Goal: Task Accomplishment & Management: Manage account settings

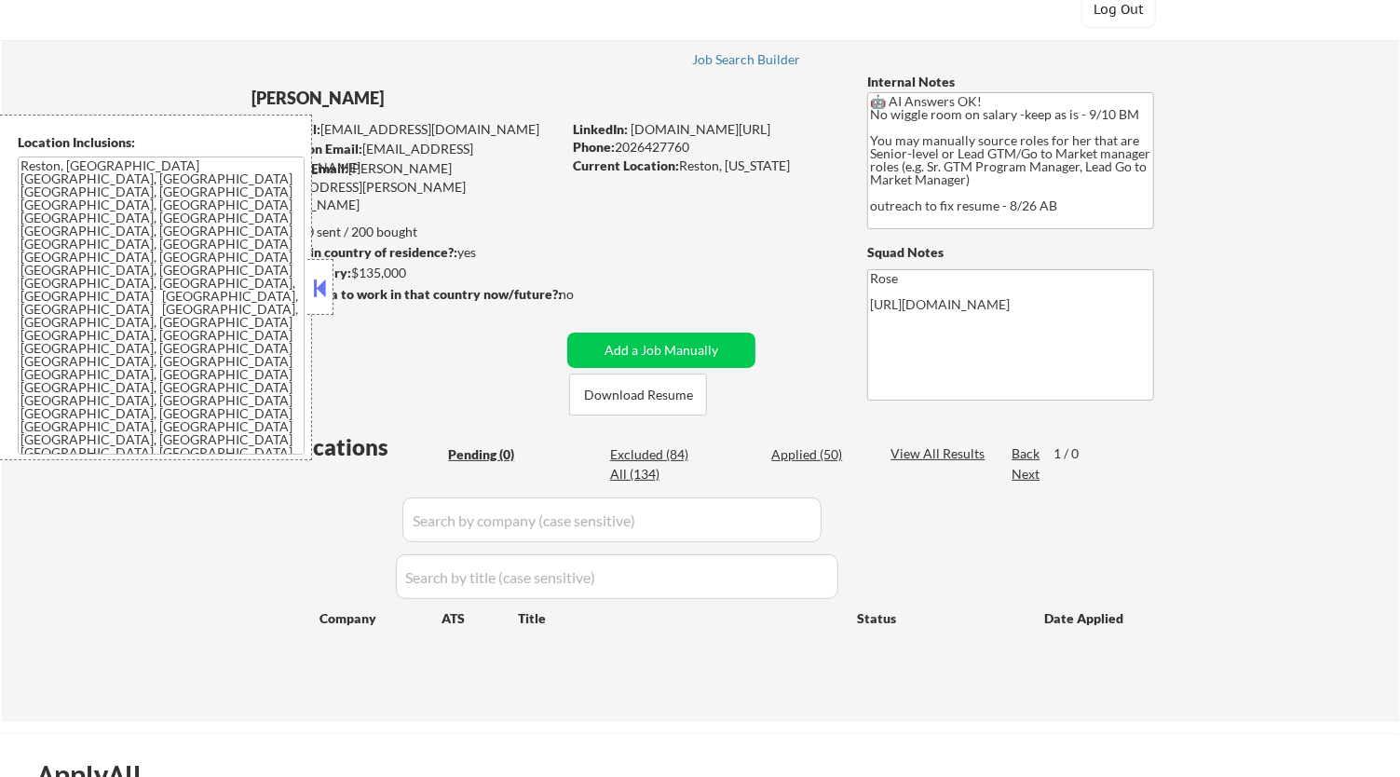
scroll to position [103, 0]
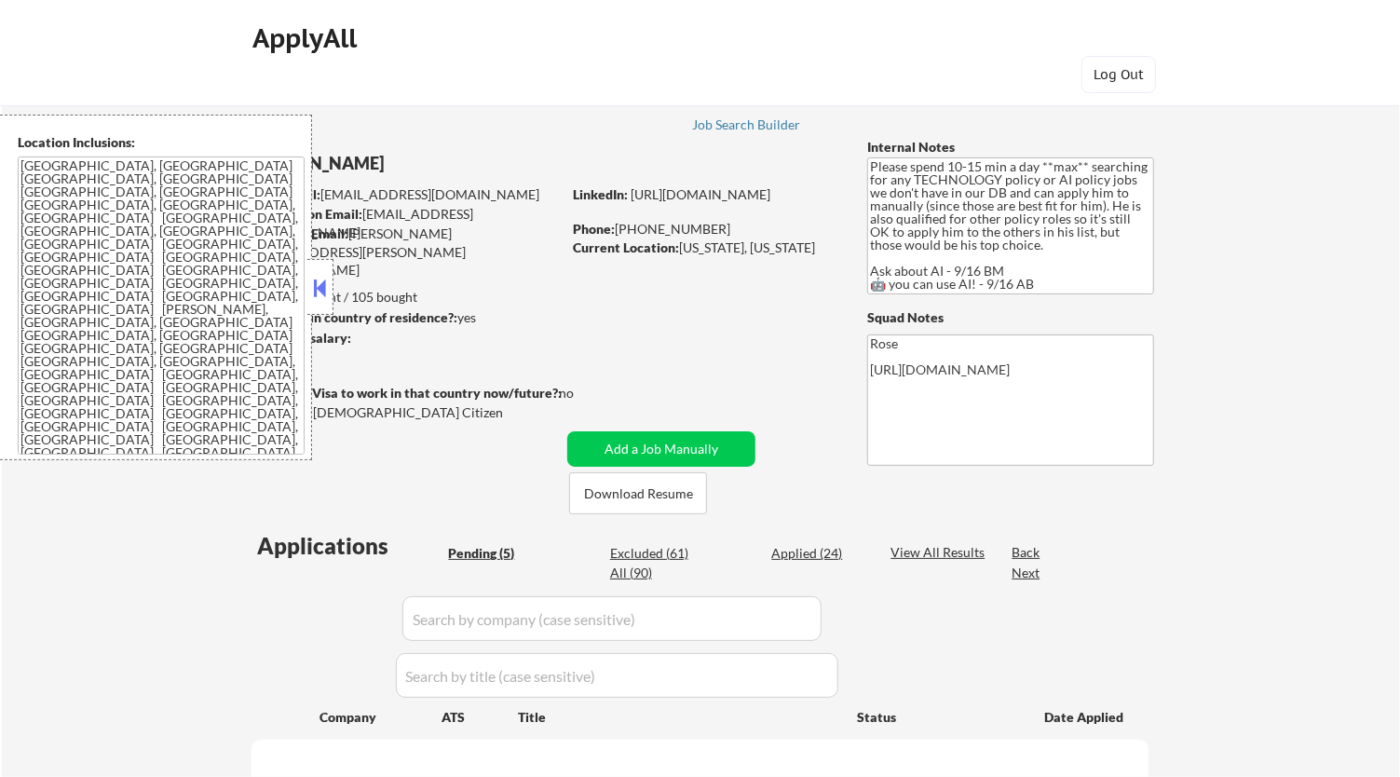
select select ""pending""
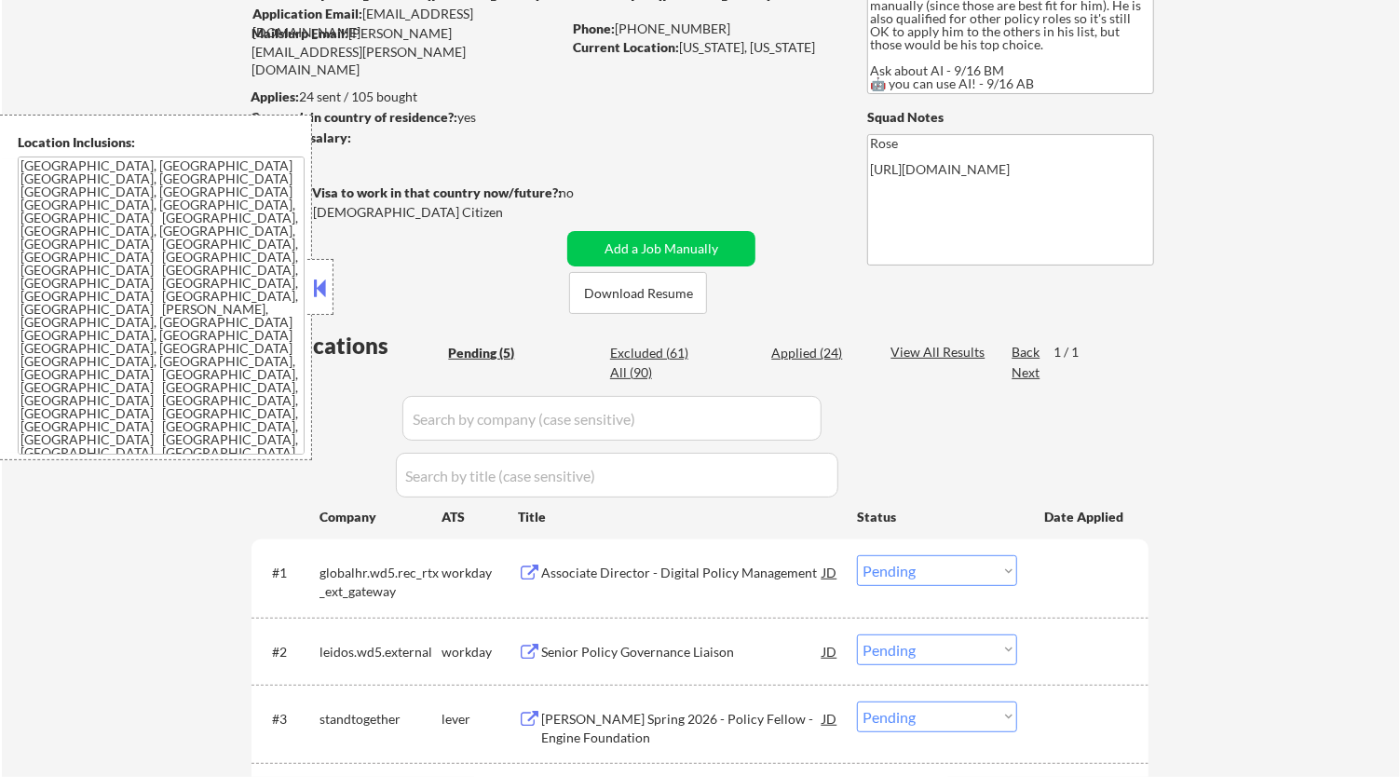
scroll to position [207, 0]
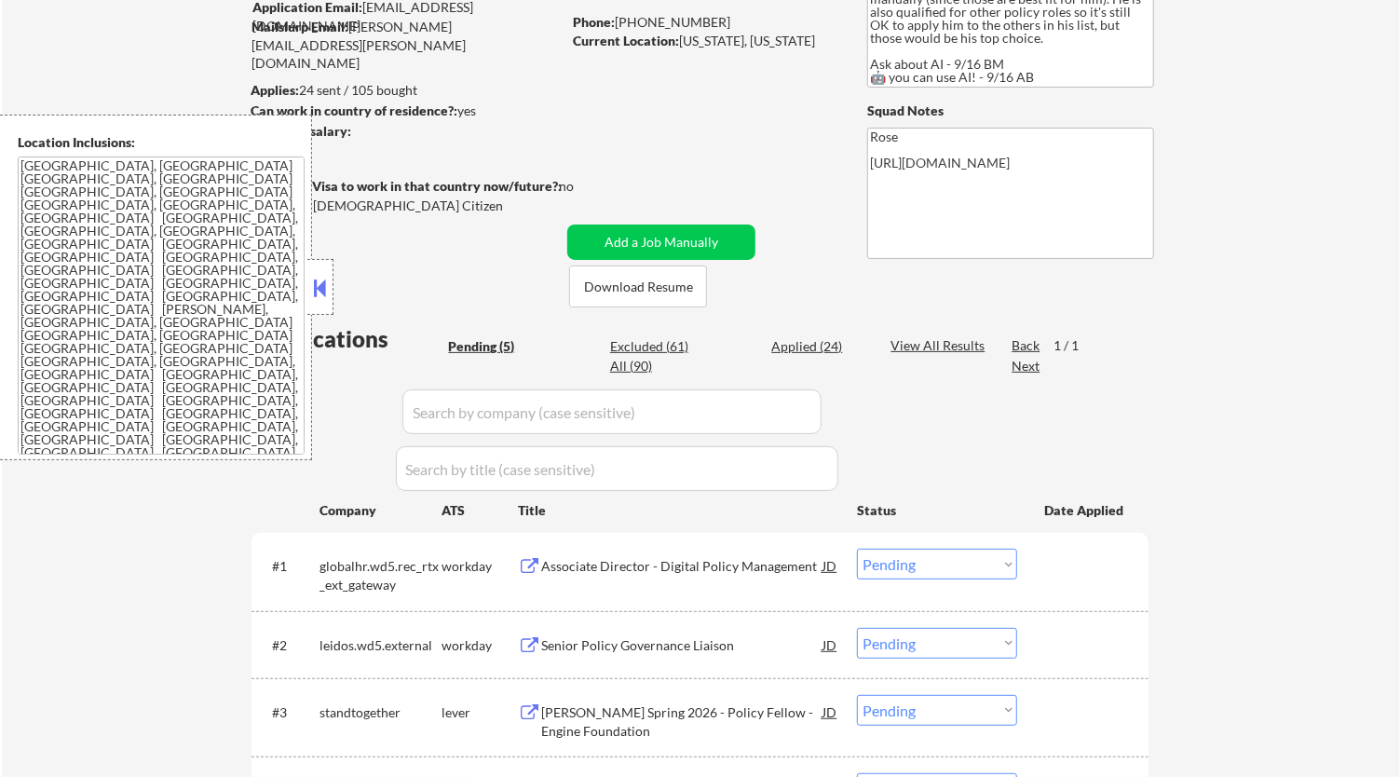
click at [313, 280] on button at bounding box center [320, 288] width 20 height 28
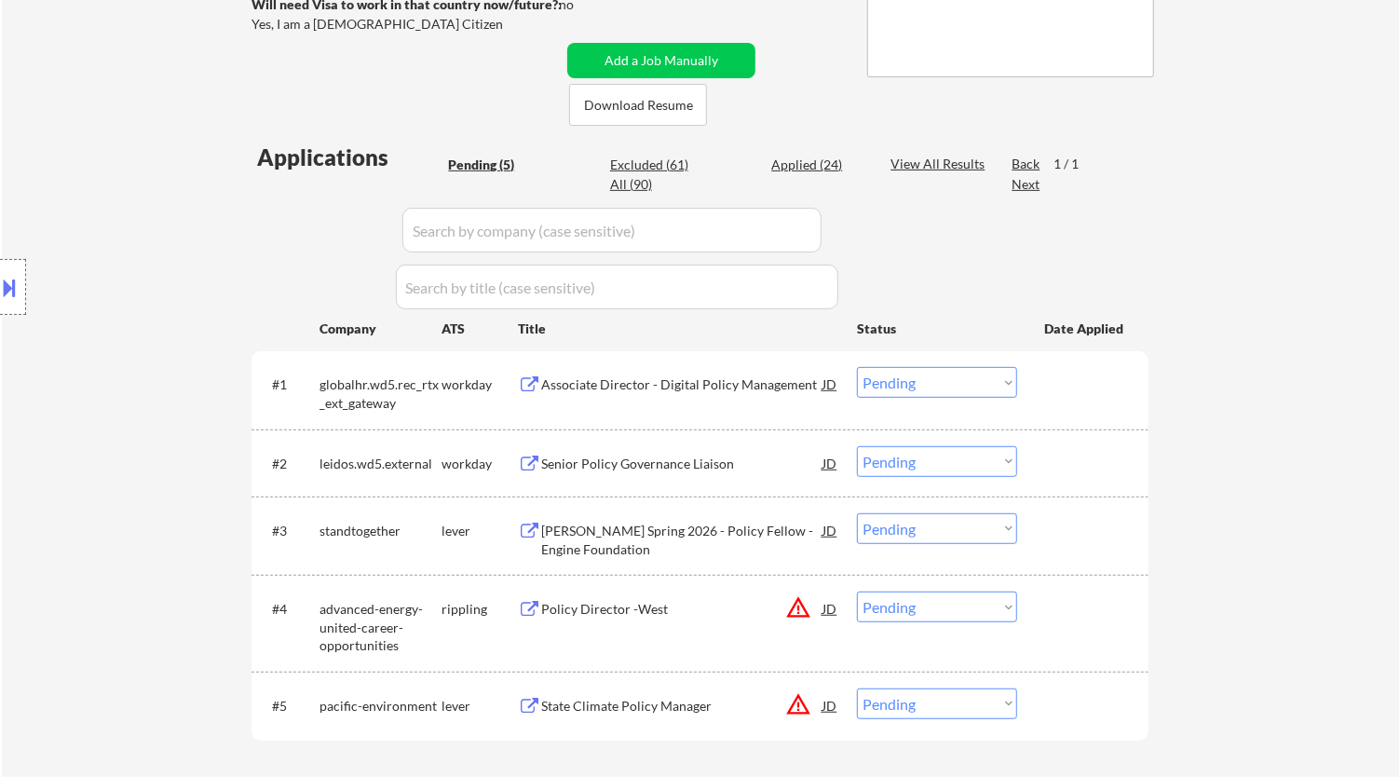
scroll to position [414, 0]
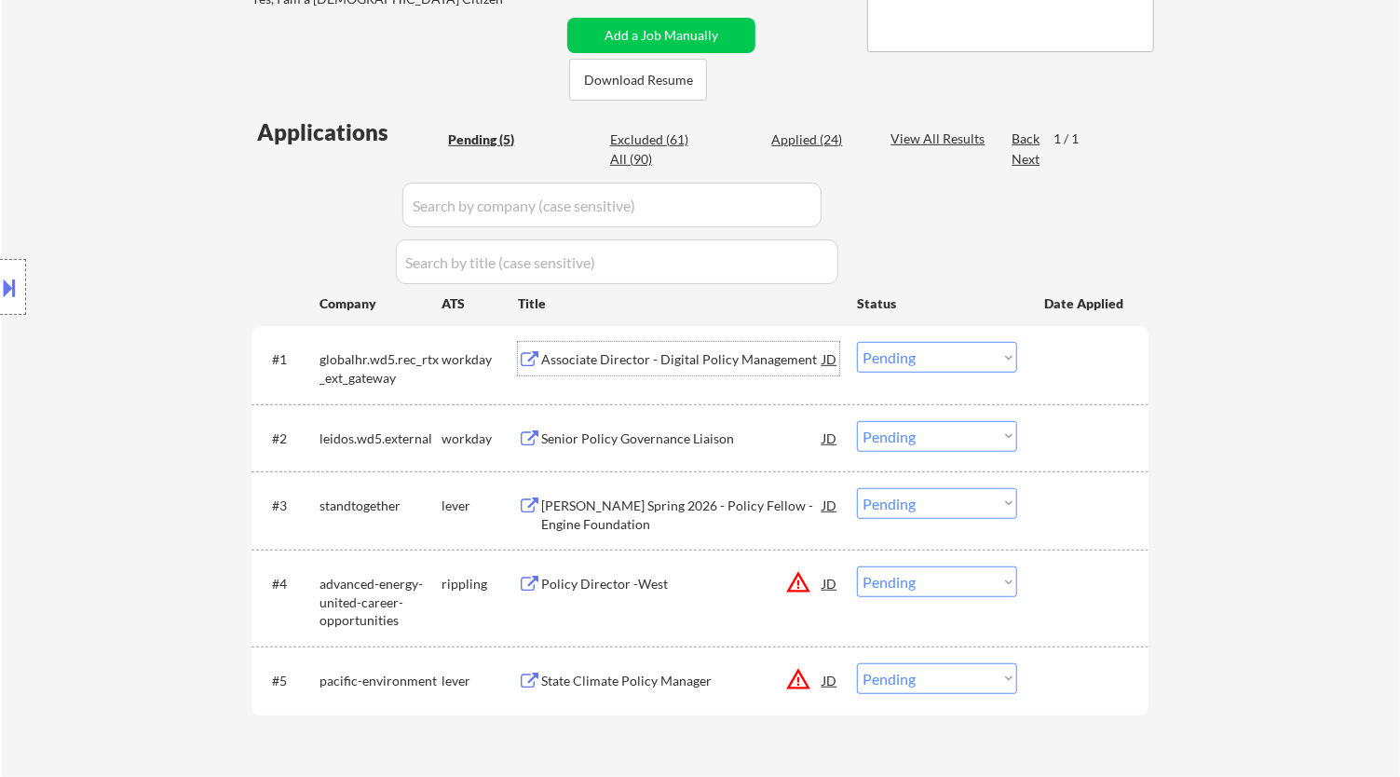
click at [783, 369] on div "Associate Director - Digital Policy Management" at bounding box center [681, 359] width 281 height 34
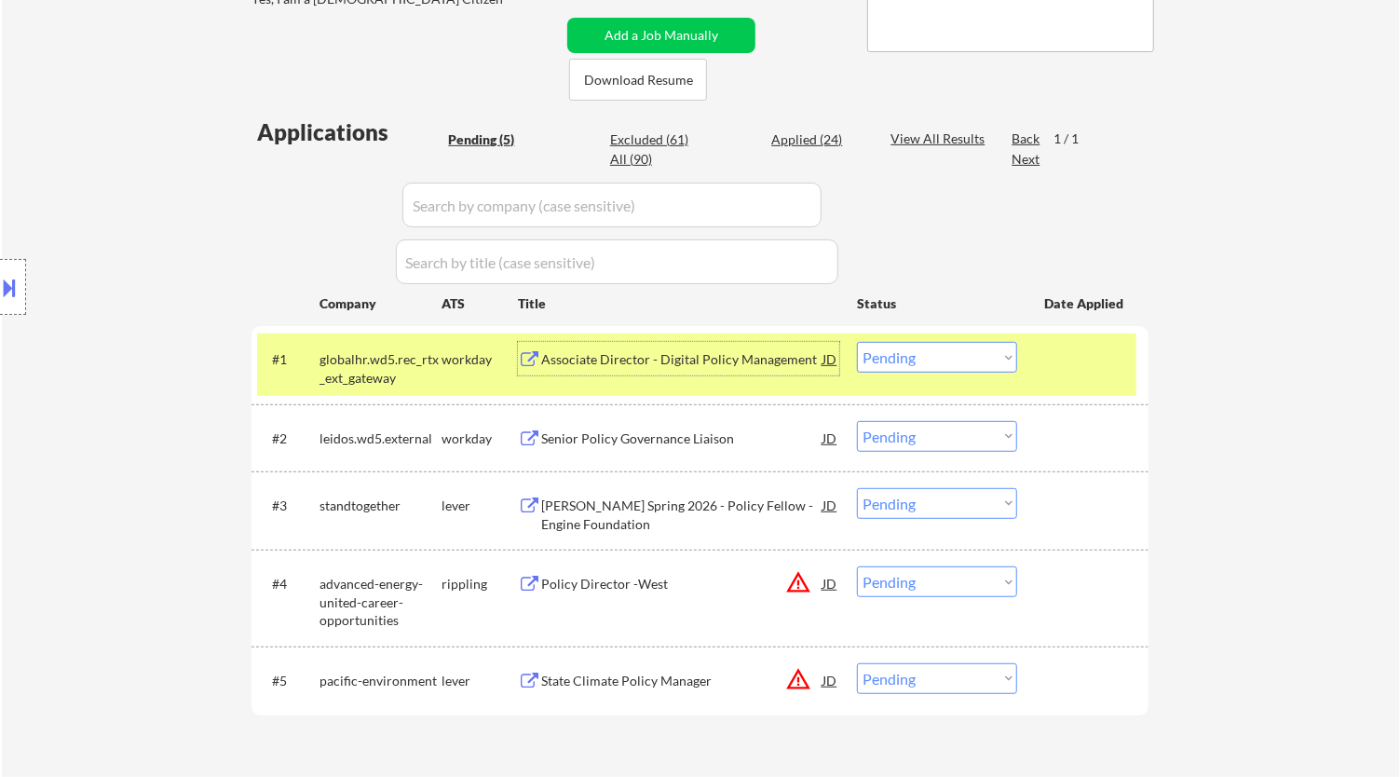
click at [928, 360] on select "Choose an option... Pending Applied Excluded (Questions) Excluded (Expired) Exc…" at bounding box center [937, 357] width 160 height 31
click at [857, 342] on select "Choose an option... Pending Applied Excluded (Questions) Excluded (Expired) Exc…" at bounding box center [937, 357] width 160 height 31
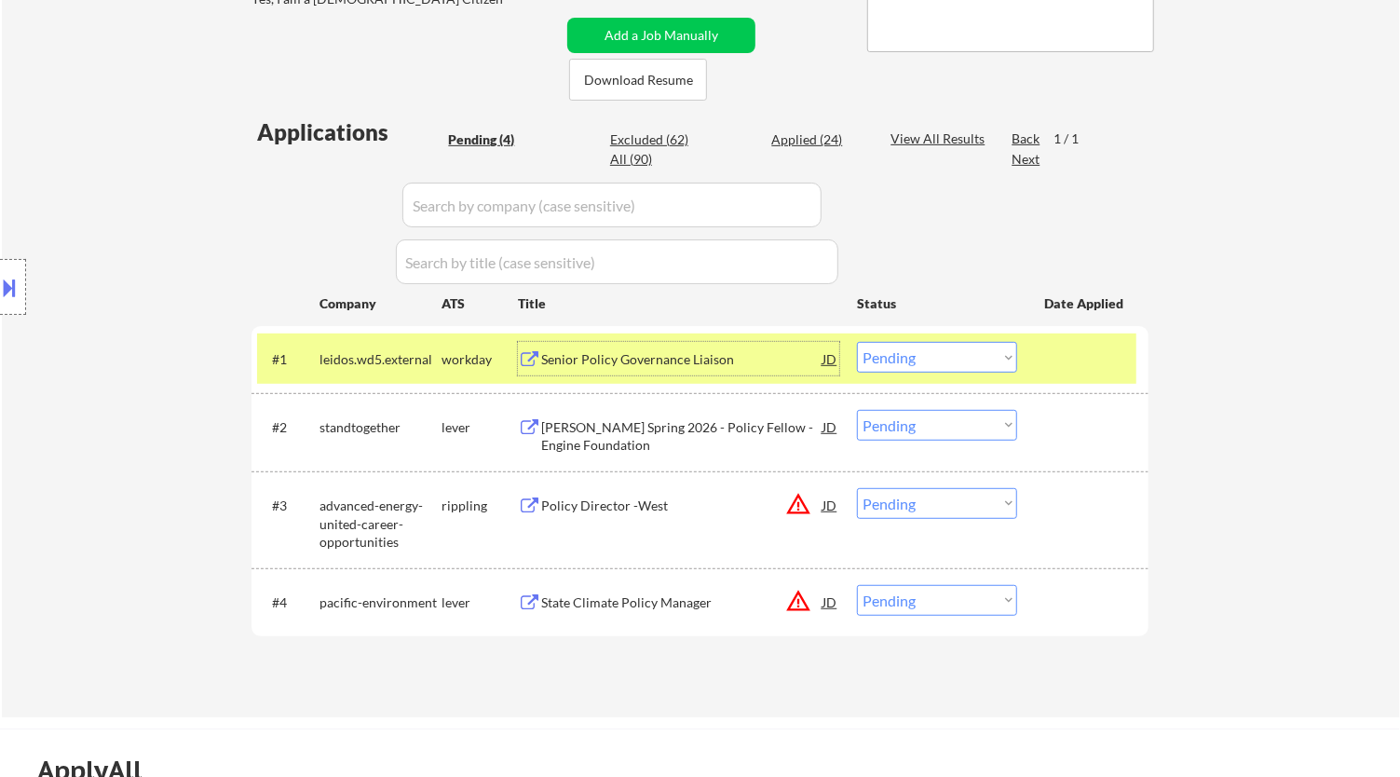
click at [799, 357] on div "Senior Policy Governance Liaison" at bounding box center [681, 359] width 281 height 19
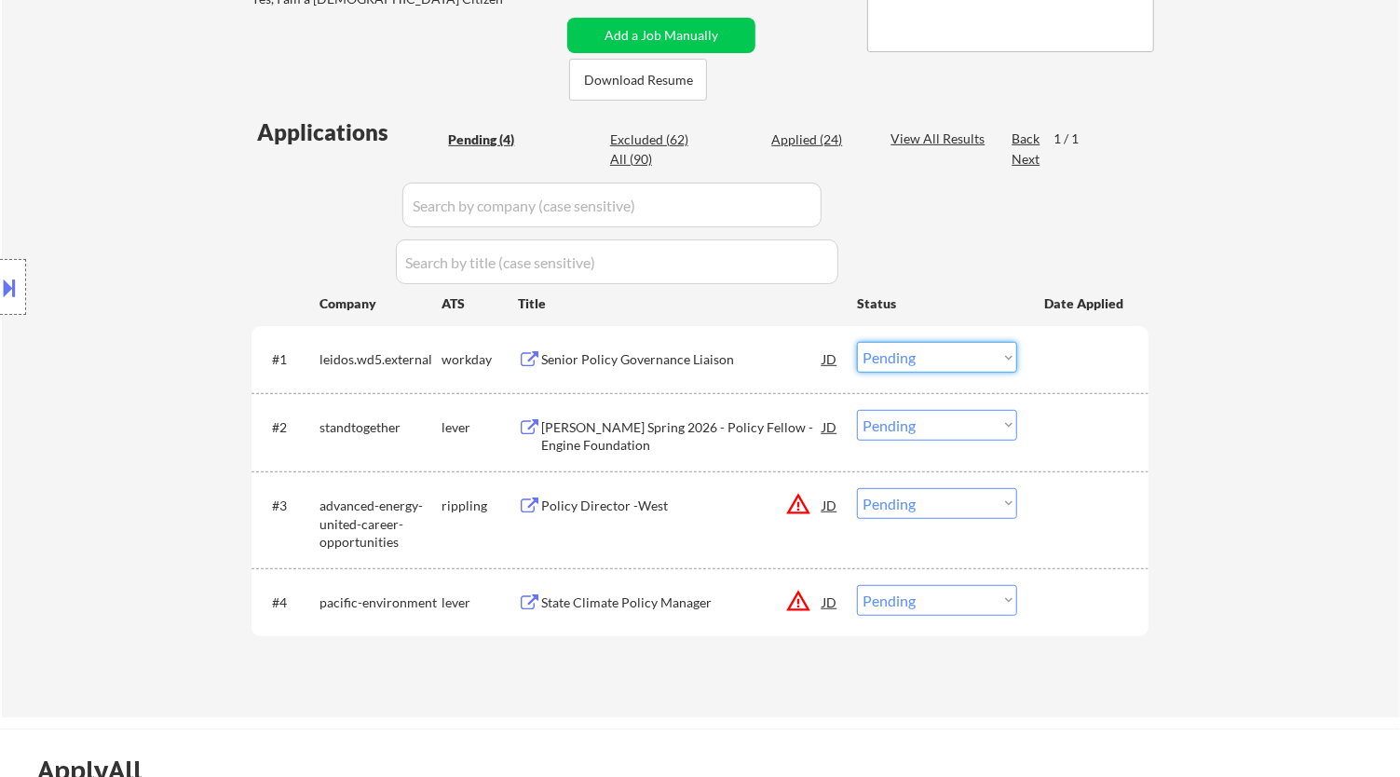
click at [959, 356] on select "Choose an option... Pending Applied Excluded (Questions) Excluded (Expired) Exc…" at bounding box center [937, 357] width 160 height 31
click at [857, 342] on select "Choose an option... Pending Applied Excluded (Questions) Excluded (Expired) Exc…" at bounding box center [937, 357] width 160 height 31
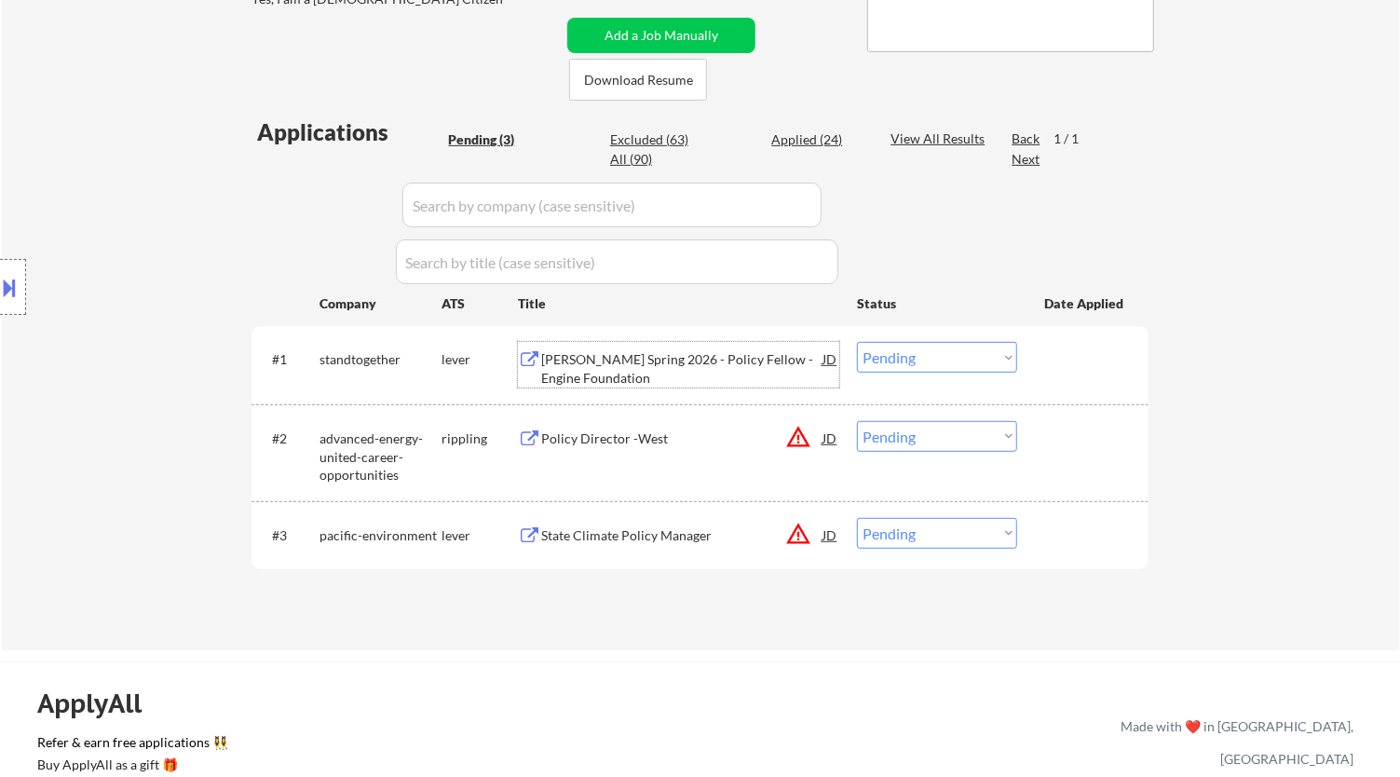
click at [767, 365] on div "KIP Spring 2026 - Policy Fellow - Engine Foundation" at bounding box center [681, 368] width 281 height 36
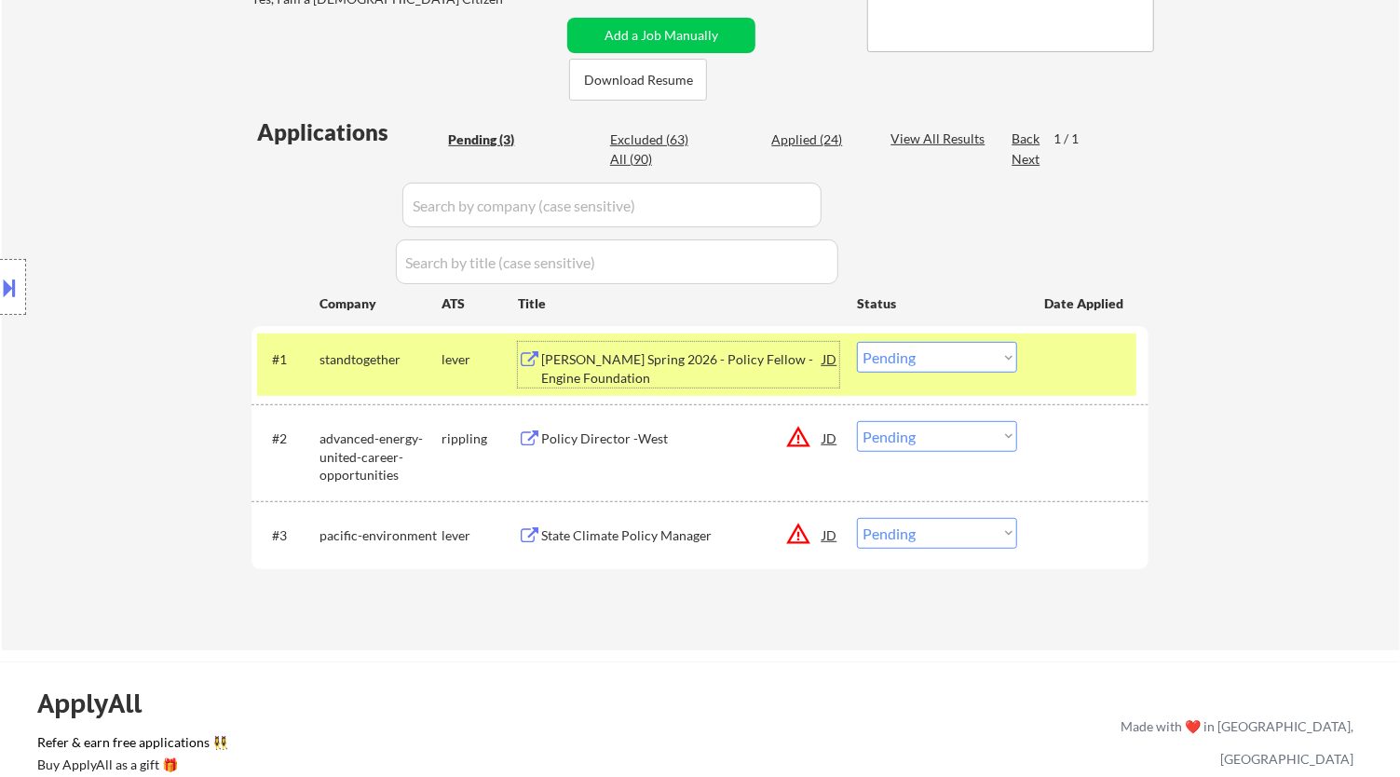
click at [957, 353] on select "Choose an option... Pending Applied Excluded (Questions) Excluded (Expired) Exc…" at bounding box center [937, 357] width 160 height 31
click at [857, 342] on select "Choose an option... Pending Applied Excluded (Questions) Excluded (Expired) Exc…" at bounding box center [937, 357] width 160 height 31
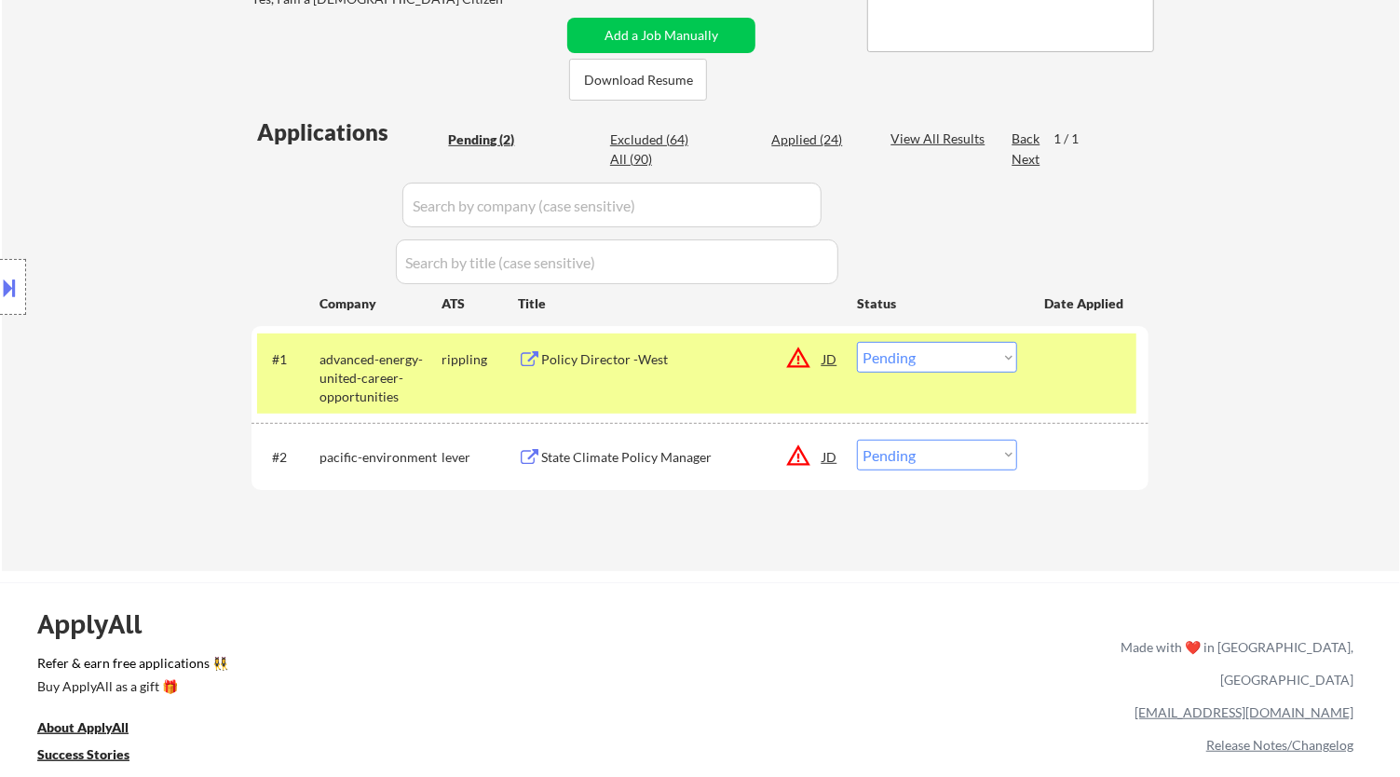
click at [703, 354] on div "Policy Director -West" at bounding box center [681, 359] width 281 height 19
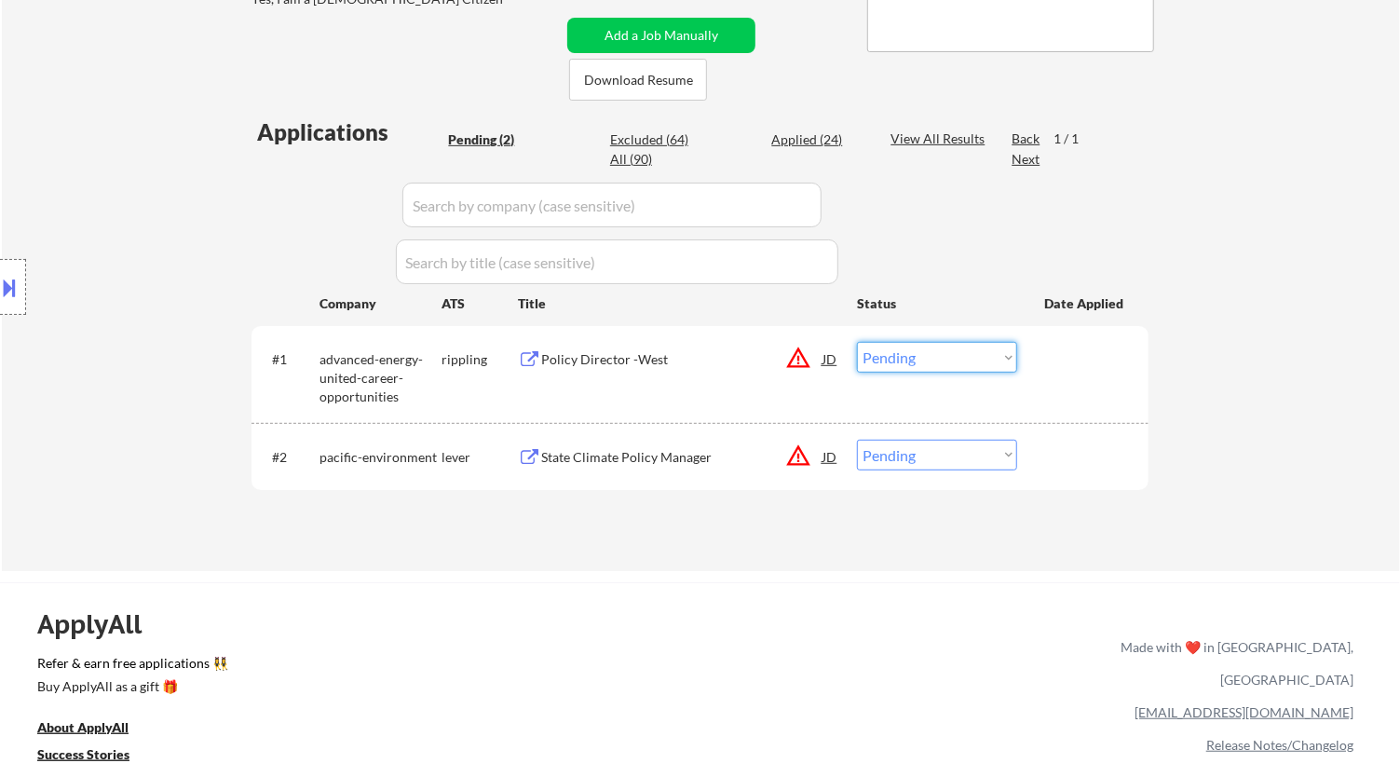
click at [1006, 365] on select "Choose an option... Pending Applied Excluded (Questions) Excluded (Expired) Exc…" at bounding box center [937, 357] width 160 height 31
click at [857, 342] on select "Choose an option... Pending Applied Excluded (Questions) Excluded (Expired) Exc…" at bounding box center [937, 357] width 160 height 31
select select ""pending""
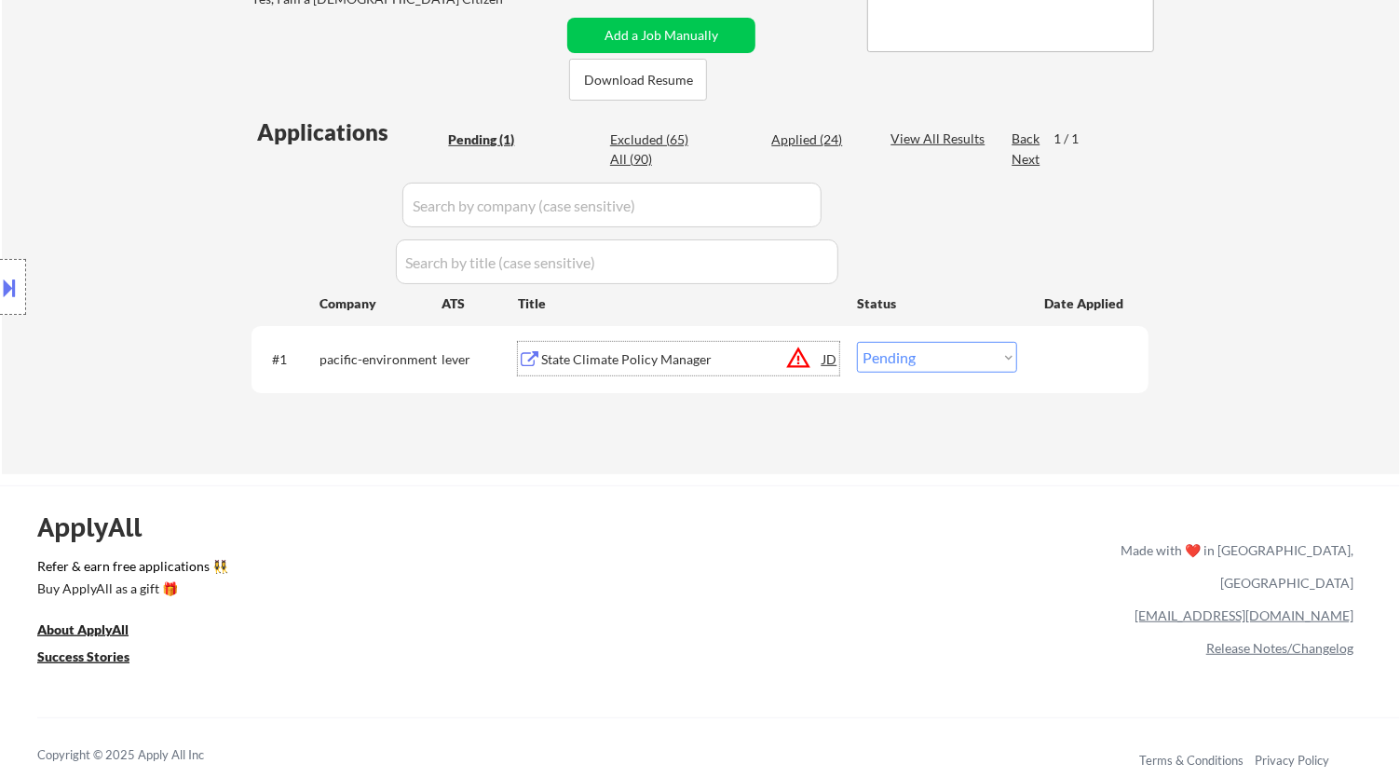
click at [720, 370] on div "State Climate Policy Manager" at bounding box center [681, 359] width 281 height 34
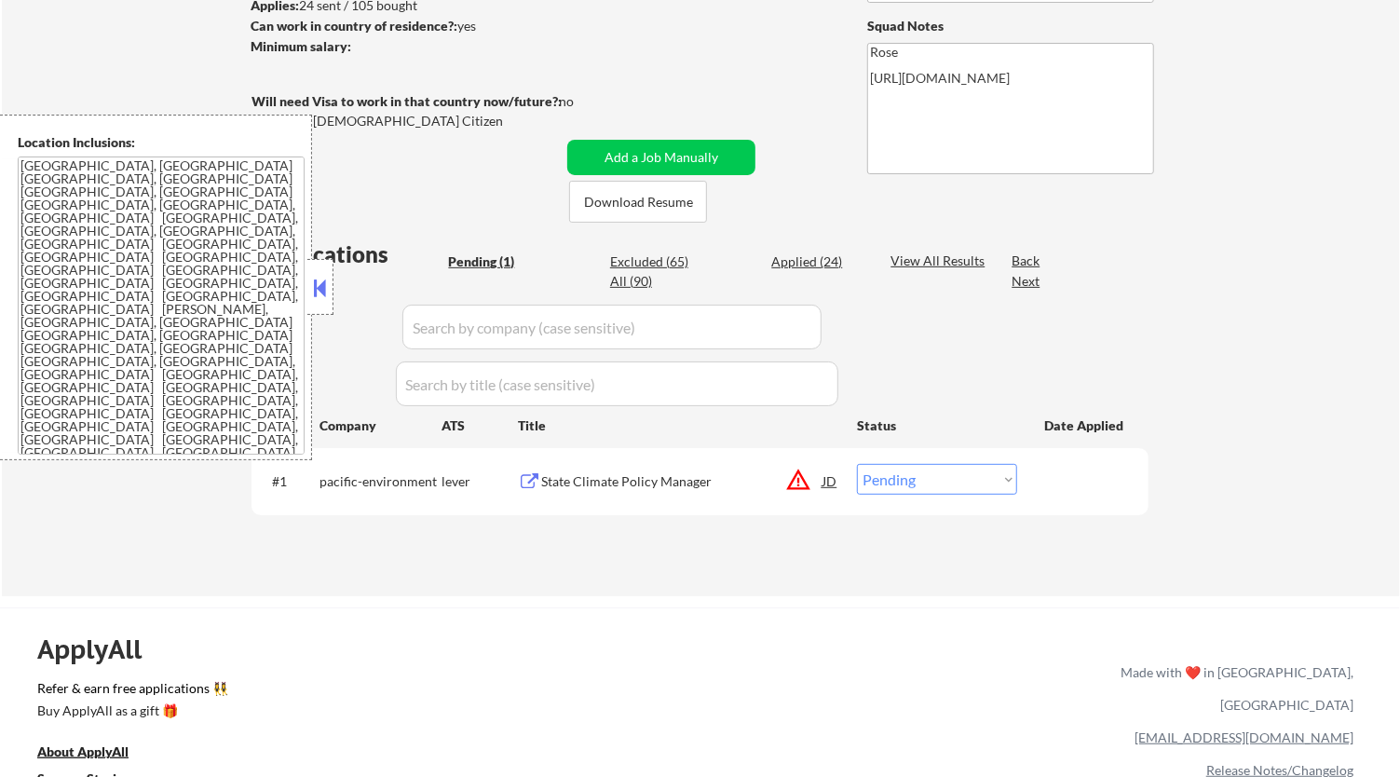
scroll to position [310, 0]
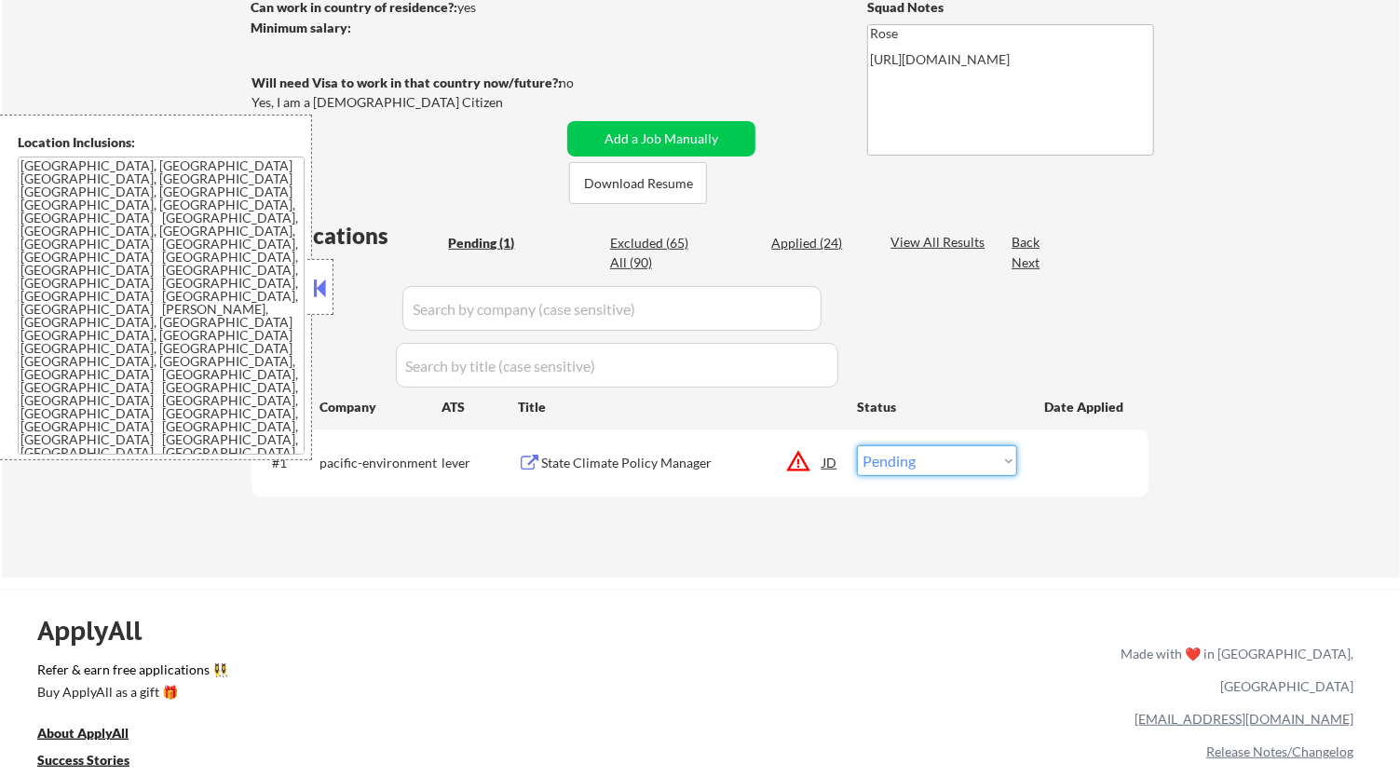
click at [945, 453] on select "Choose an option... Pending Applied Excluded (Questions) Excluded (Expired) Exc…" at bounding box center [937, 460] width 160 height 31
select select ""excluded__bad_match_""
click at [857, 445] on select "Choose an option... Pending Applied Excluded (Questions) Excluded (Expired) Exc…" at bounding box center [937, 460] width 160 height 31
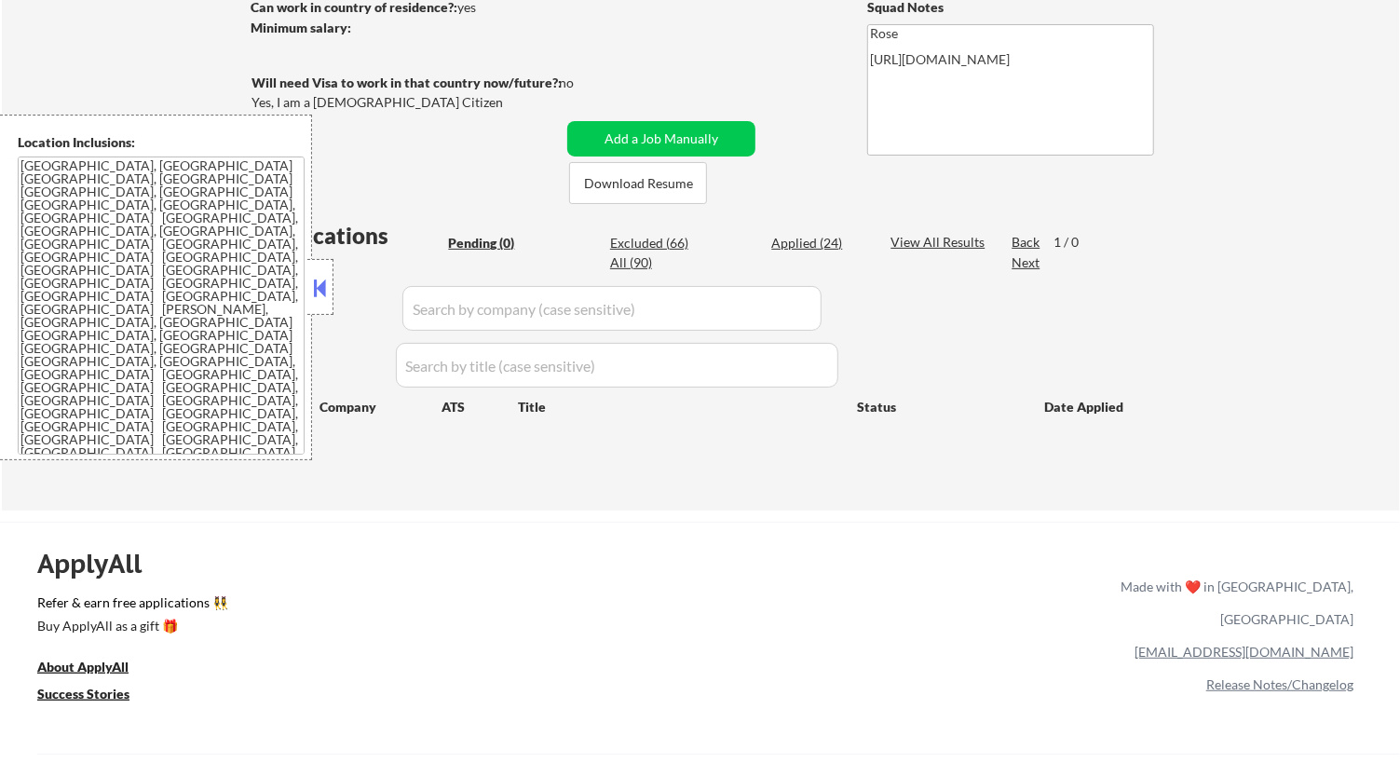
click at [318, 287] on button at bounding box center [320, 288] width 20 height 28
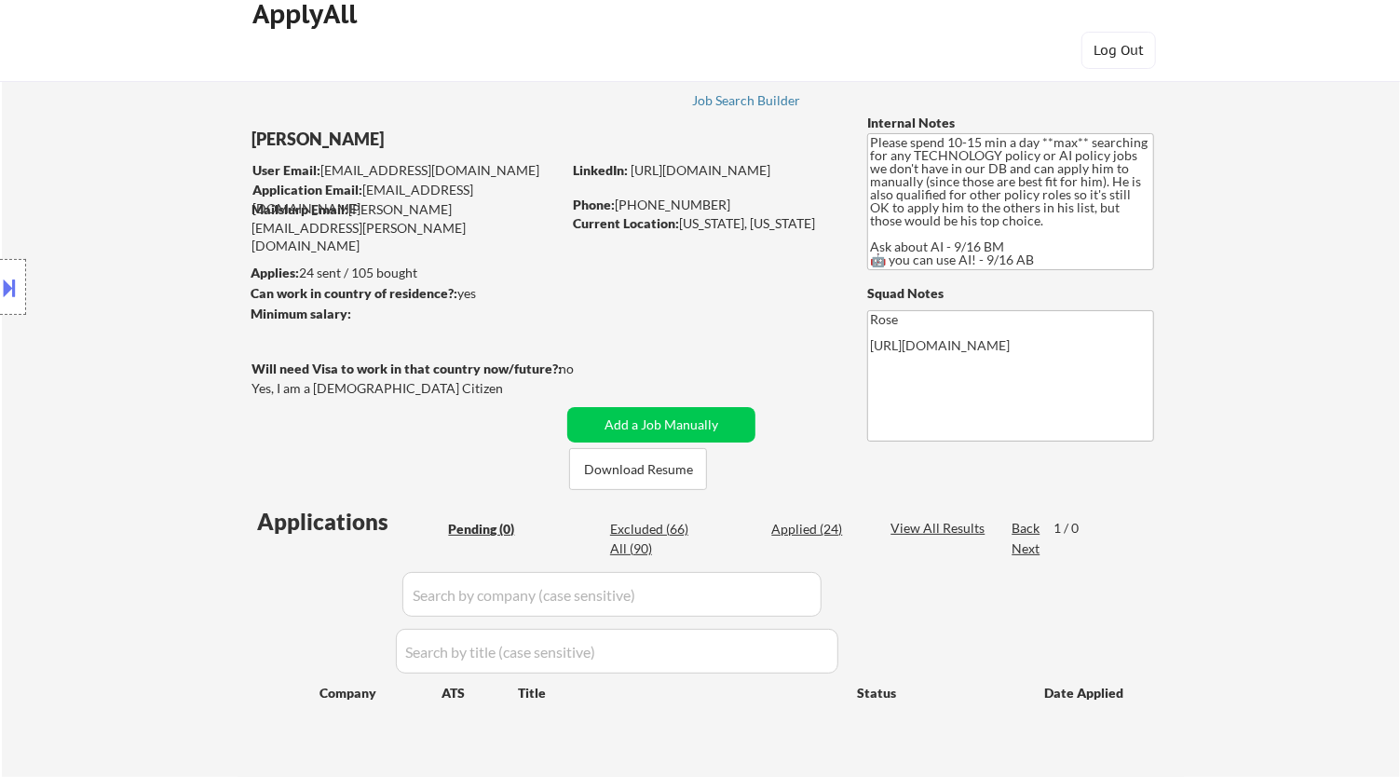
scroll to position [0, 0]
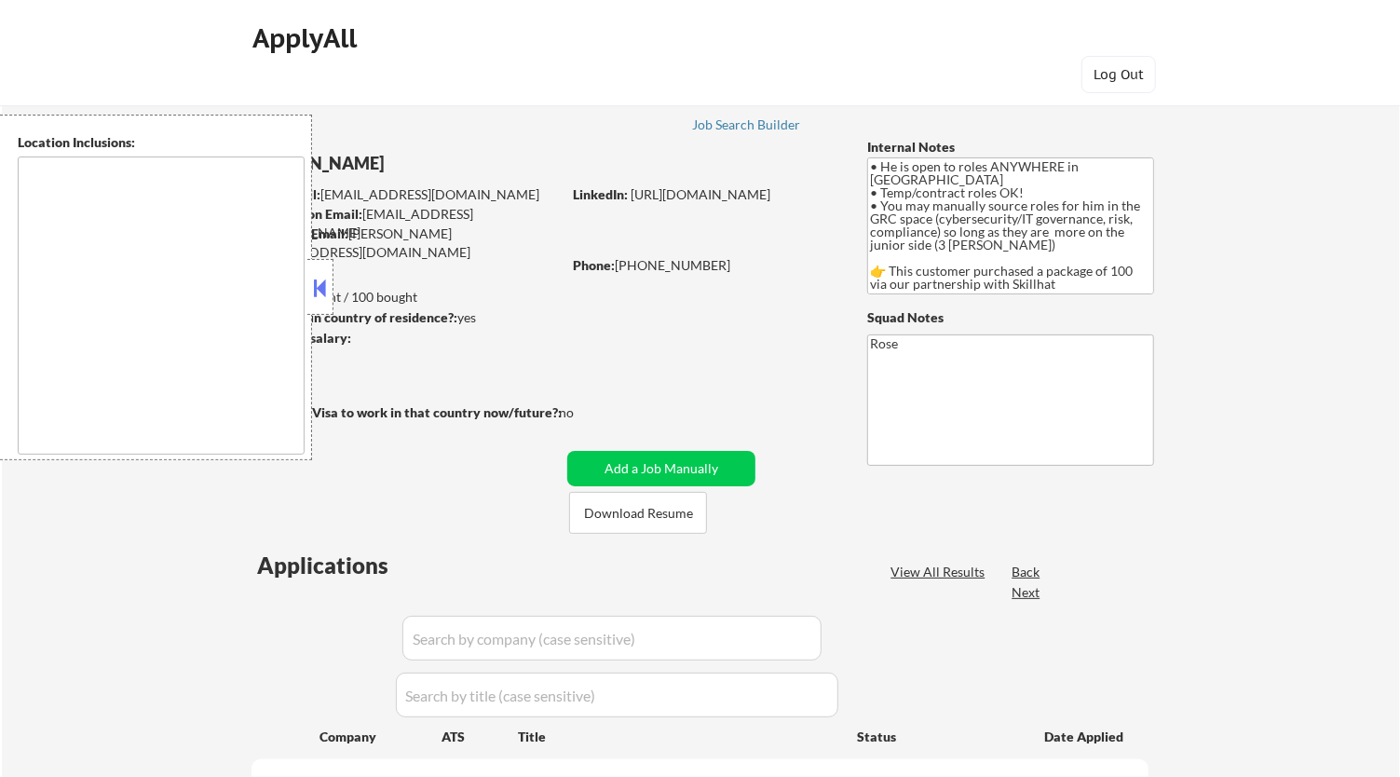
type textarea "country: CA"
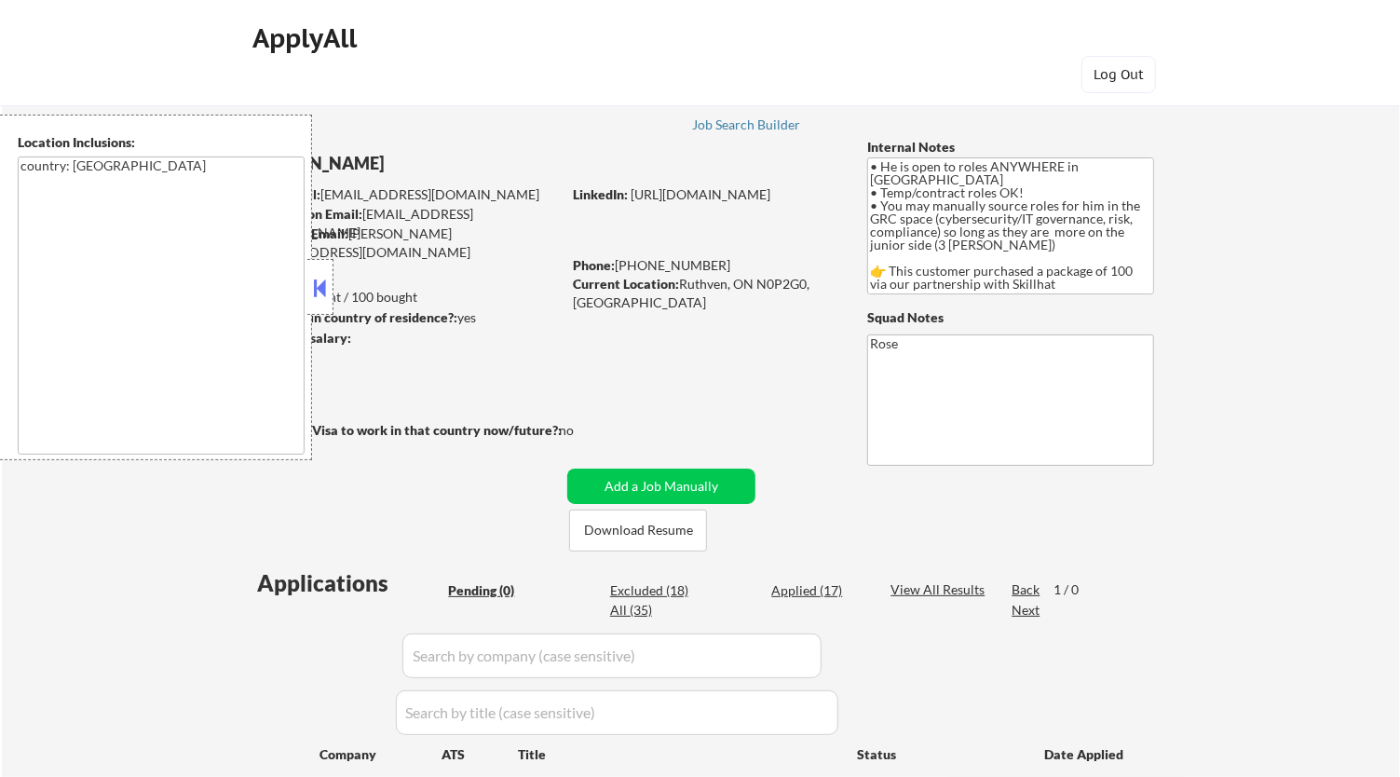
scroll to position [103, 0]
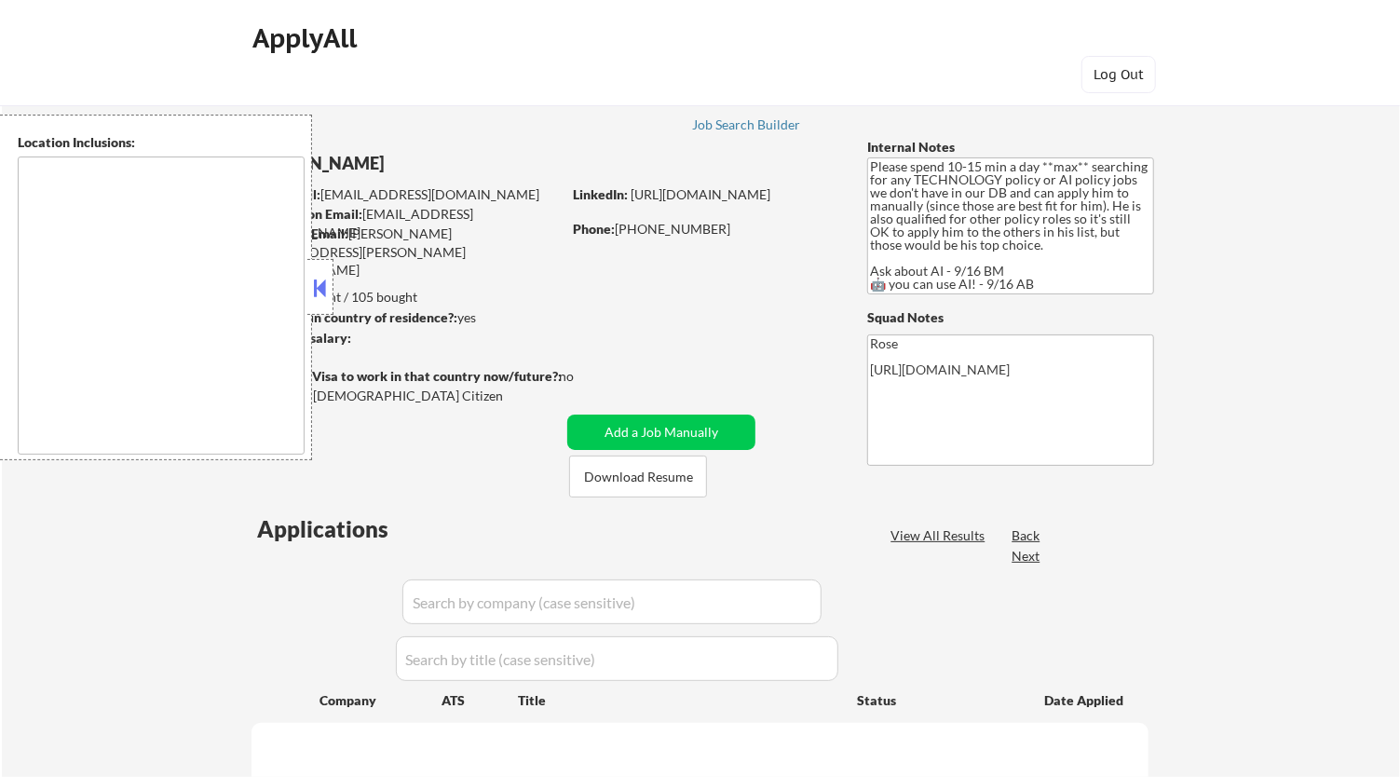
type textarea "[GEOGRAPHIC_DATA], [GEOGRAPHIC_DATA] [GEOGRAPHIC_DATA], [GEOGRAPHIC_DATA] [GEOG…"
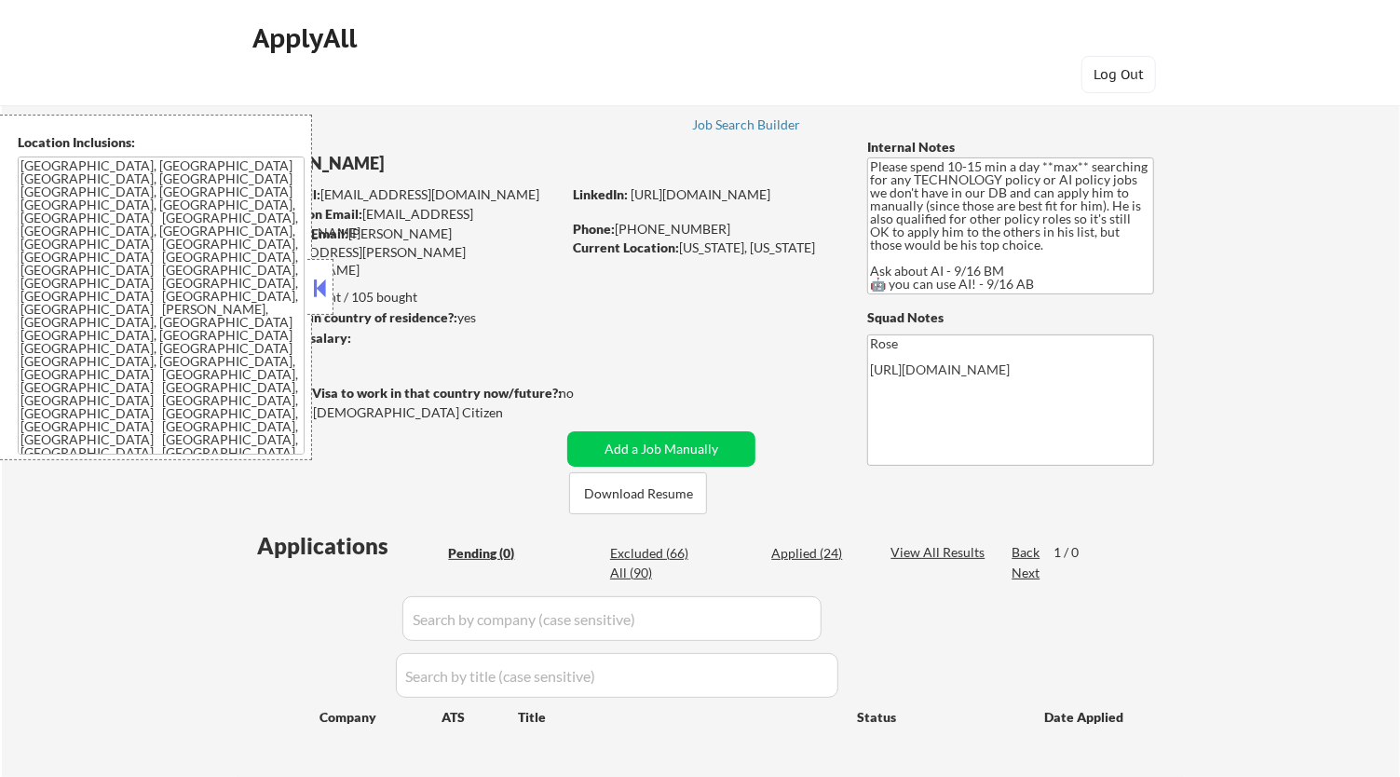
drag, startPoint x: 328, startPoint y: 278, endPoint x: 344, endPoint y: 271, distance: 17.1
click at [327, 279] on button at bounding box center [320, 288] width 20 height 28
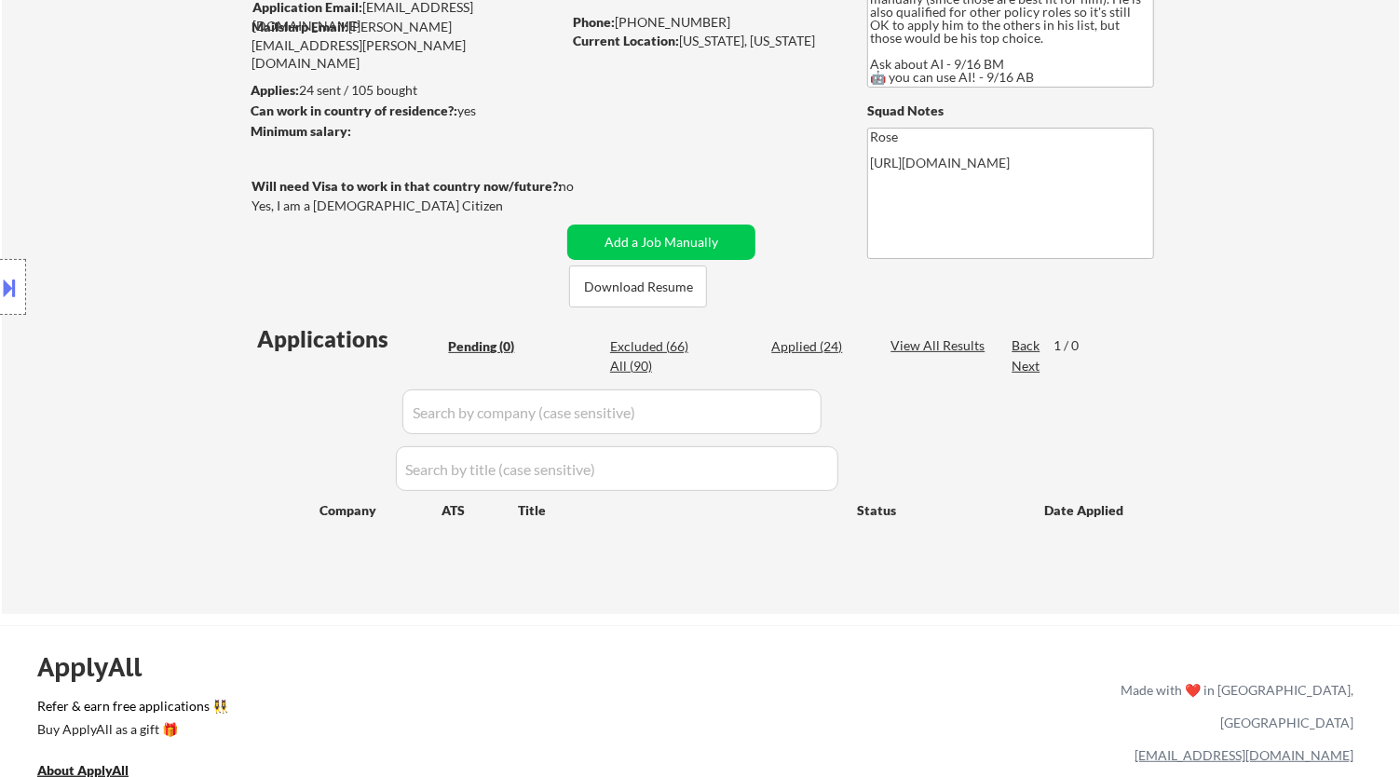
scroll to position [103, 0]
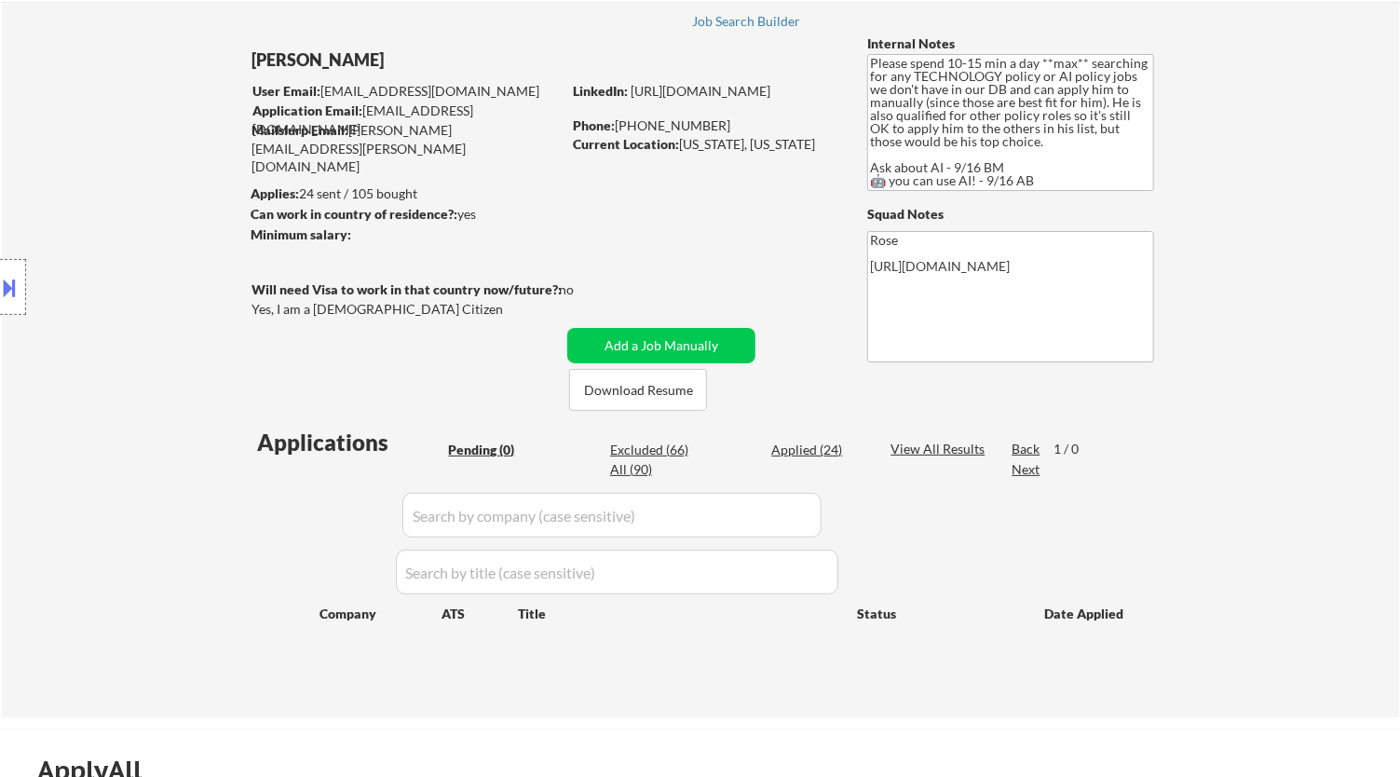
click at [801, 442] on div "Applied (24)" at bounding box center [817, 450] width 93 height 19
select select ""applied""
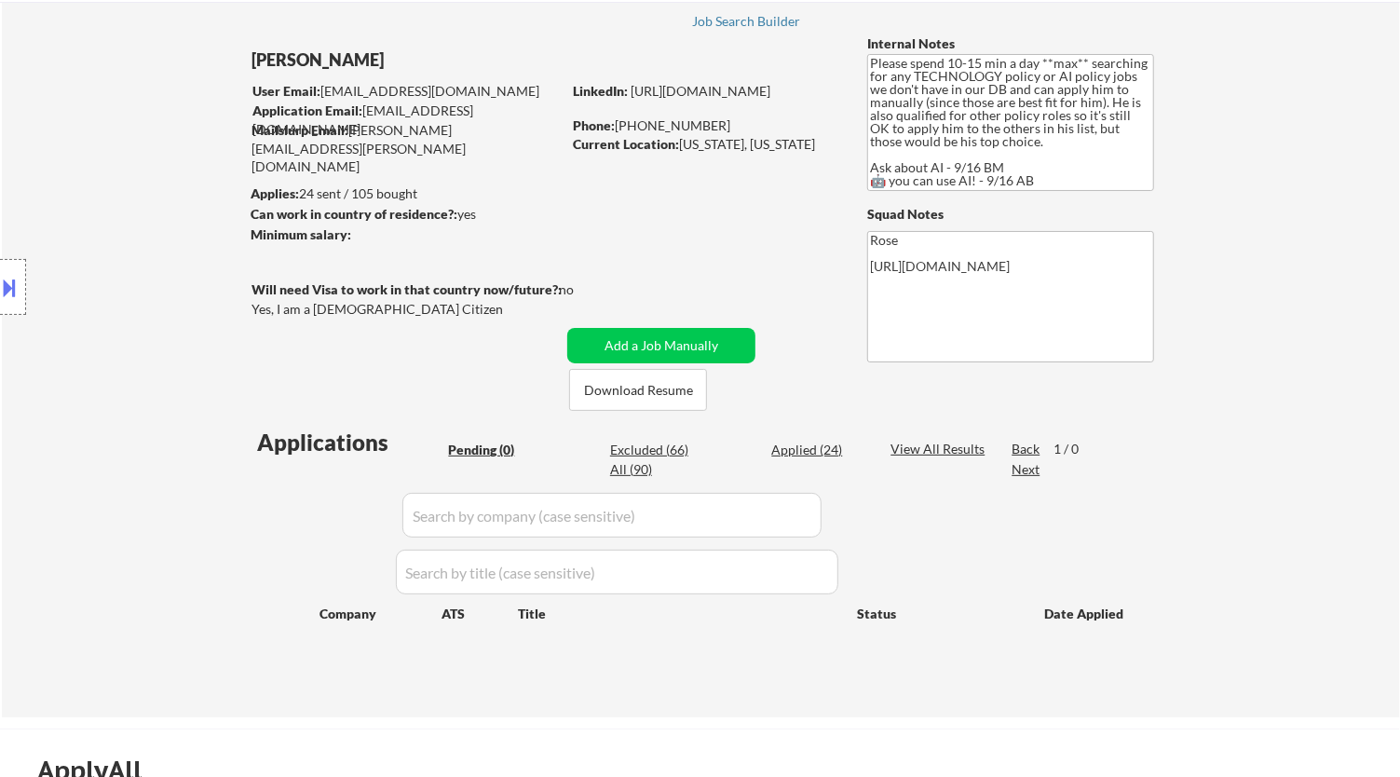
select select ""applied""
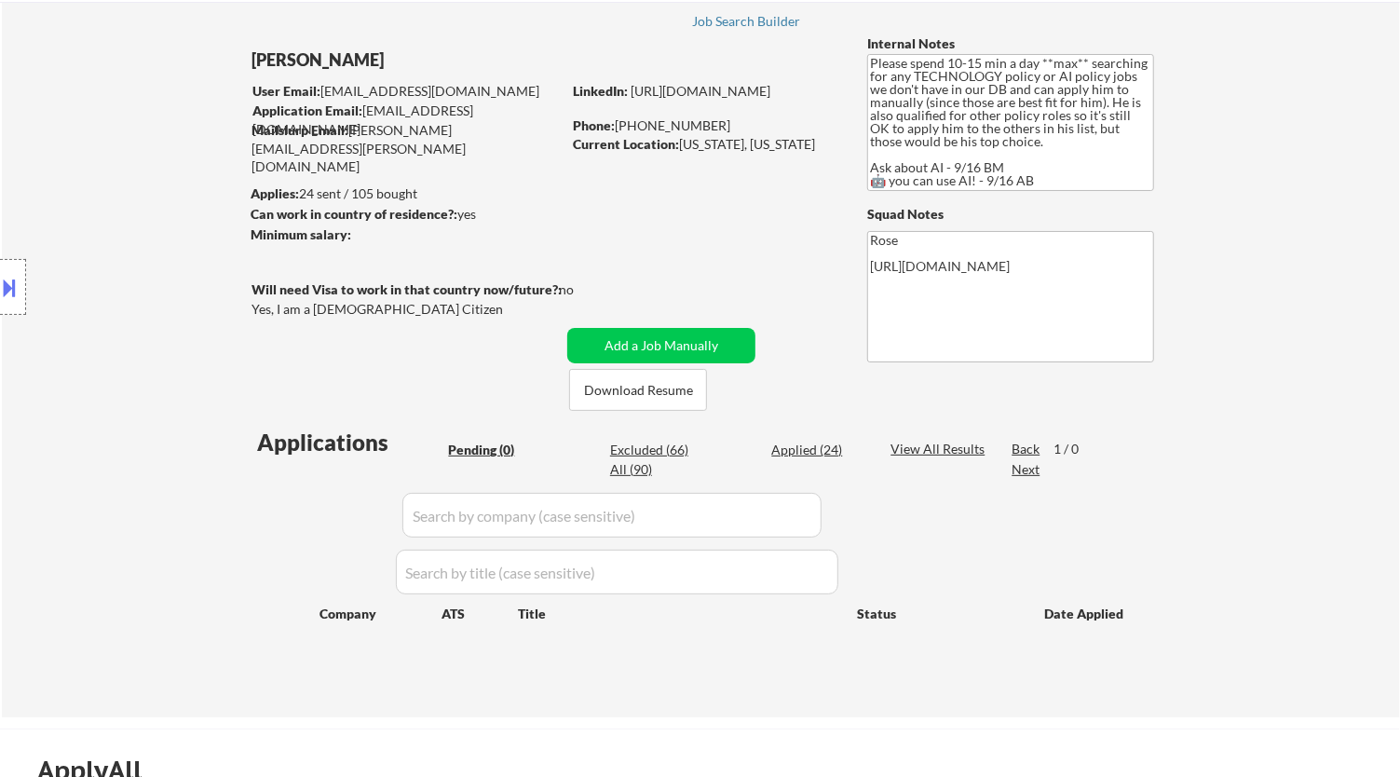
select select ""applied""
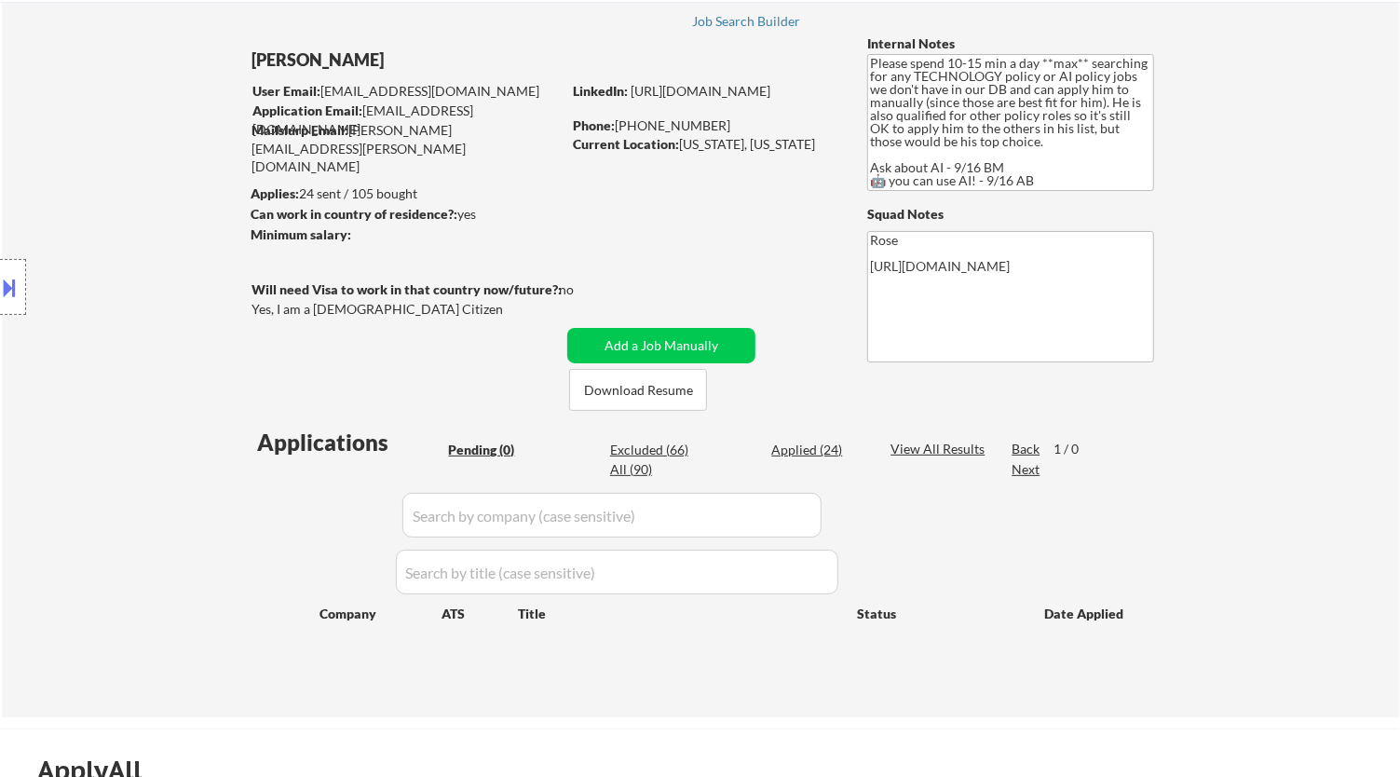
select select ""applied""
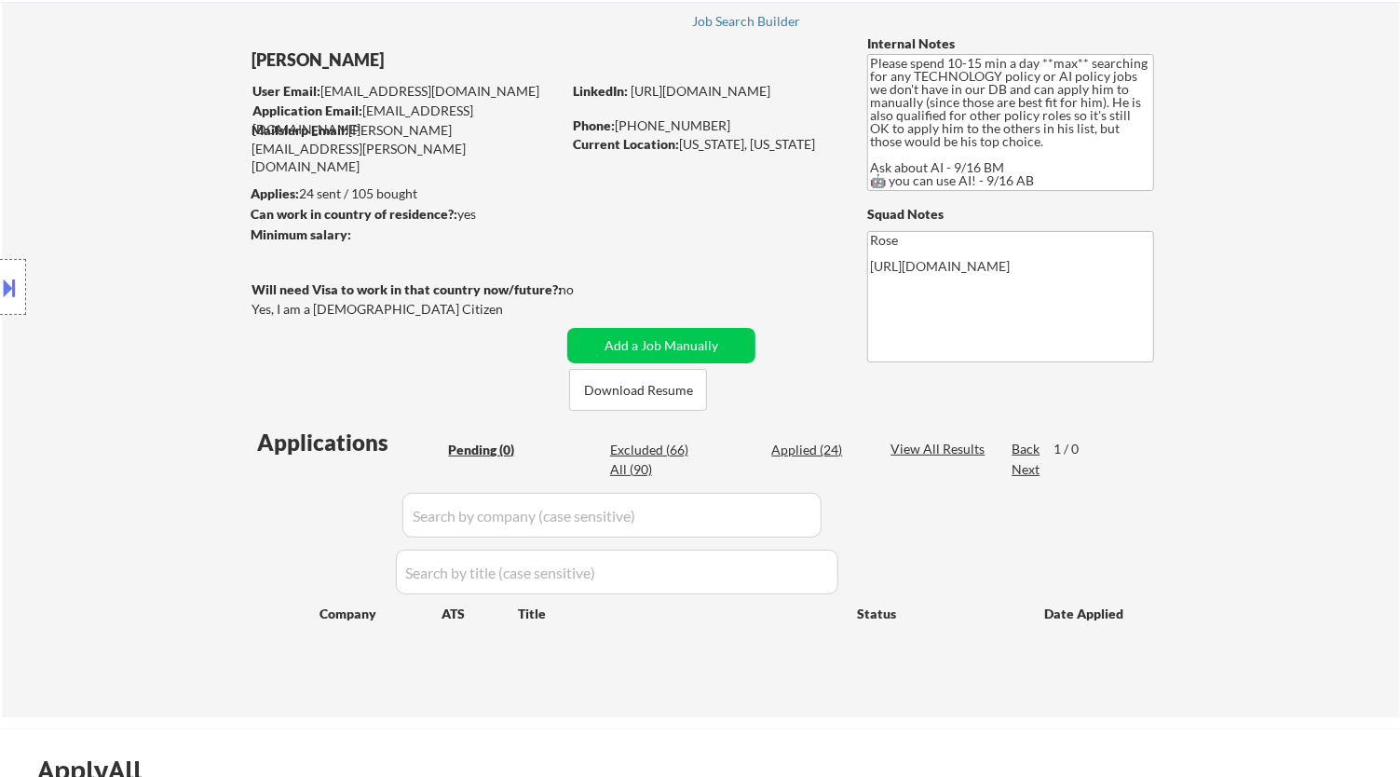
select select ""applied""
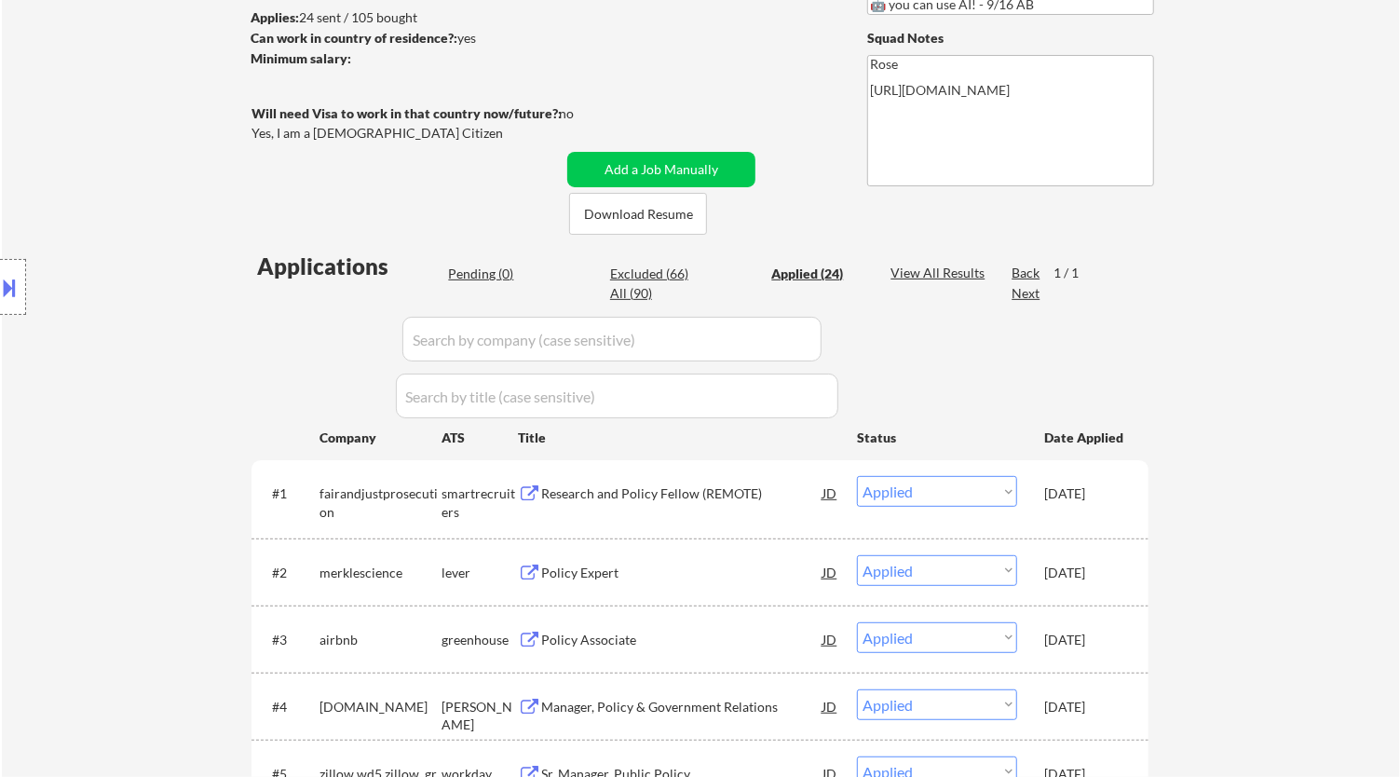
scroll to position [310, 0]
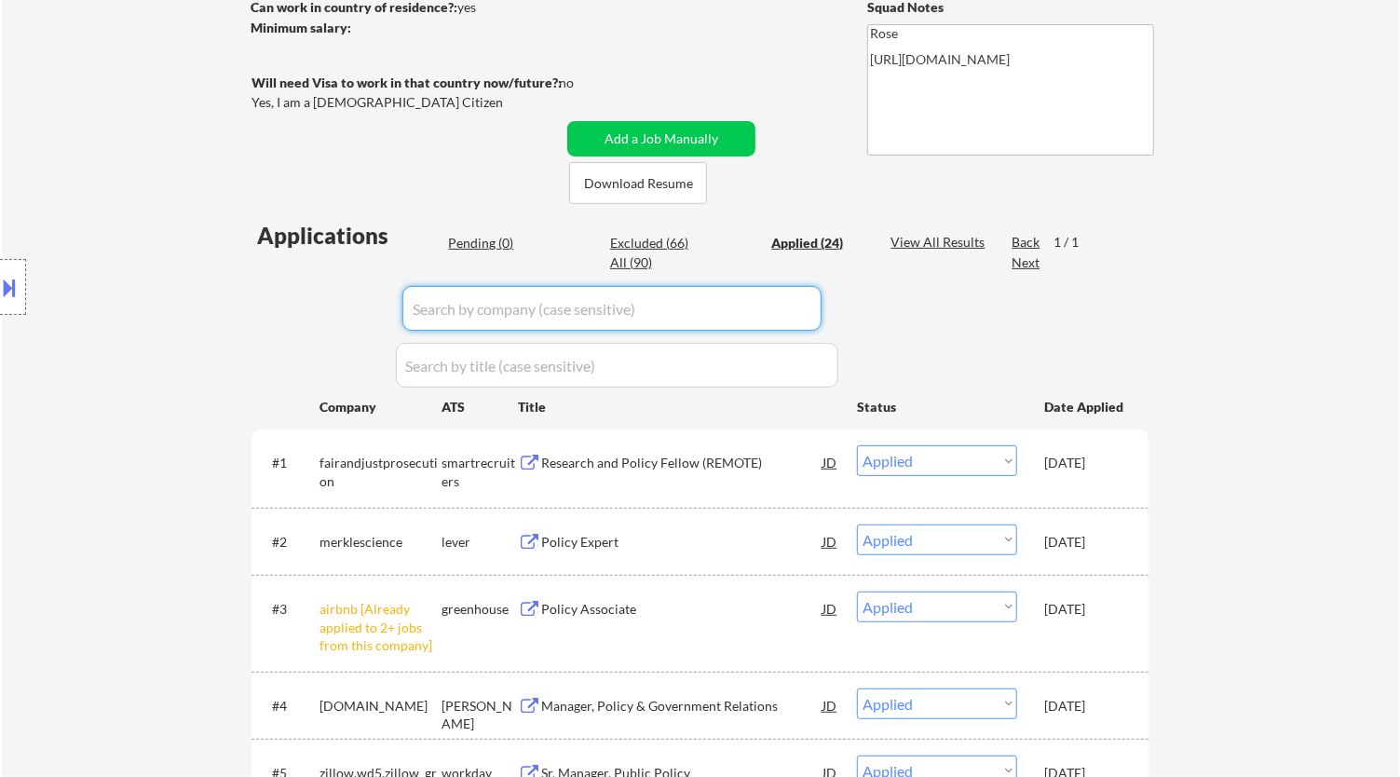
click at [734, 309] on input "input" at bounding box center [611, 308] width 419 height 45
type input "soft"
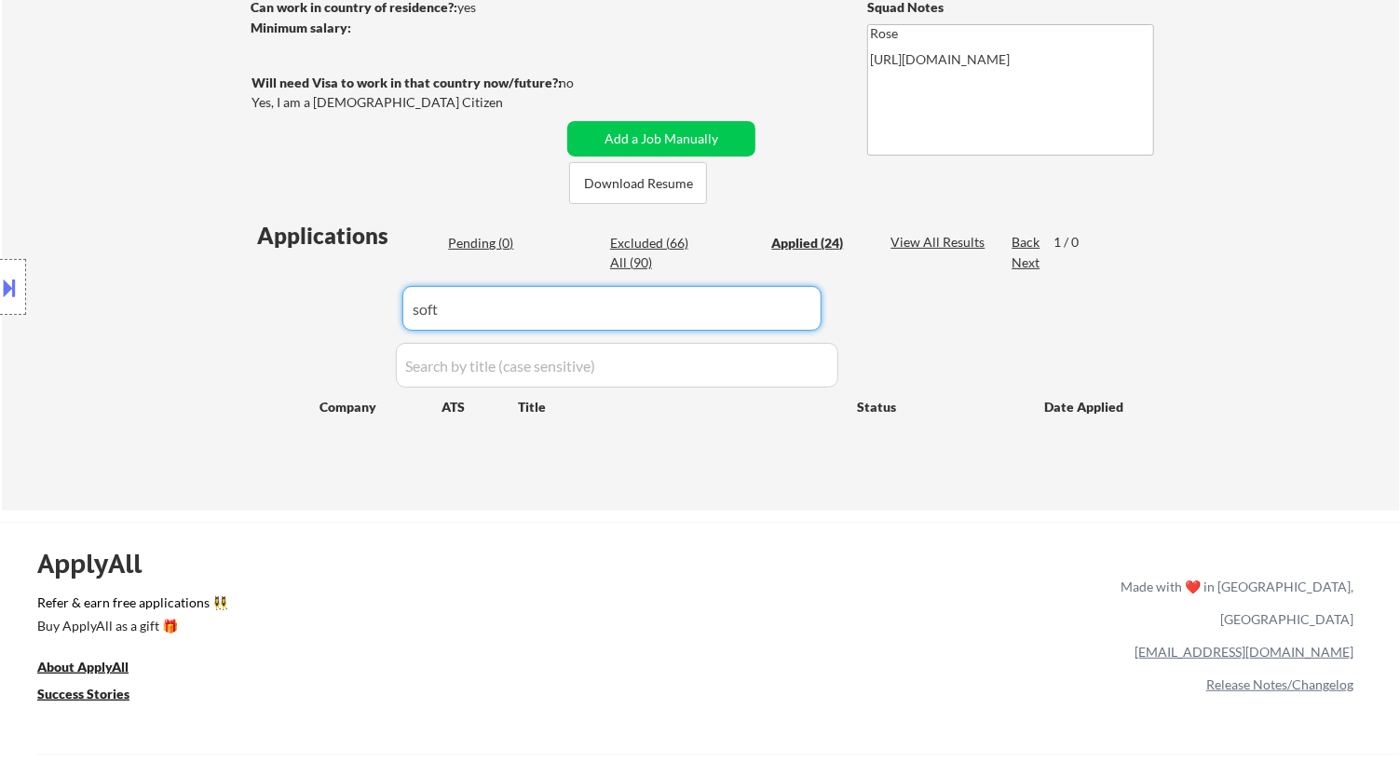
drag, startPoint x: 439, startPoint y: 311, endPoint x: 188, endPoint y: 337, distance: 251.9
click at [188, 337] on body "← Return to /applysquad Mailslurp Inbox Job Search Builder Jeremy Pesner User E…" at bounding box center [700, 78] width 1400 height 777
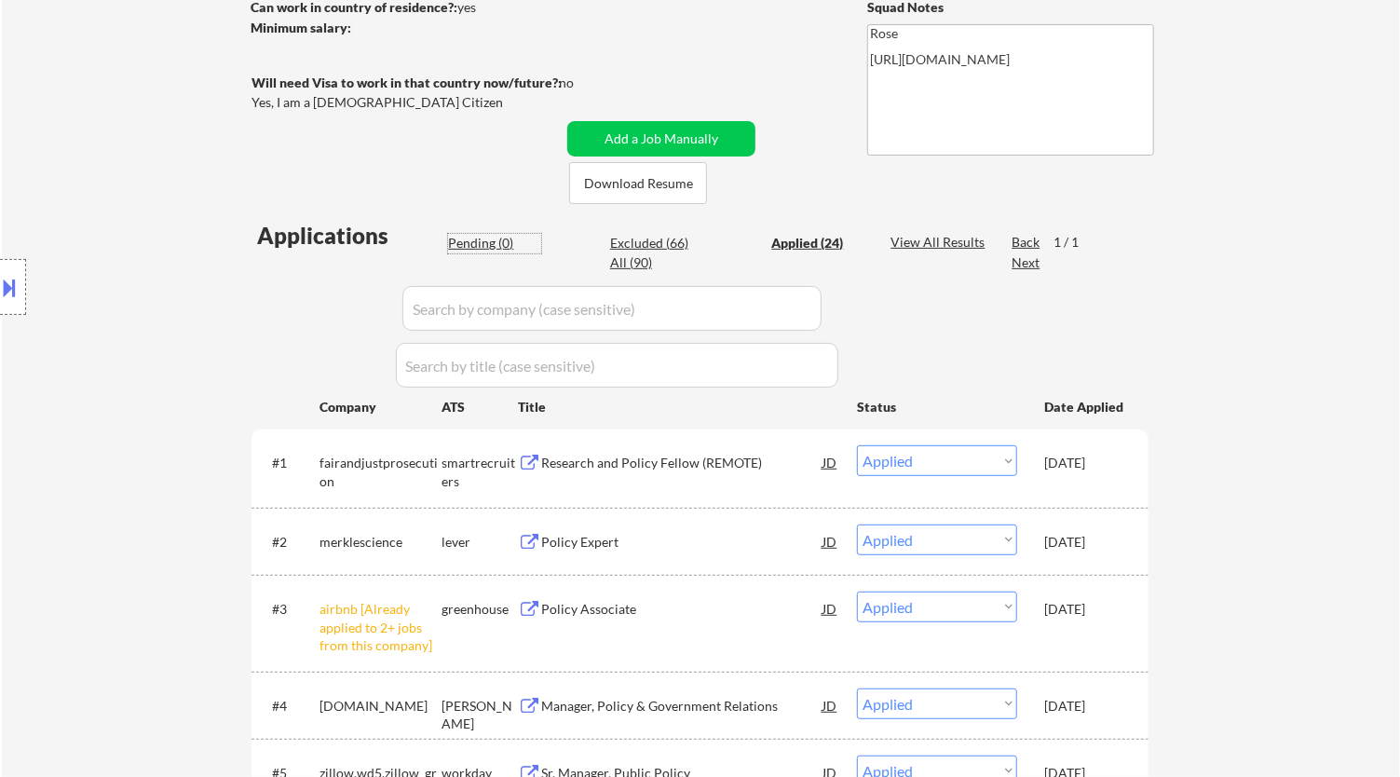
click at [487, 251] on div "Pending (0)" at bounding box center [494, 243] width 93 height 19
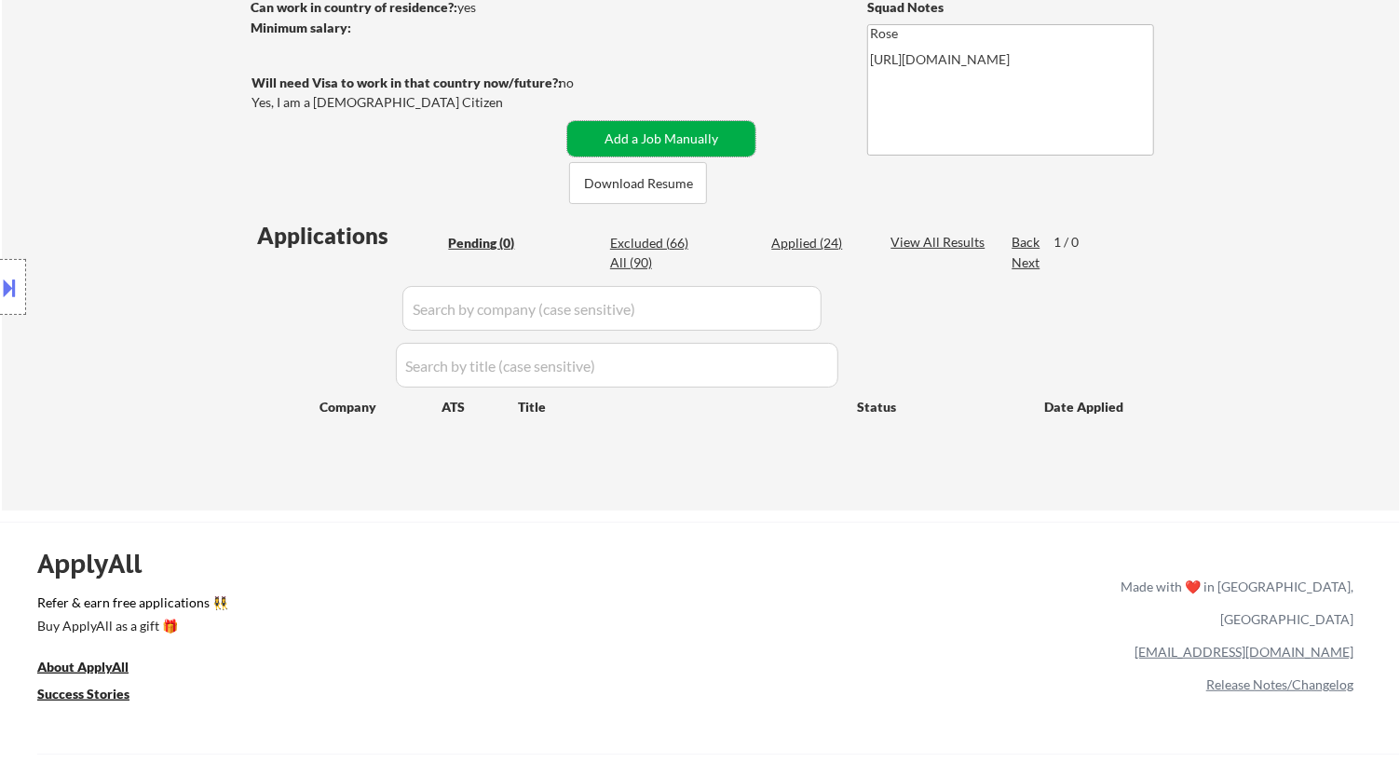
click at [634, 133] on button "Add a Job Manually" at bounding box center [661, 138] width 188 height 35
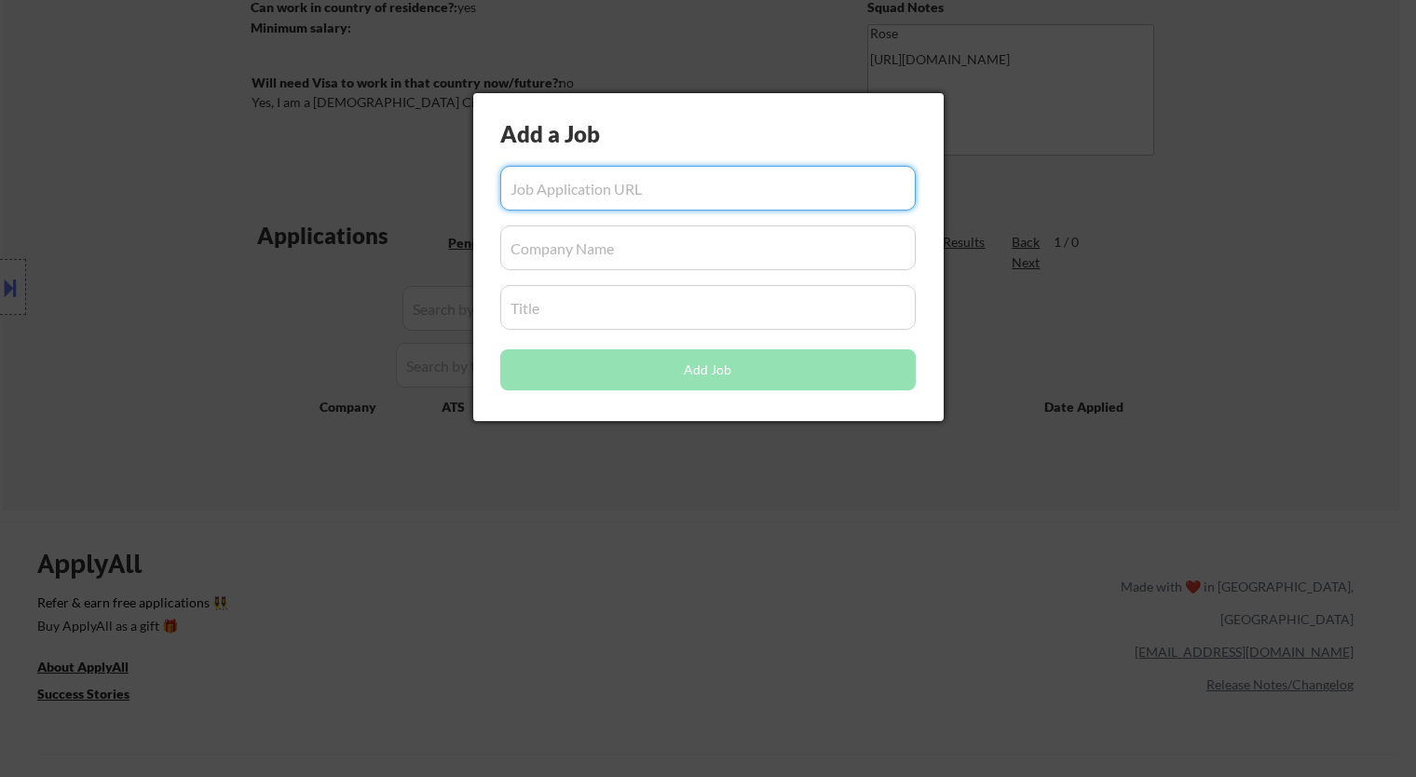
paste input "https://softsnow.zohorecruit.com/jobs/careers/793913000000755291/AI-Ethicist-AI…"
type input "https://softsnow.zohorecruit.com/jobs/careers/793913000000755291/AI-Ethicist-AI…"
click at [566, 249] on input "input" at bounding box center [707, 247] width 415 height 45
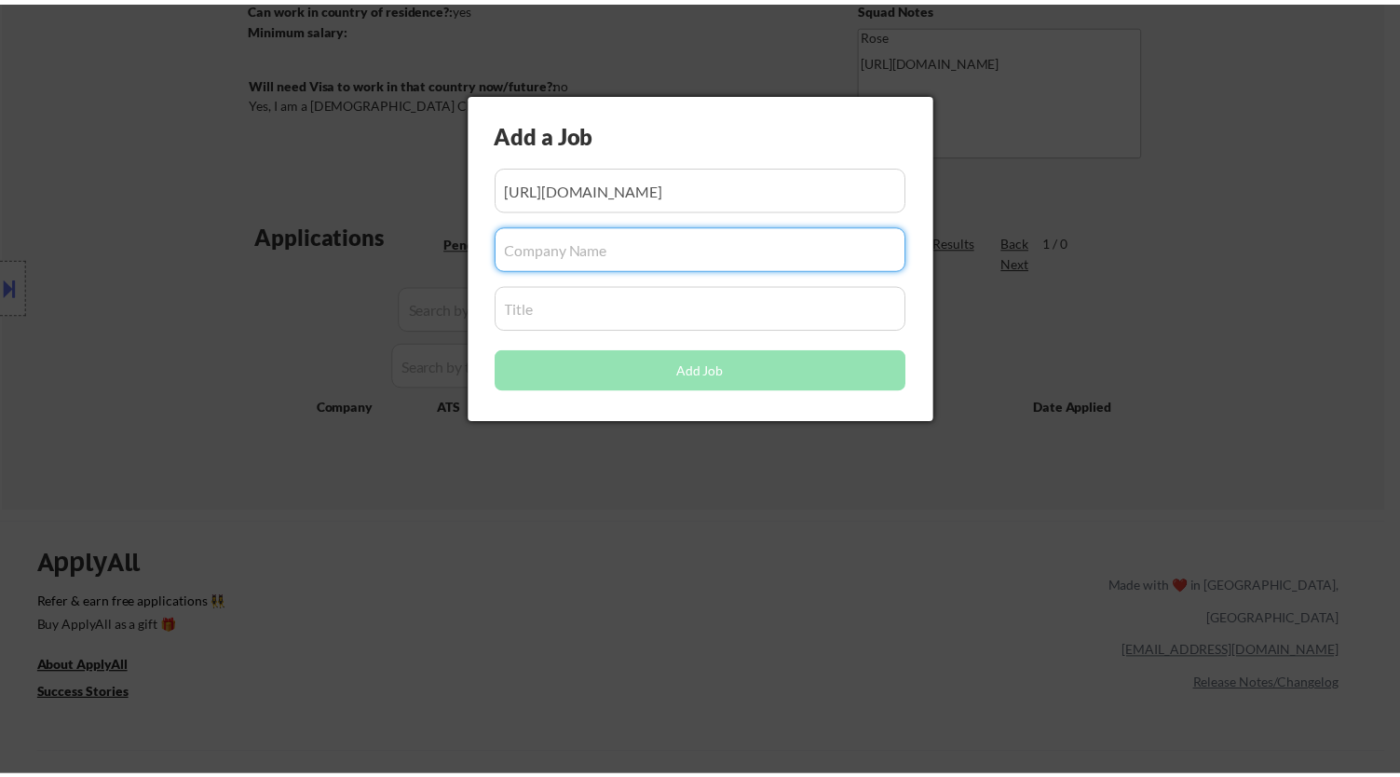
scroll to position [0, 0]
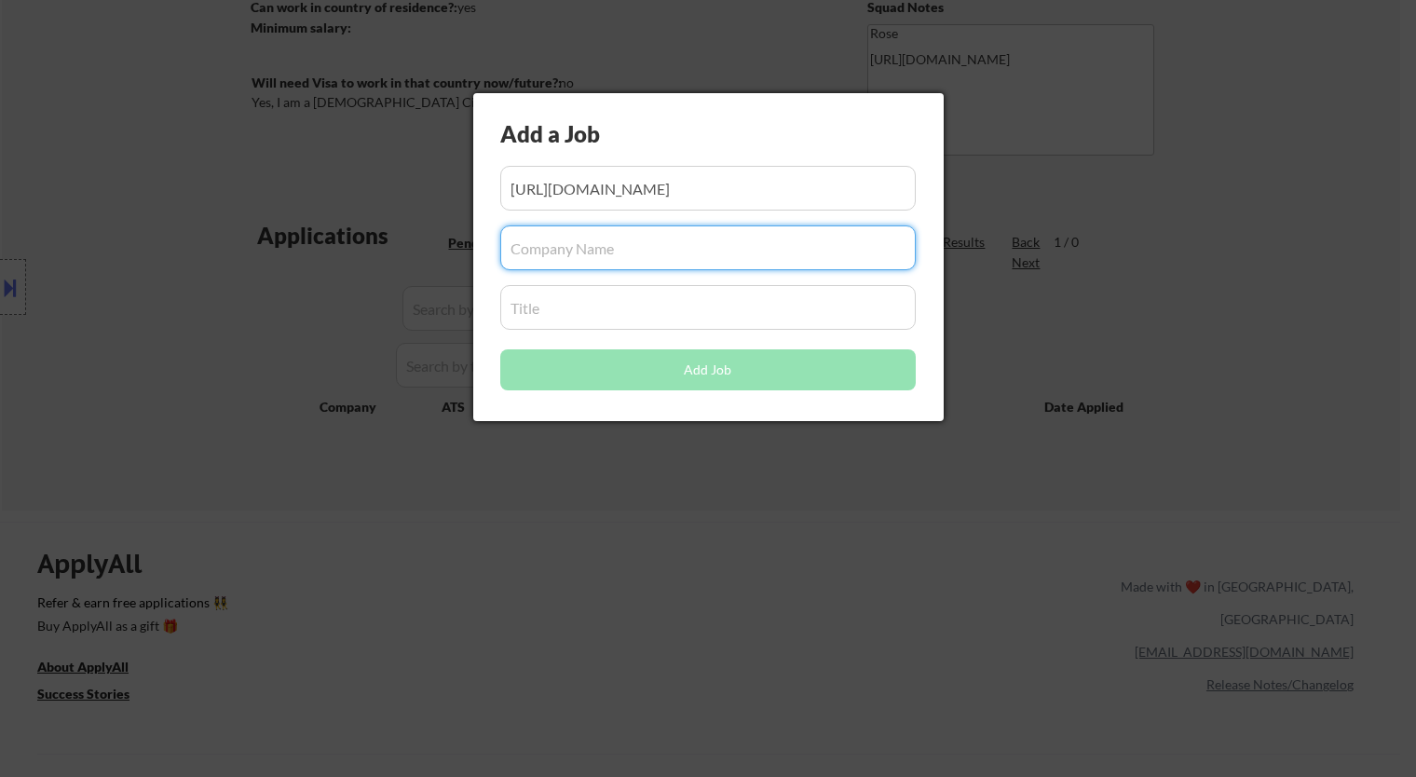
paste input "softsnow.zohorecruit.com"
type input "softsnow.zohorecruit.com"
click at [584, 309] on input "input" at bounding box center [707, 307] width 415 height 45
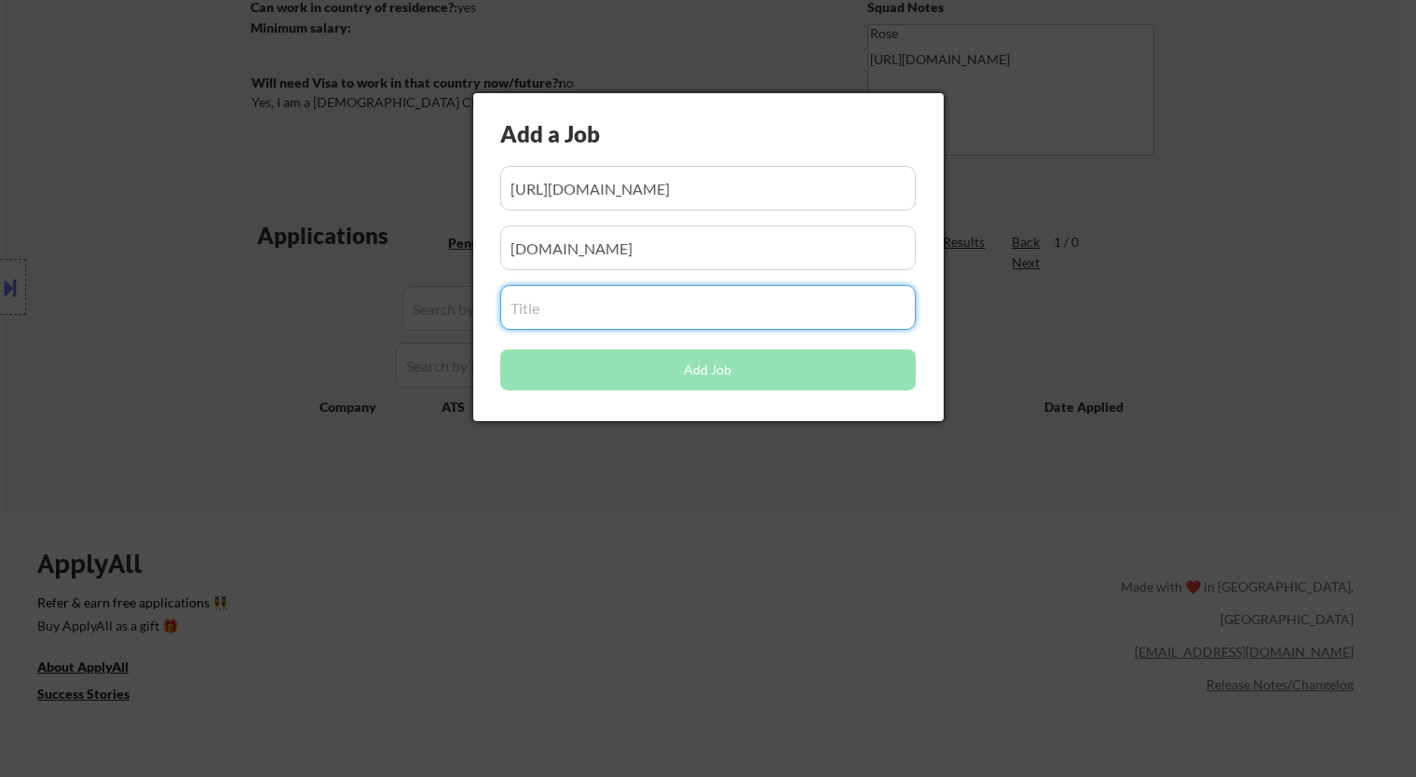
paste input "AI Ethicist / AI Ethics Officer"
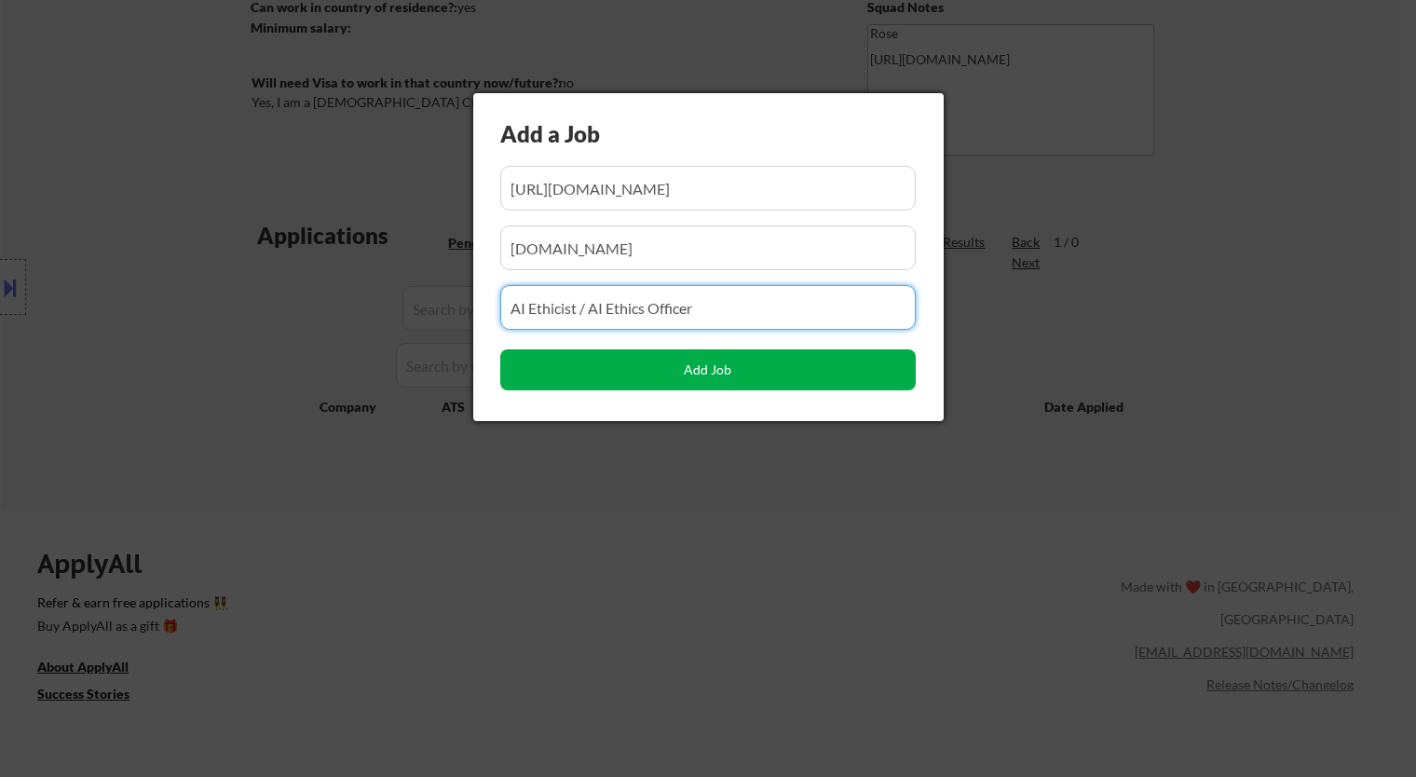
type input "AI Ethicist / AI Ethics Officer"
click at [699, 370] on button "Add Job" at bounding box center [707, 369] width 415 height 41
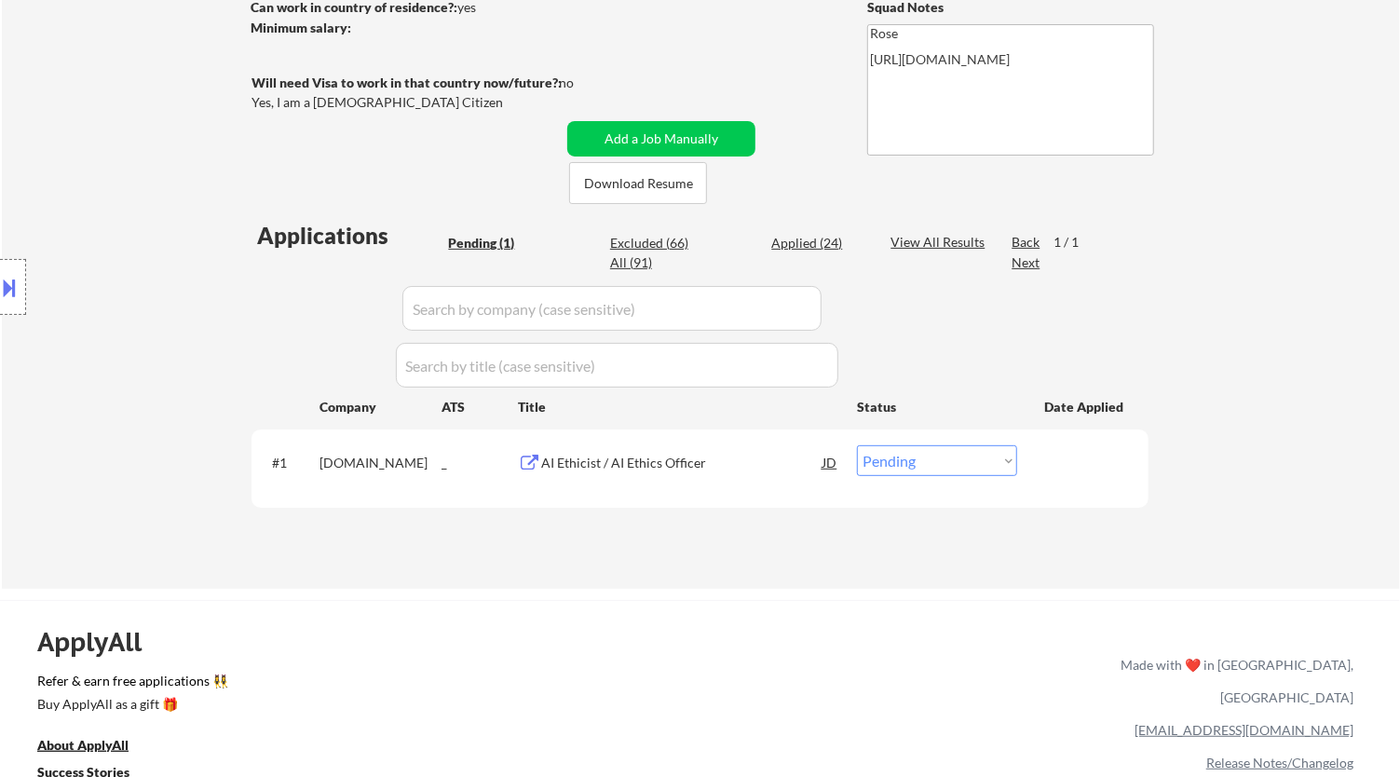
click at [932, 460] on select "Choose an option... Pending Applied Excluded (Questions) Excluded (Expired) Exc…" at bounding box center [937, 460] width 160 height 31
select select ""applied""
click at [857, 445] on select "Choose an option... Pending Applied Excluded (Questions) Excluded (Expired) Exc…" at bounding box center [937, 460] width 160 height 31
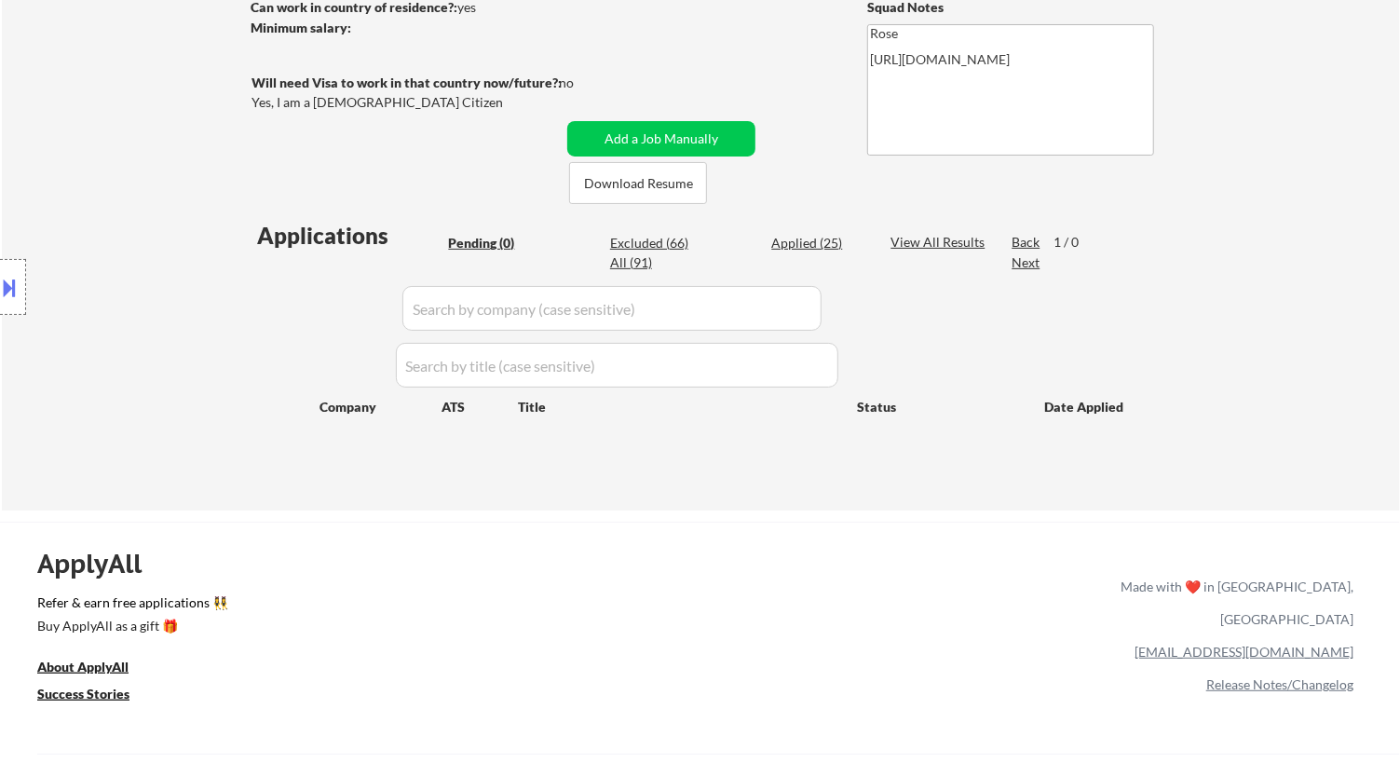
click at [11, 297] on button at bounding box center [10, 287] width 20 height 31
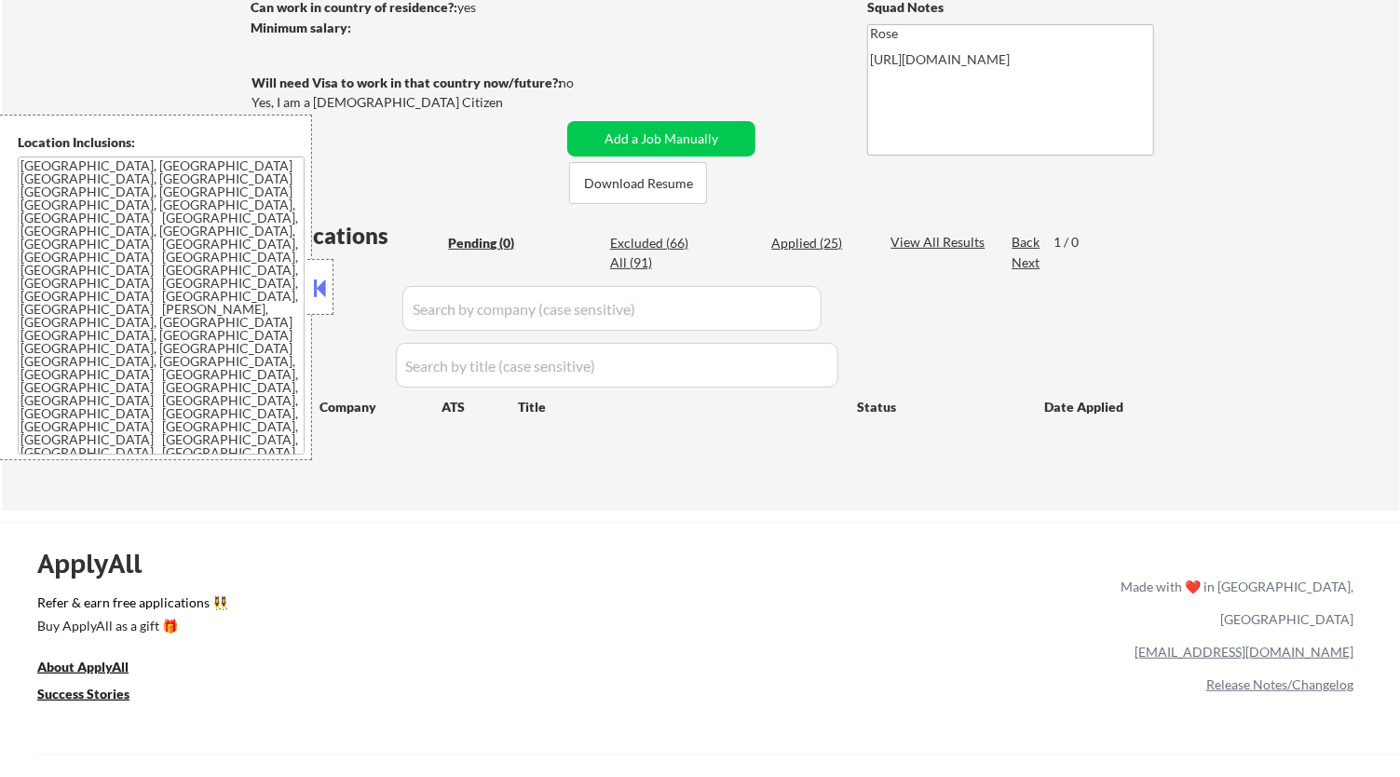
click at [322, 286] on button at bounding box center [320, 288] width 20 height 28
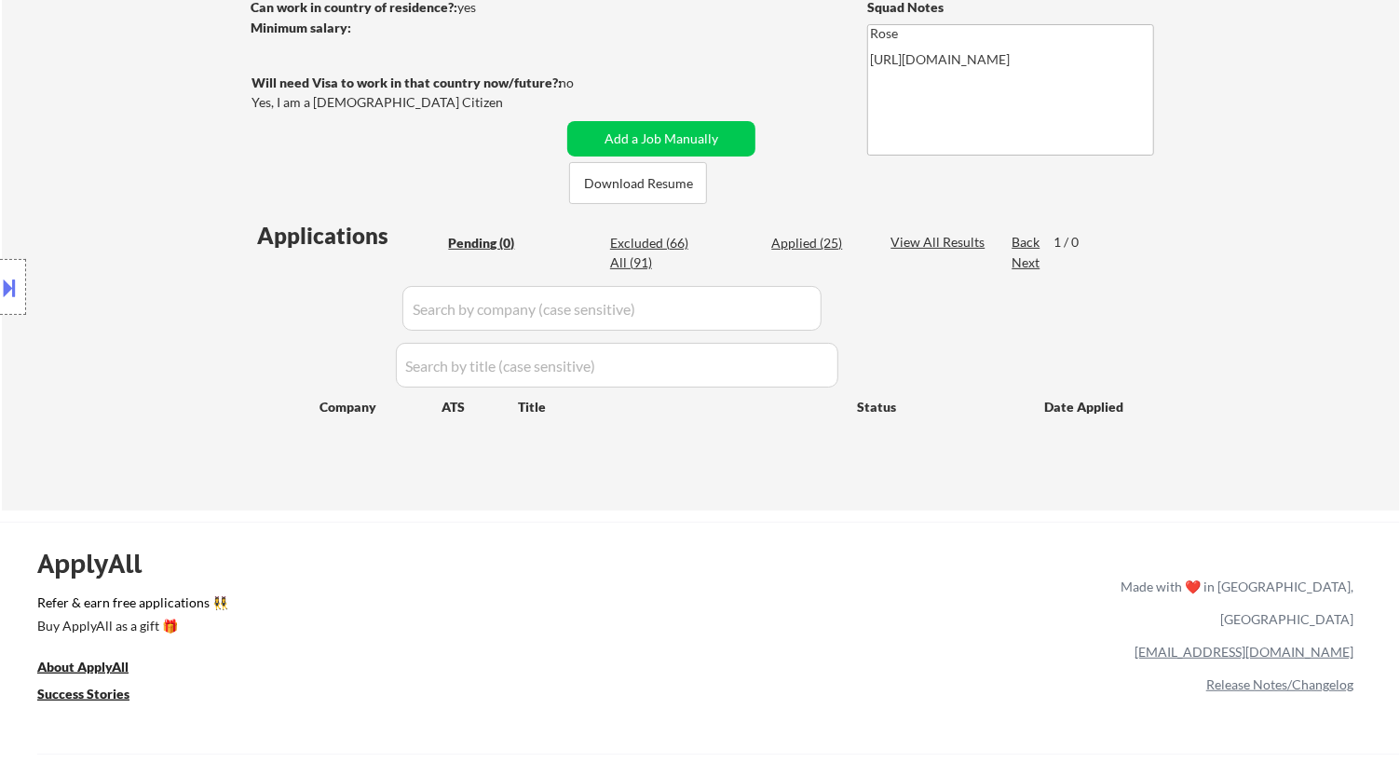
click at [804, 234] on div "Applied (25)" at bounding box center [817, 243] width 93 height 19
select select ""applied""
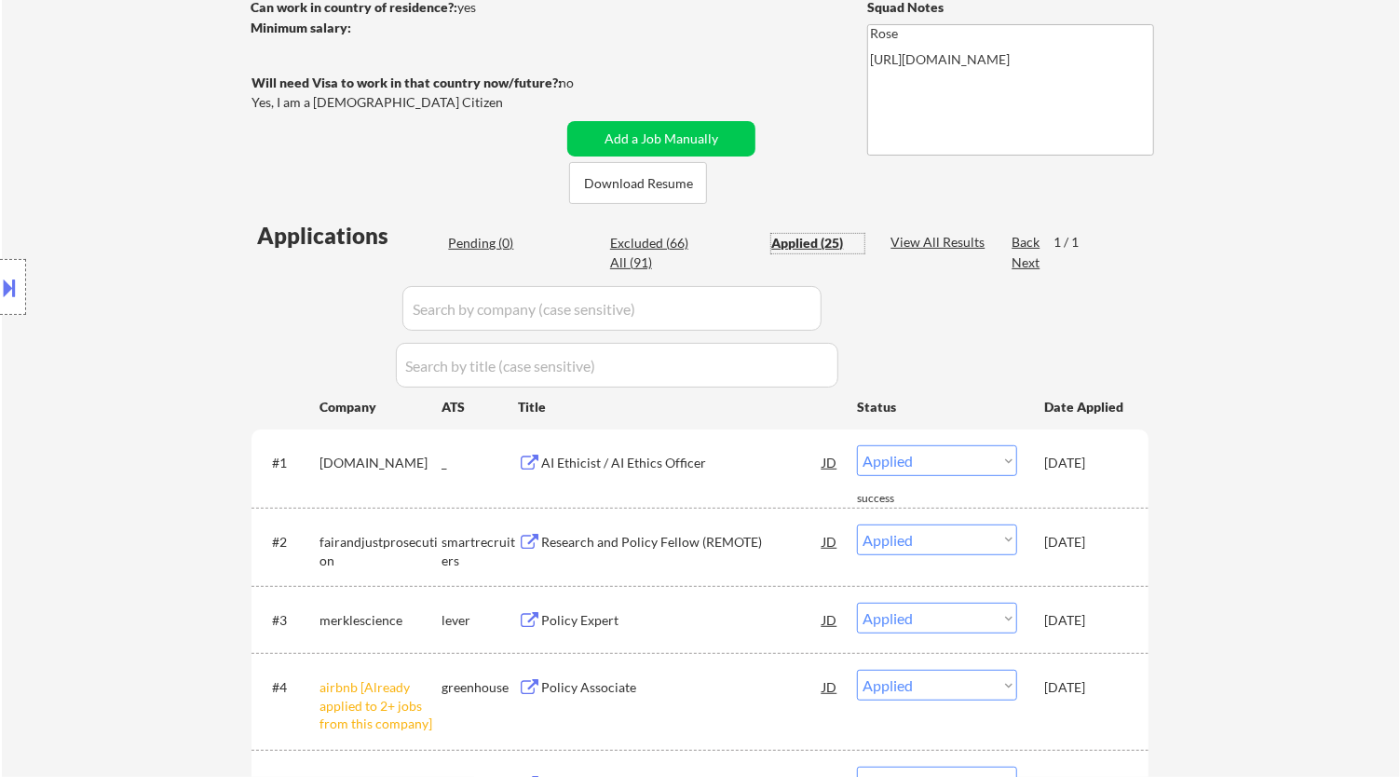
click at [692, 320] on input "input" at bounding box center [611, 308] width 419 height 45
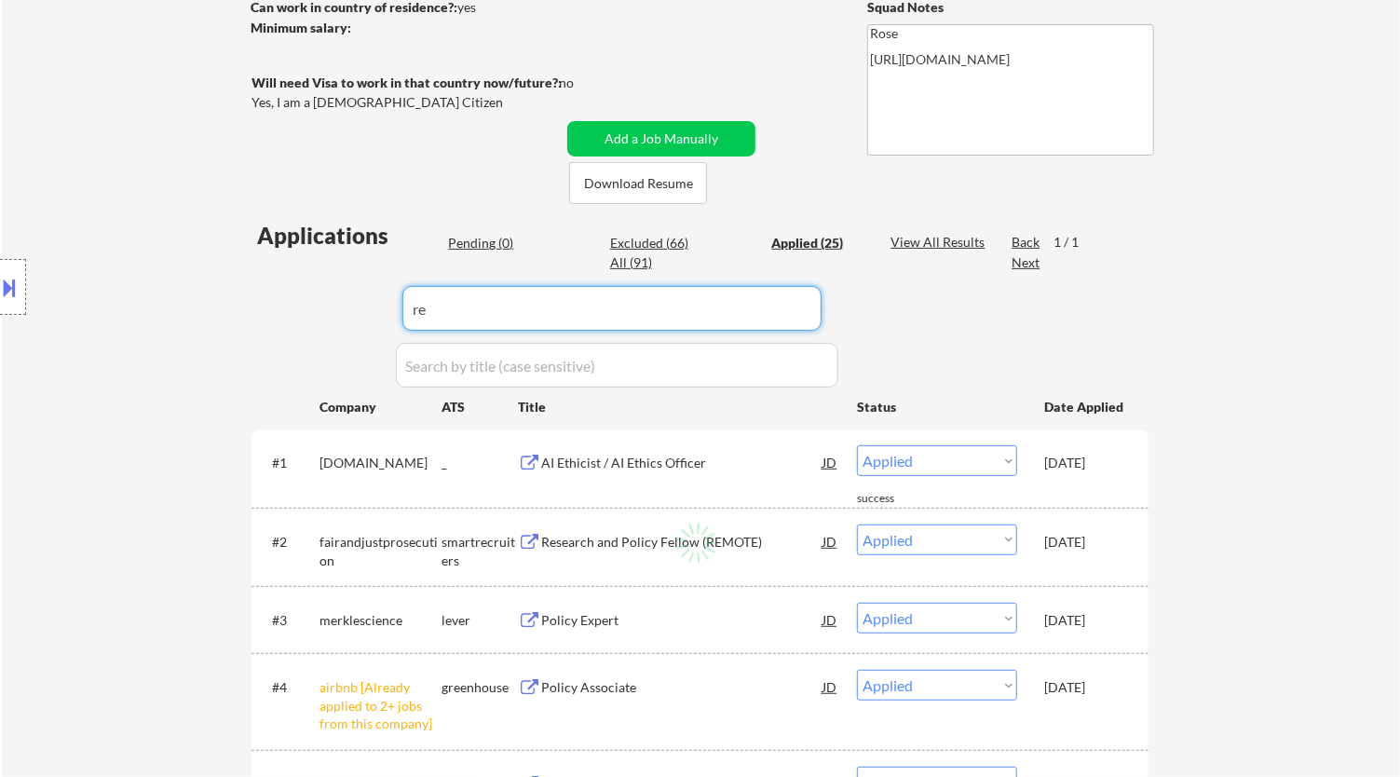
type input "r"
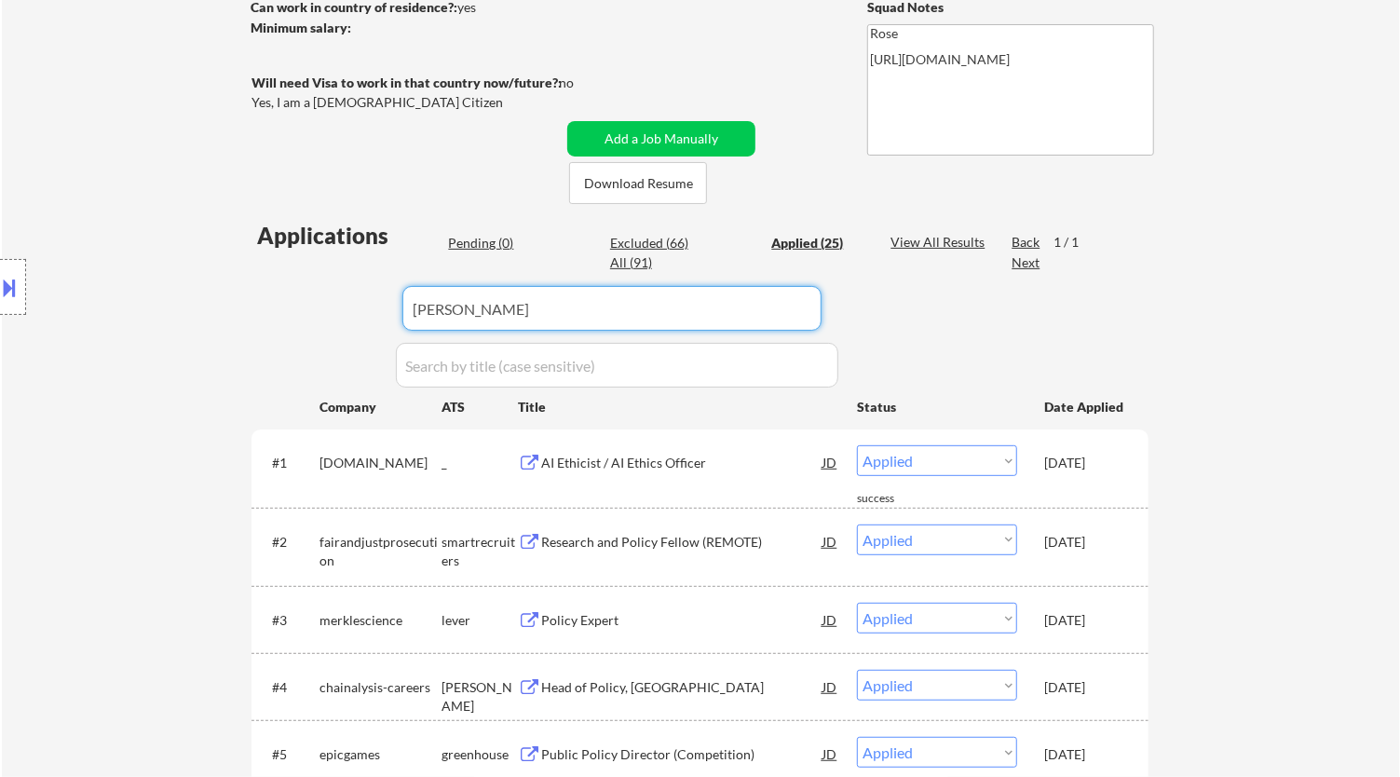
type input "sreinc"
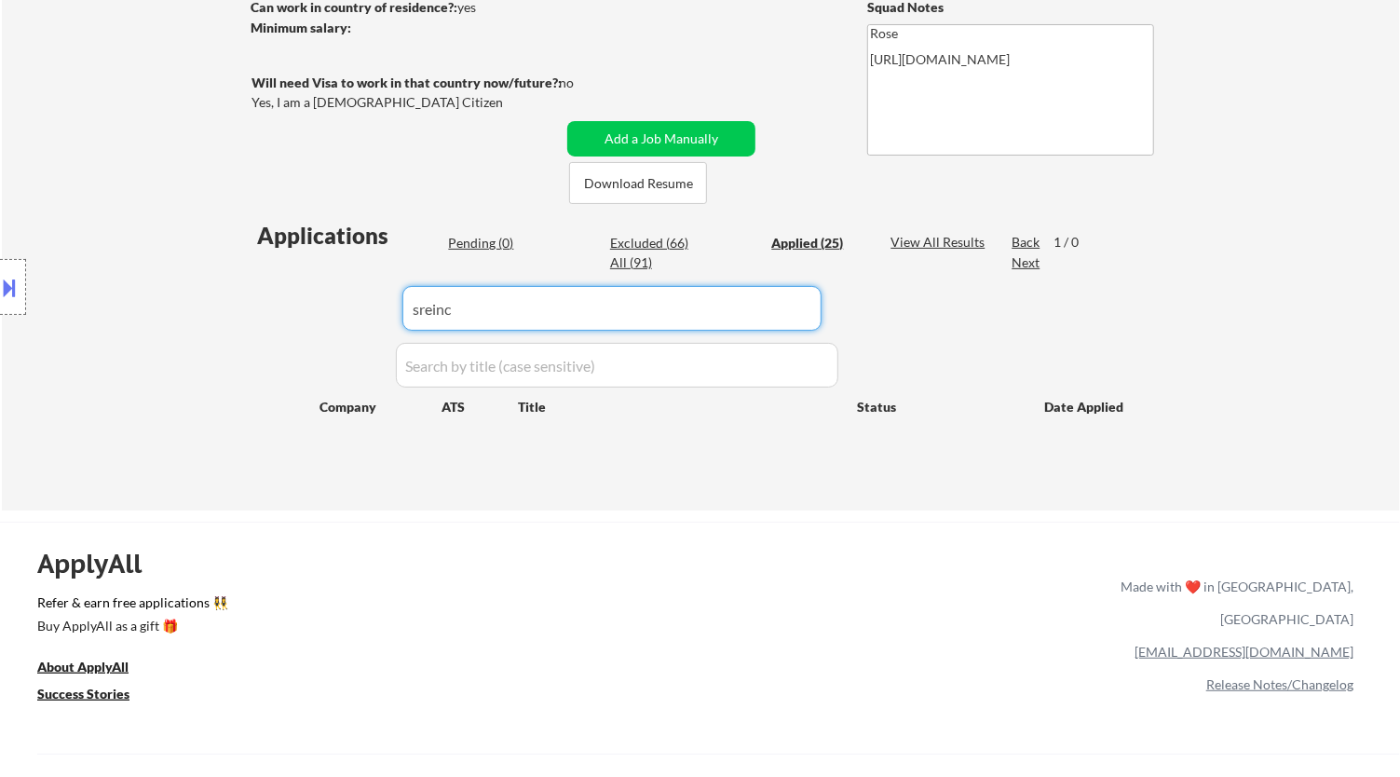
drag, startPoint x: 564, startPoint y: 313, endPoint x: 358, endPoint y: 333, distance: 206.8
click at [358, 333] on div "Applications Pending (0) Excluded (66) Applied (25) All (91) View All Results B…" at bounding box center [700, 347] width 897 height 255
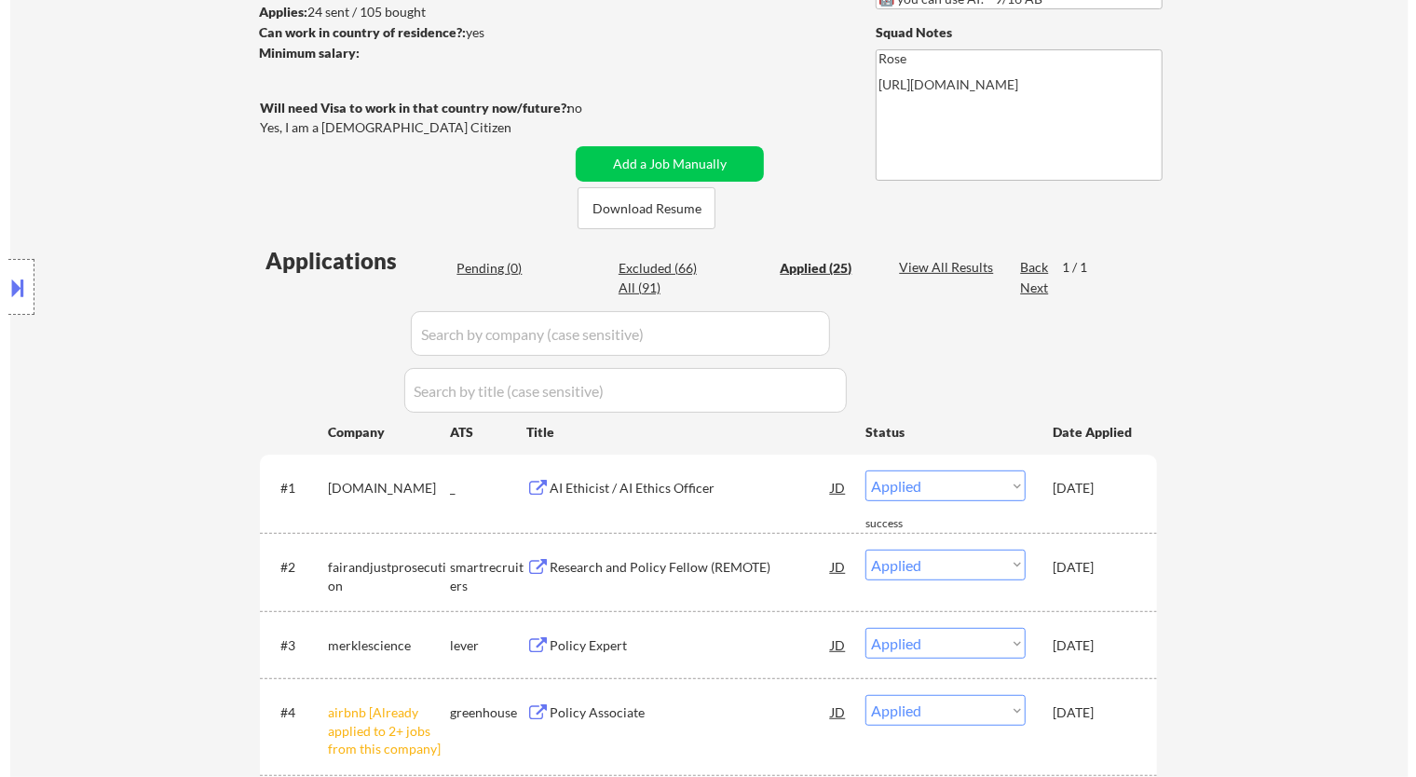
scroll to position [310, 0]
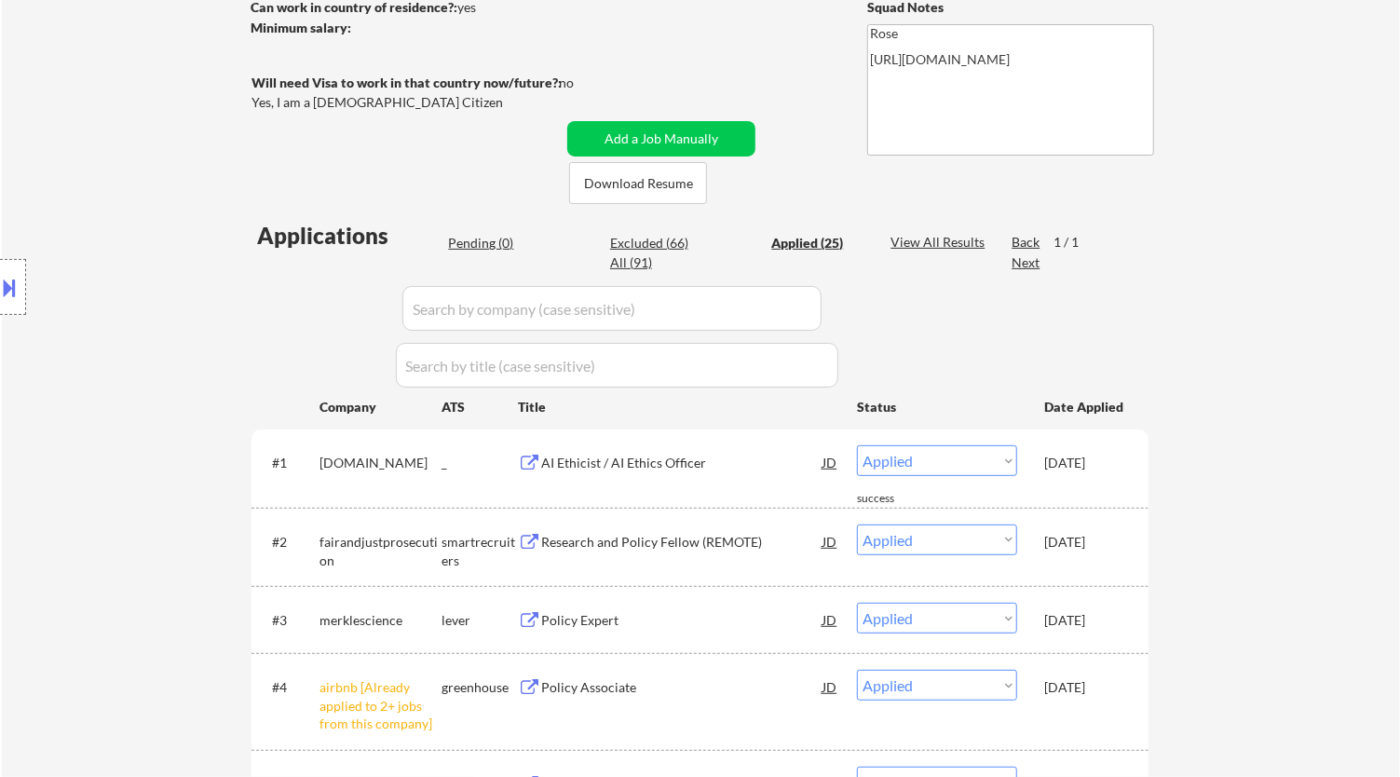
click at [482, 243] on div "Pending (0)" at bounding box center [494, 243] width 93 height 19
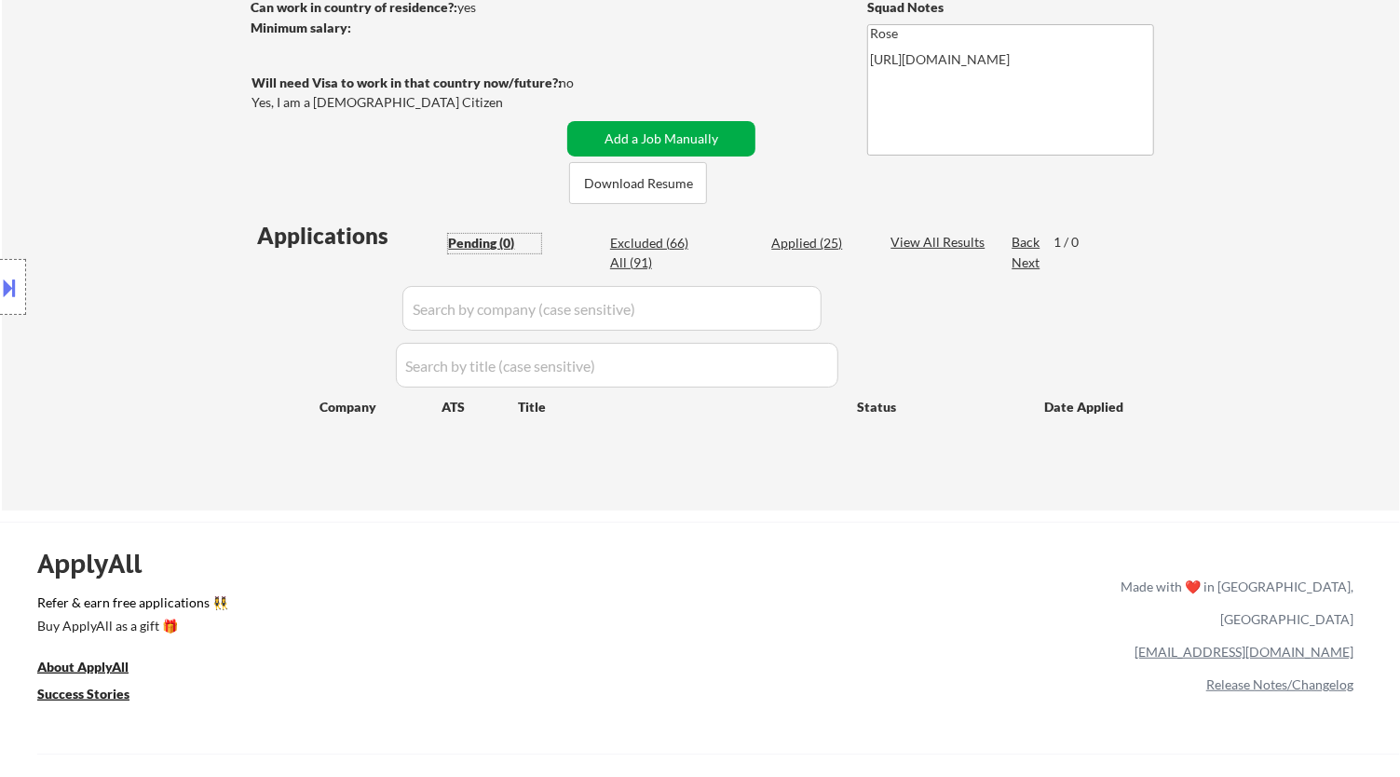
click at [647, 138] on button "Add a Job Manually" at bounding box center [661, 138] width 188 height 35
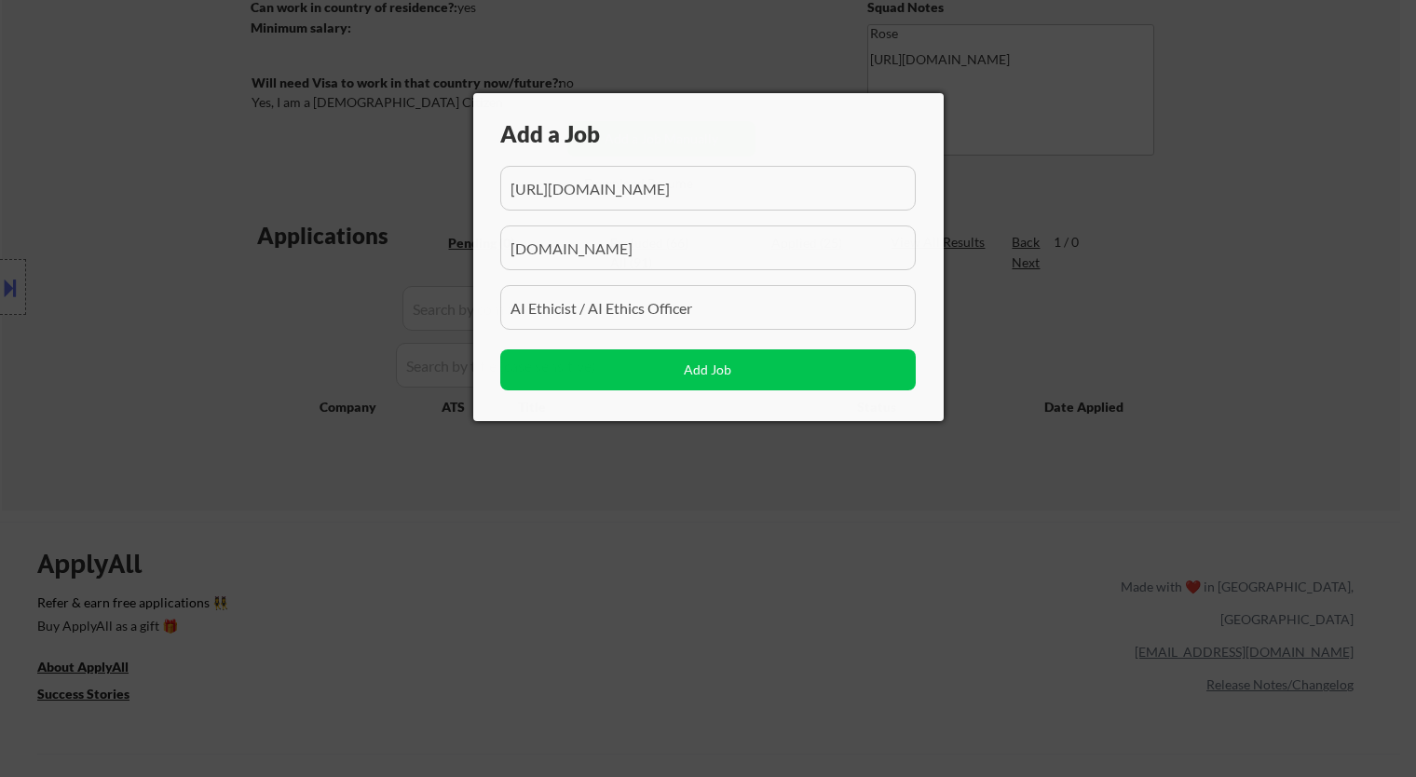
scroll to position [0, 385]
drag, startPoint x: 719, startPoint y: 197, endPoint x: 697, endPoint y: 193, distance: 22.7
click at [691, 198] on input "input" at bounding box center [707, 188] width 415 height 45
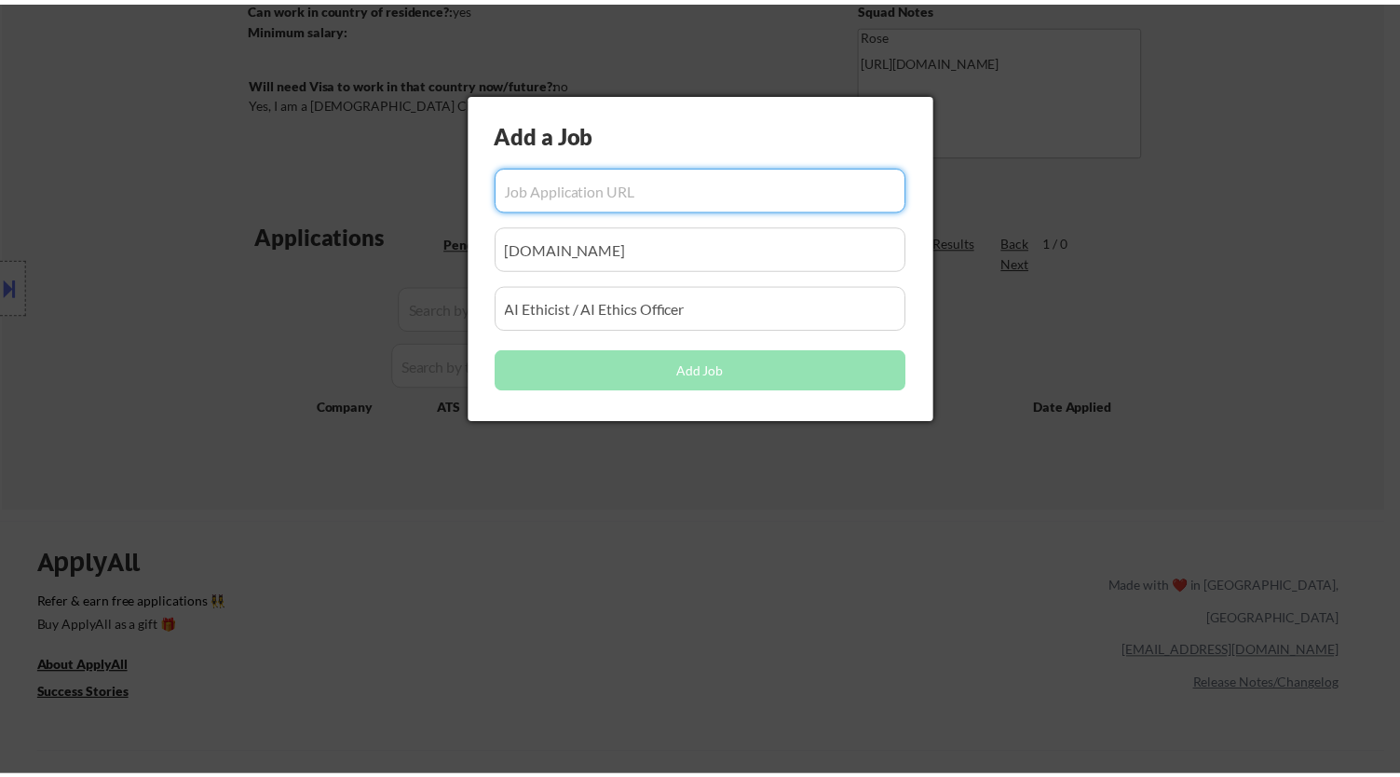
scroll to position [0, 0]
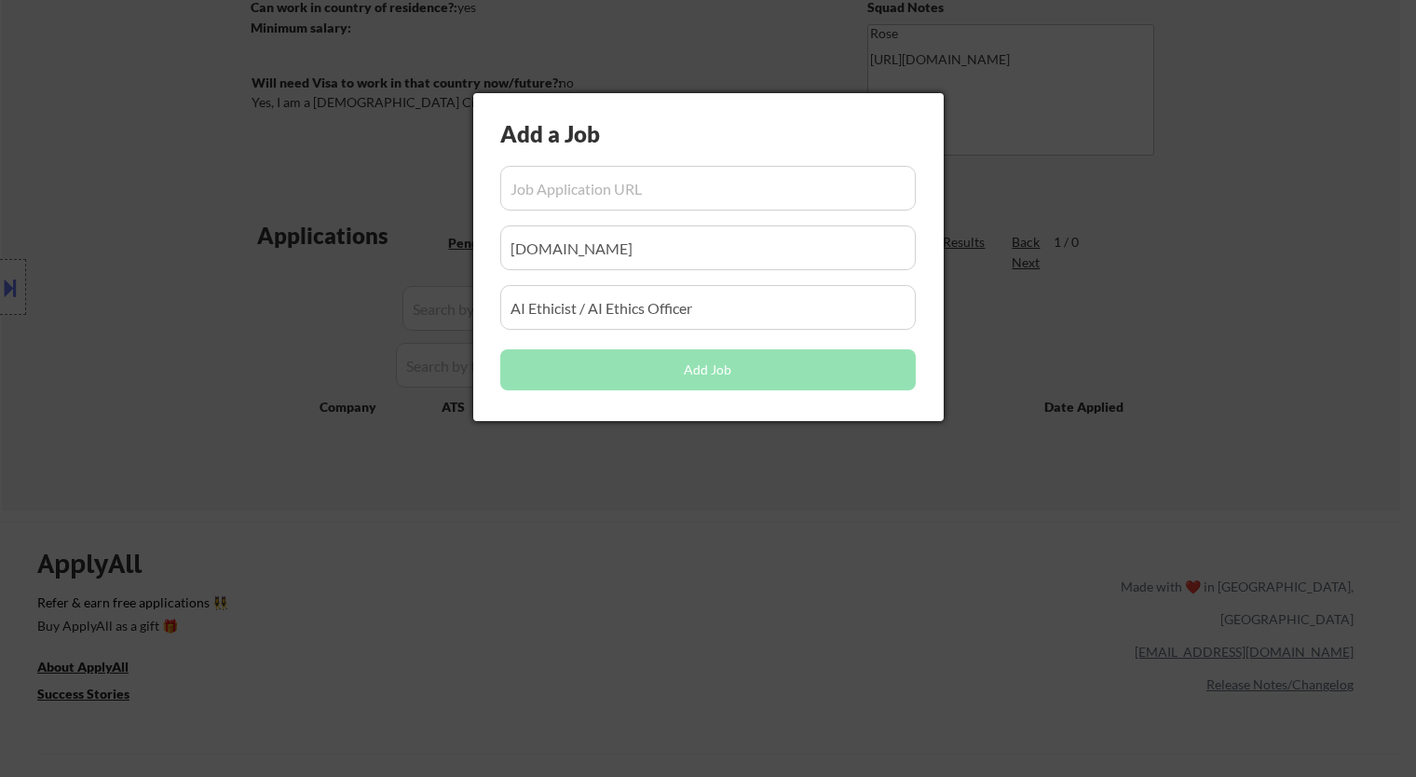
click at [593, 186] on input "input" at bounding box center [707, 188] width 415 height 45
paste input "https://www.sreinc.us/careers.php?gh_jid=1246131"
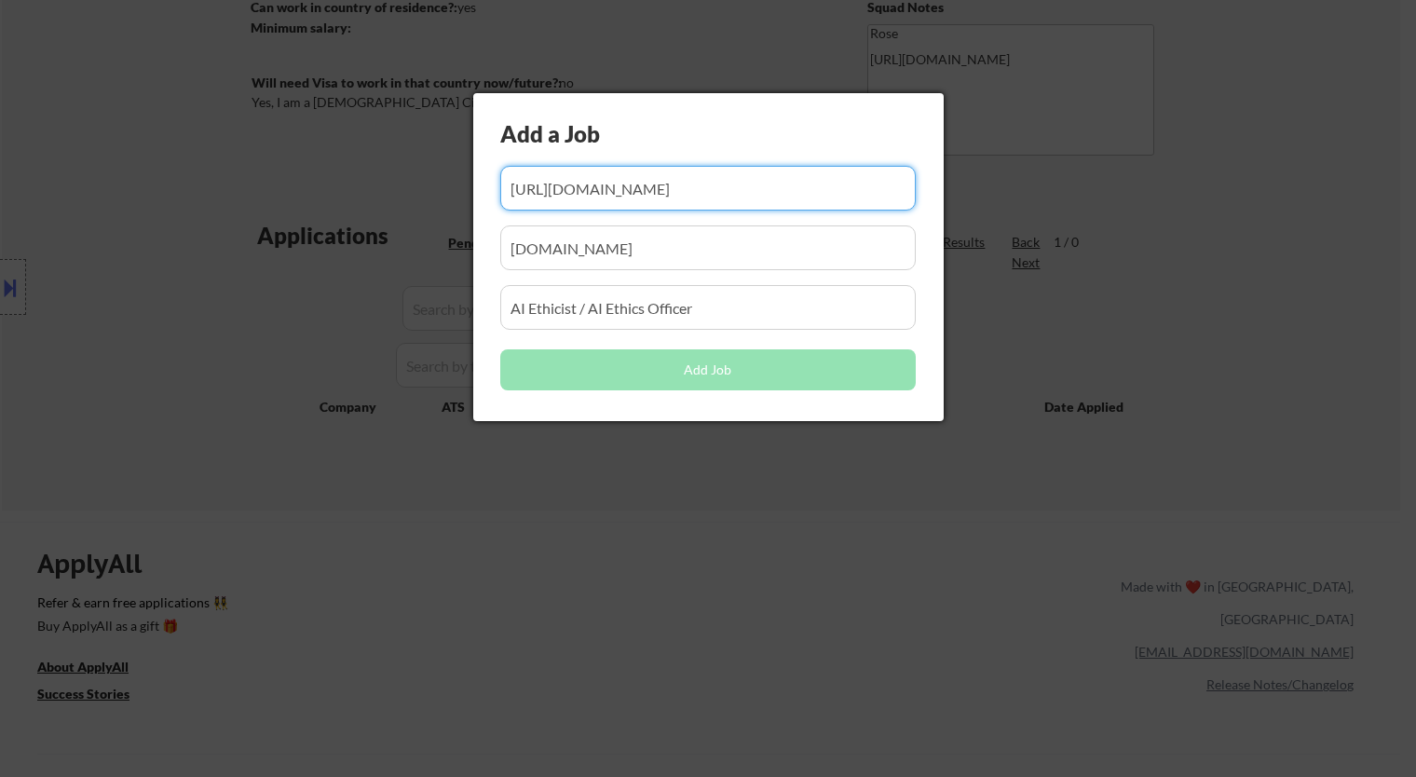
type input "https://www.sreinc.us/careers.php?gh_jid=1246131"
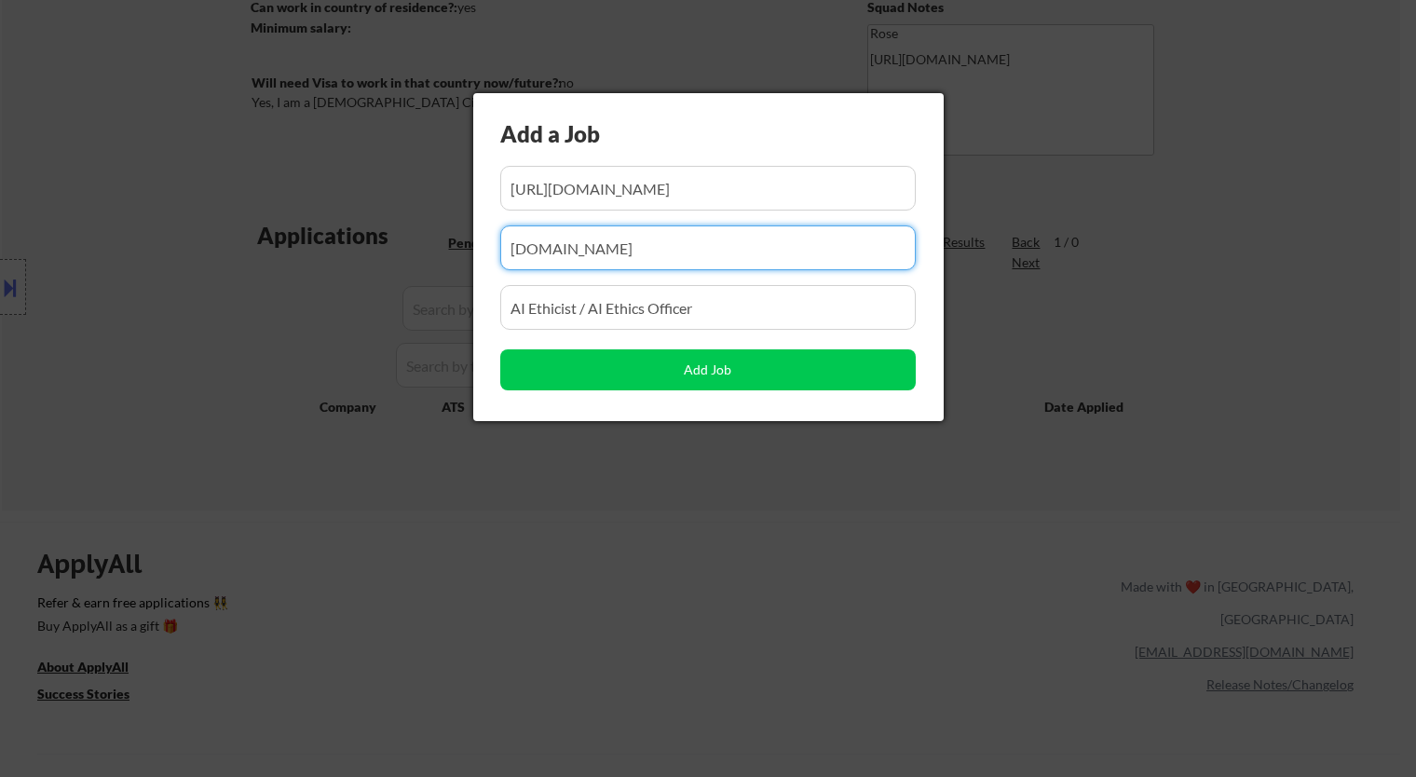
drag, startPoint x: 696, startPoint y: 250, endPoint x: 402, endPoint y: 248, distance: 293.4
click at [390, 250] on body "← Return to /applysquad Mailslurp Inbox Job Search Builder Jeremy Pesner User E…" at bounding box center [708, 78] width 1416 height 777
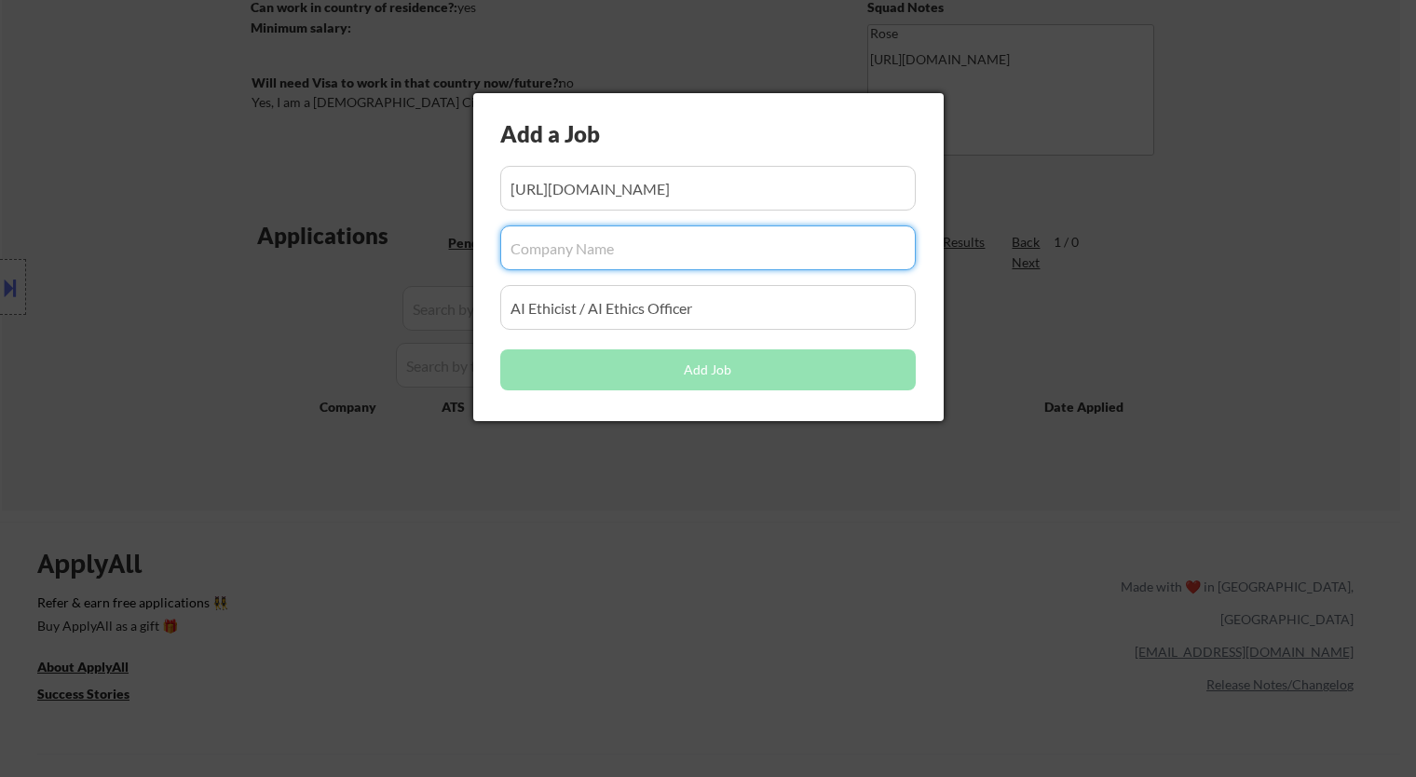
click at [516, 251] on input "input" at bounding box center [707, 247] width 415 height 45
paste input "www.sreinc.us/"
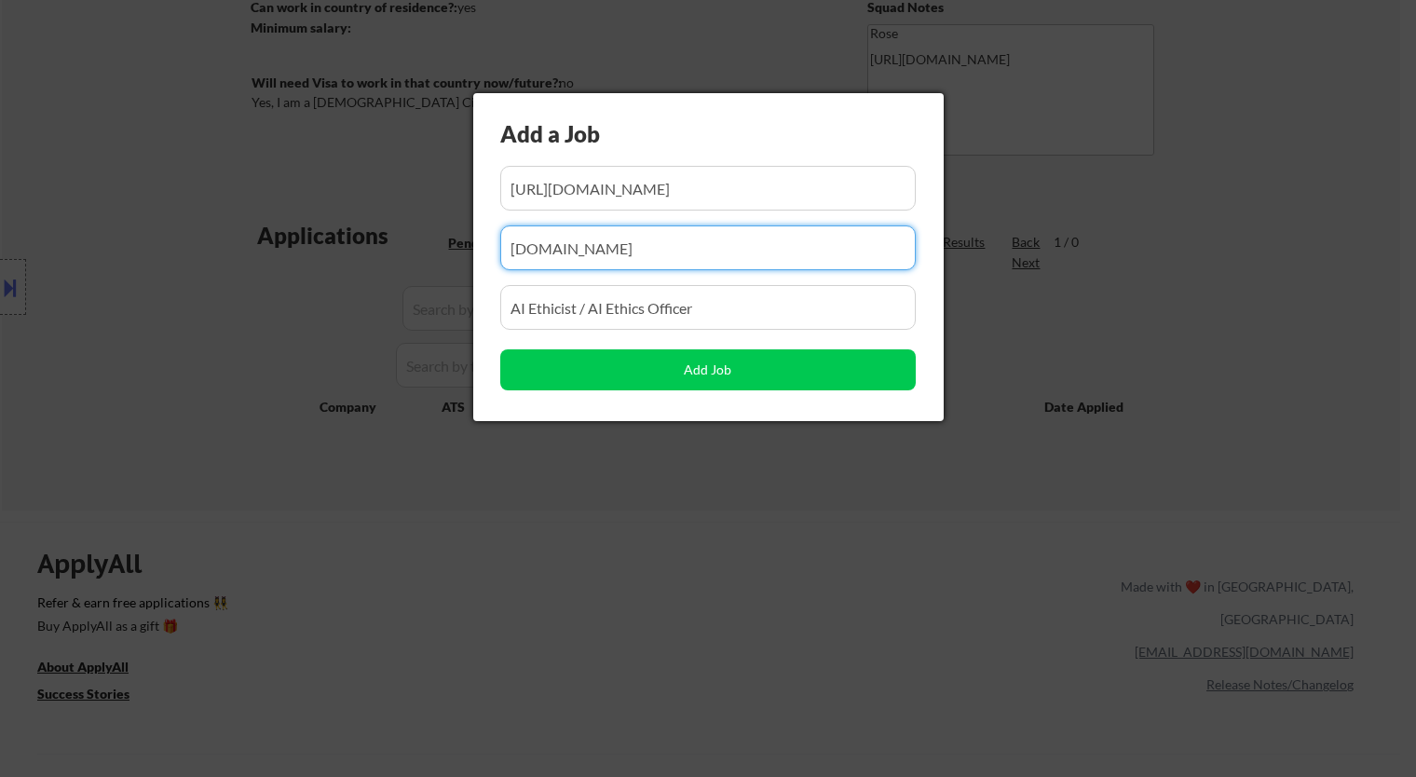
type input "www.sreinc.us"
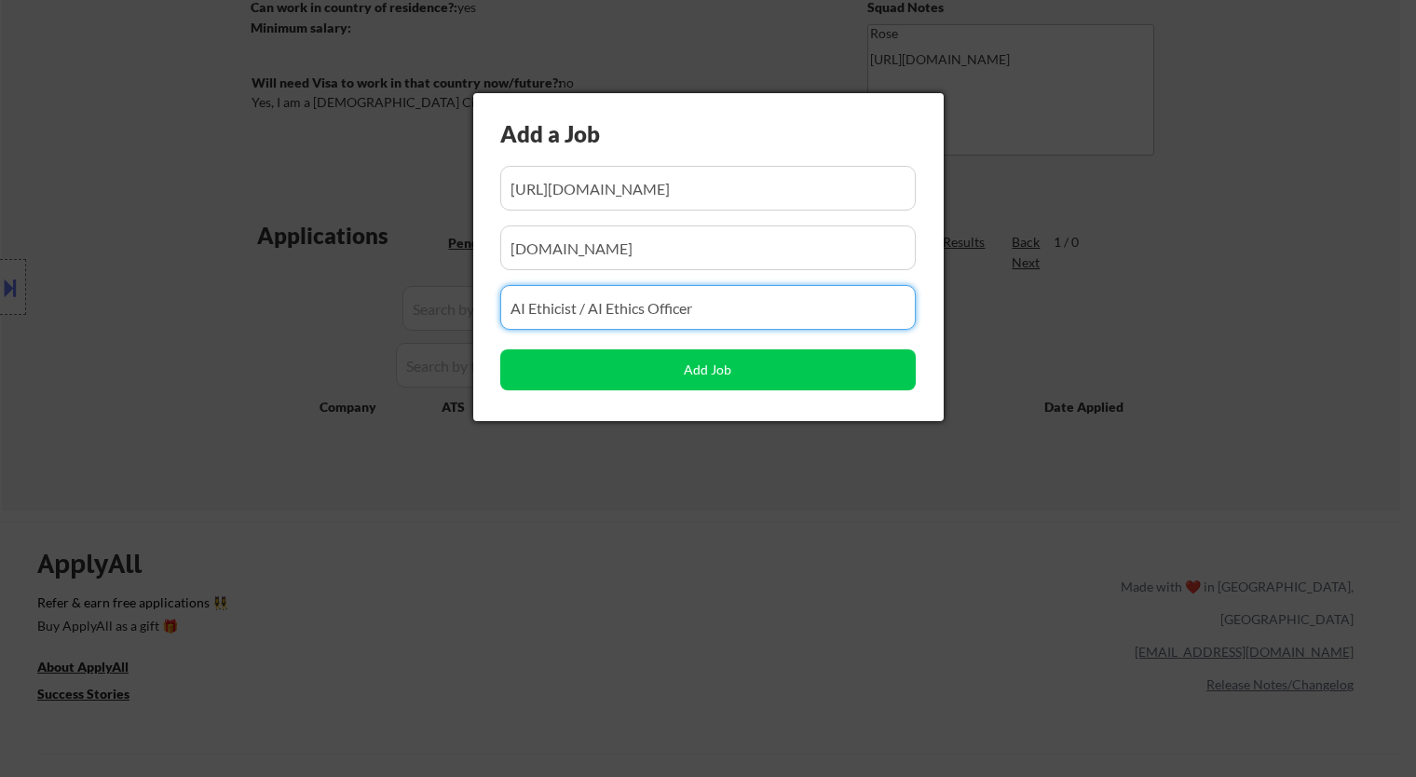
drag, startPoint x: 692, startPoint y: 303, endPoint x: 416, endPoint y: 312, distance: 275.9
click at [416, 312] on body "← Return to /applysquad Mailslurp Inbox Job Search Builder Jeremy Pesner User E…" at bounding box center [708, 78] width 1416 height 777
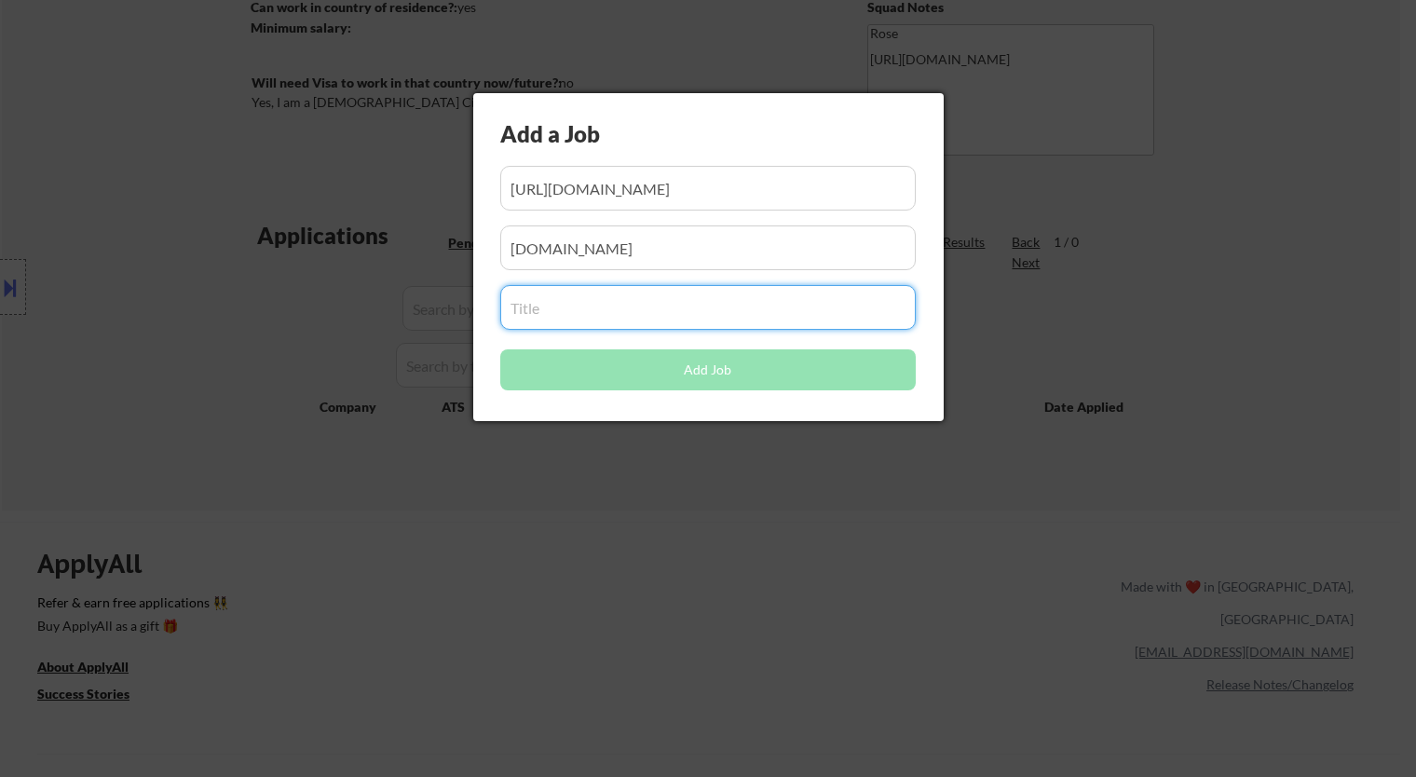
click at [627, 319] on input "input" at bounding box center [707, 307] width 415 height 45
paste input "Policy Analyst - REMOTE"
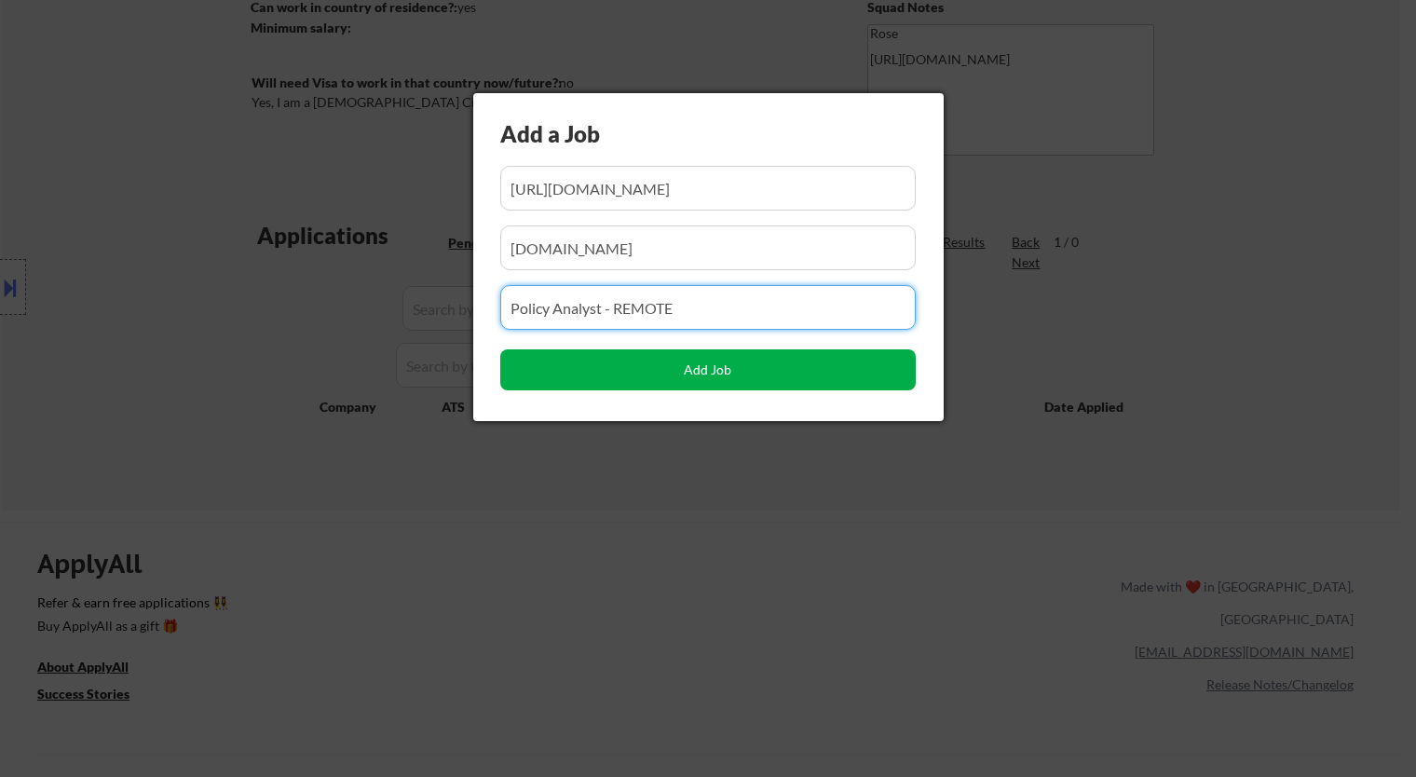
type input "Policy Analyst - REMOTE"
click at [710, 371] on button "Add Job" at bounding box center [707, 369] width 415 height 41
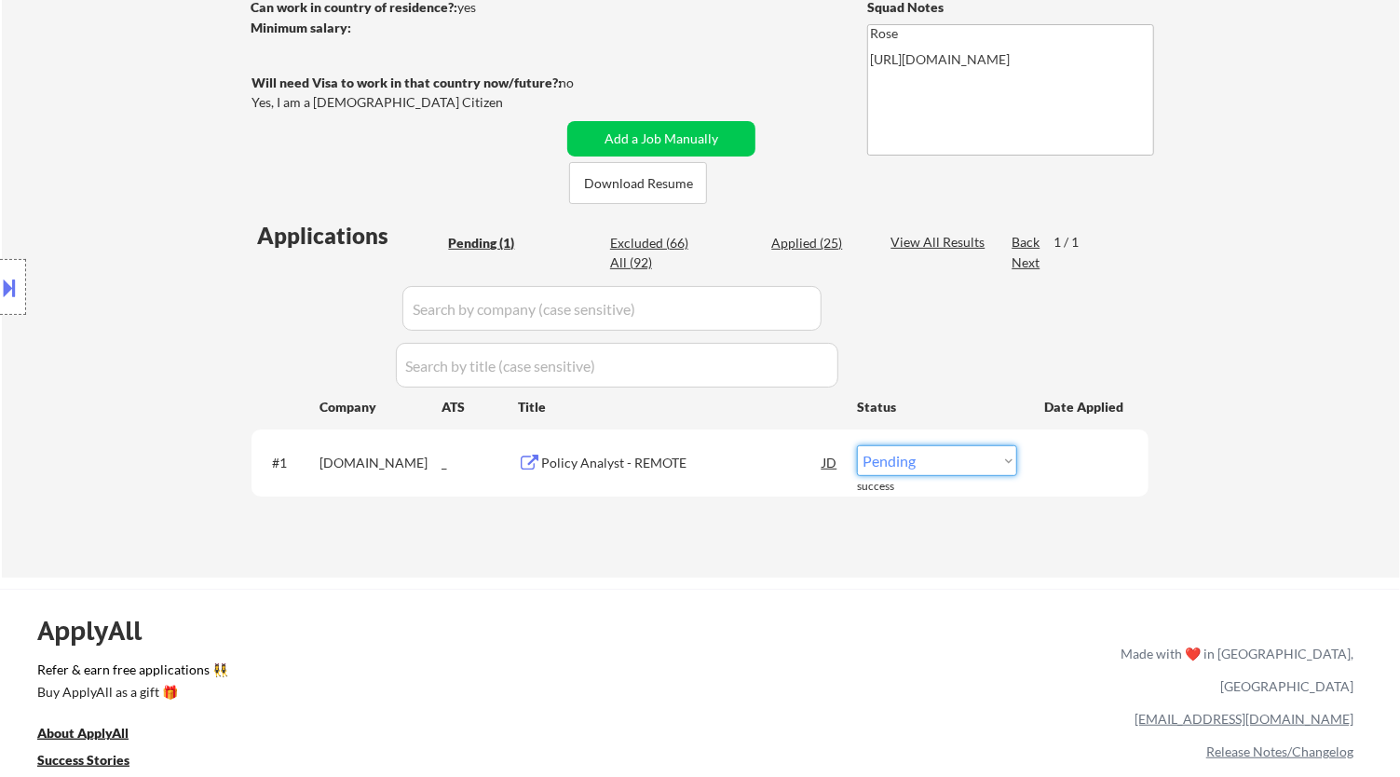
click at [957, 458] on select "Choose an option... Pending Applied Excluded (Questions) Excluded (Expired) Exc…" at bounding box center [937, 460] width 160 height 31
select select ""applied""
click at [857, 445] on select "Choose an option... Pending Applied Excluded (Questions) Excluded (Expired) Exc…" at bounding box center [937, 460] width 160 height 31
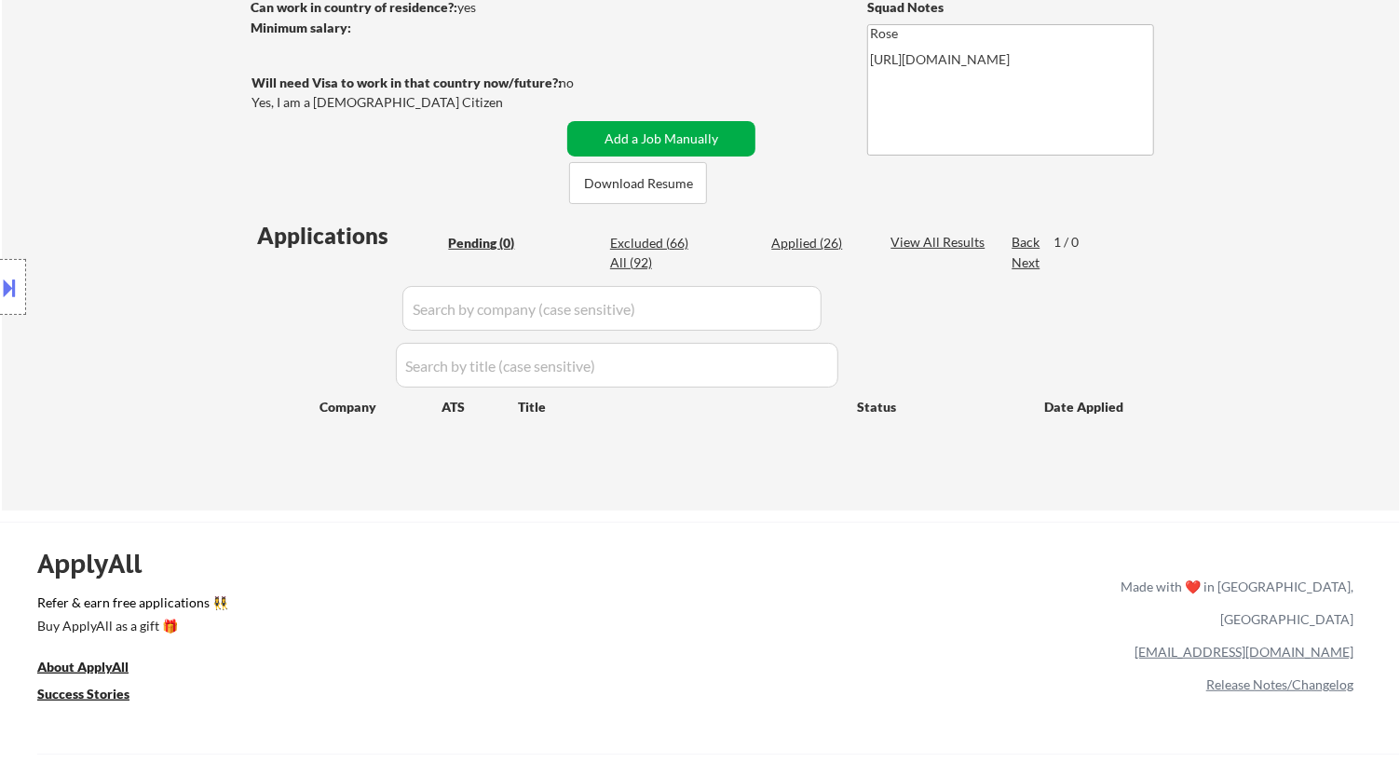
click at [665, 140] on button "Add a Job Manually" at bounding box center [661, 138] width 188 height 35
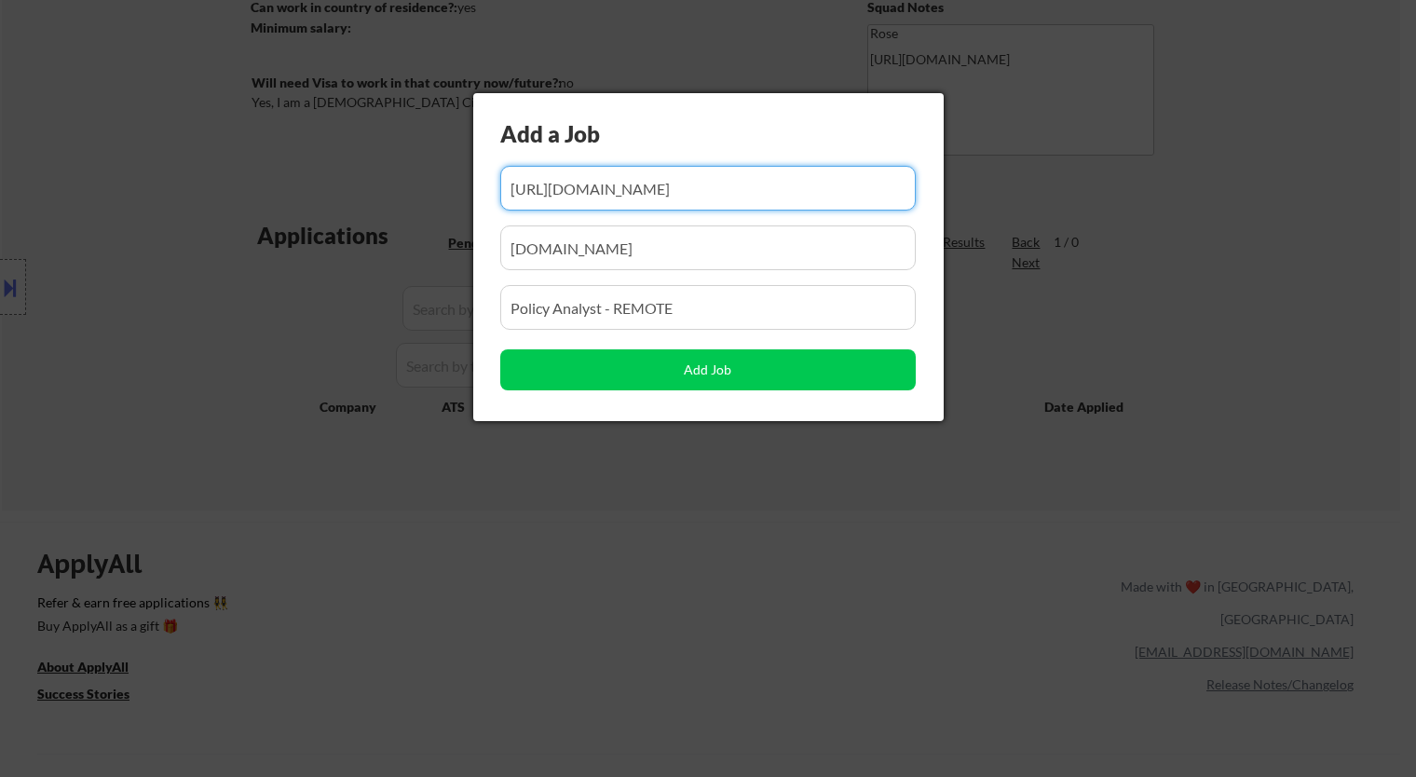
drag, startPoint x: 866, startPoint y: 195, endPoint x: 321, endPoint y: 191, distance: 545.0
click at [321, 191] on body "← Return to /applysquad Mailslurp Inbox Job Search Builder Jeremy Pesner User E…" at bounding box center [708, 78] width 1416 height 777
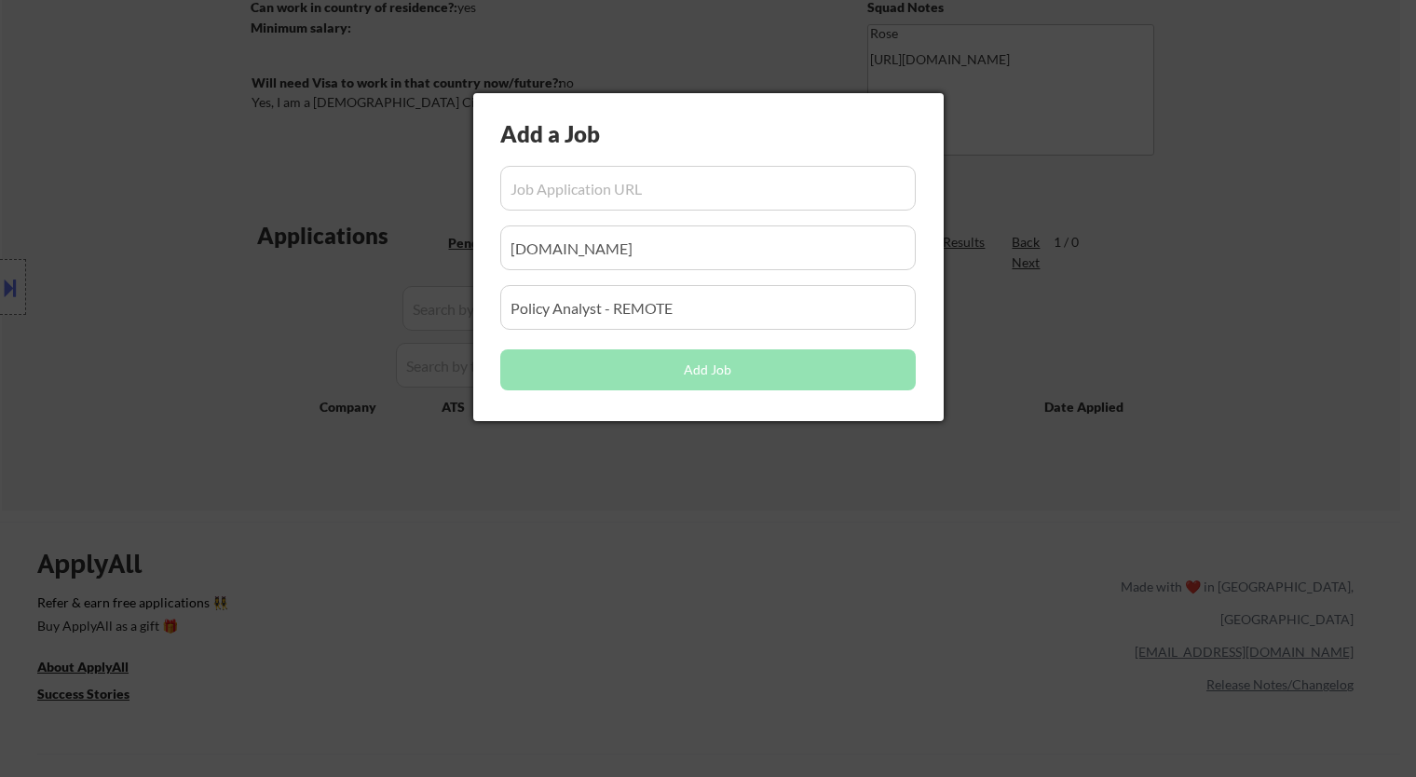
click at [621, 192] on input "input" at bounding box center [707, 188] width 415 height 45
paste input "https://www.sreinc.us/careers.php?gh_jid=5152764"
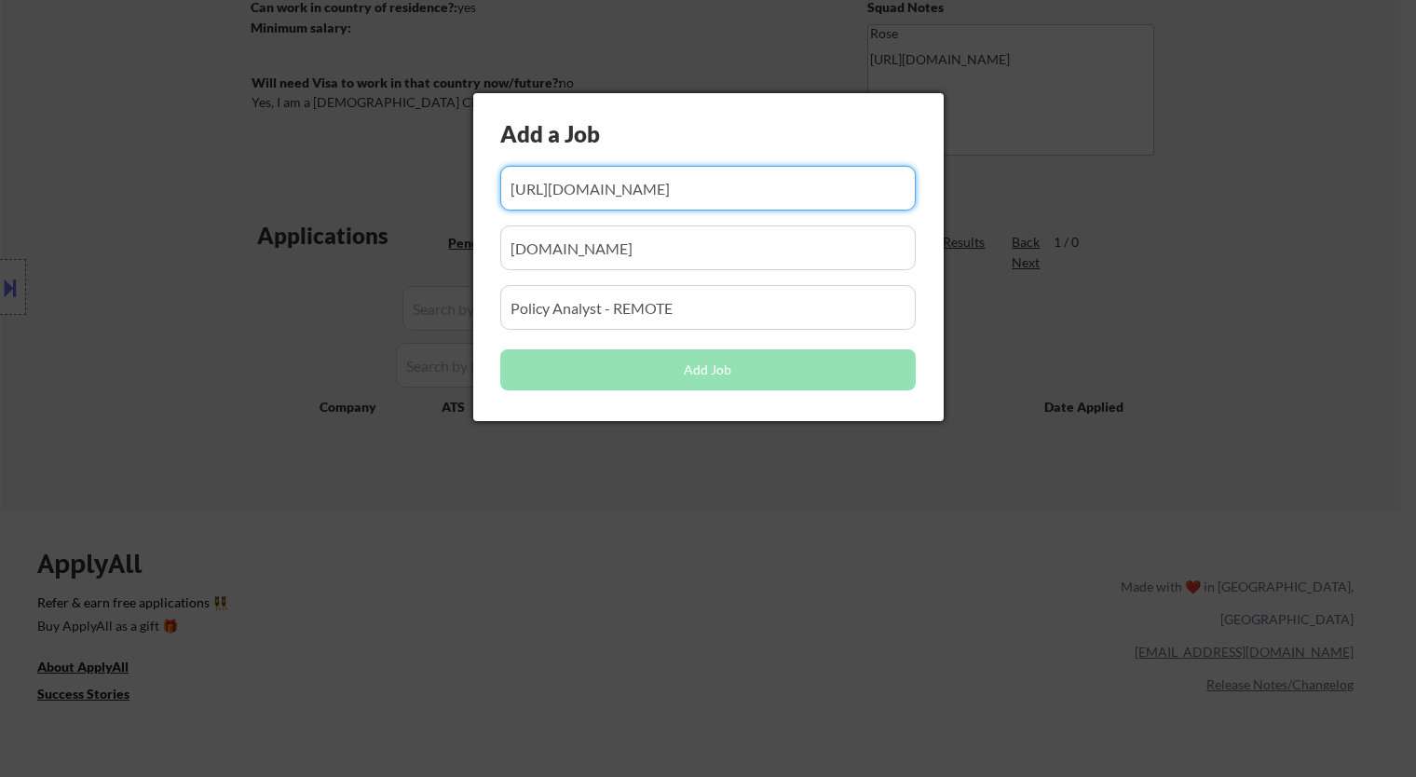
type input "https://www.sreinc.us/careers.php?gh_jid=5152764"
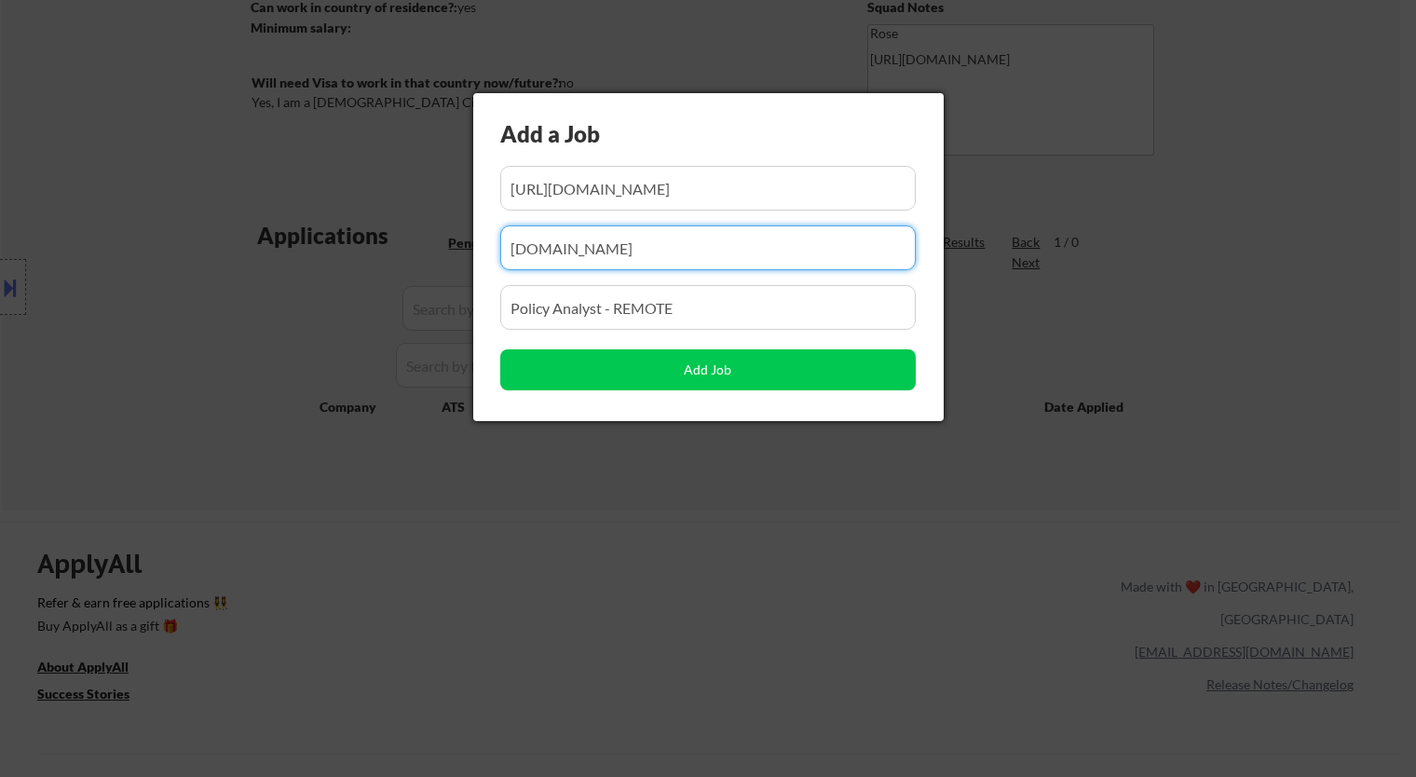
drag, startPoint x: 401, startPoint y: 257, endPoint x: 352, endPoint y: 261, distance: 48.6
click at [329, 264] on body "← Return to /applysquad Mailslurp Inbox Job Search Builder Jeremy Pesner User E…" at bounding box center [708, 78] width 1416 height 777
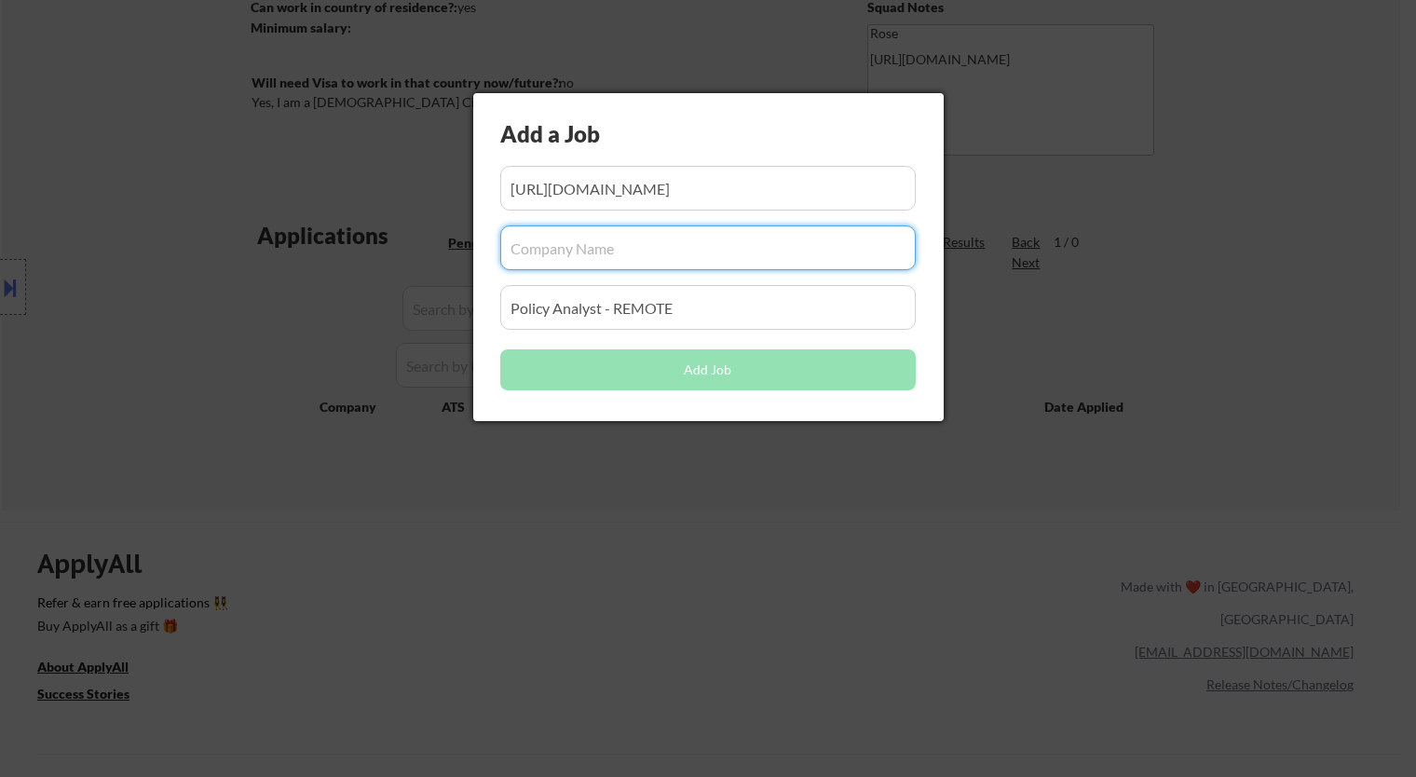
click at [590, 253] on input "input" at bounding box center [707, 247] width 415 height 45
paste input "www.sreinc.us/"
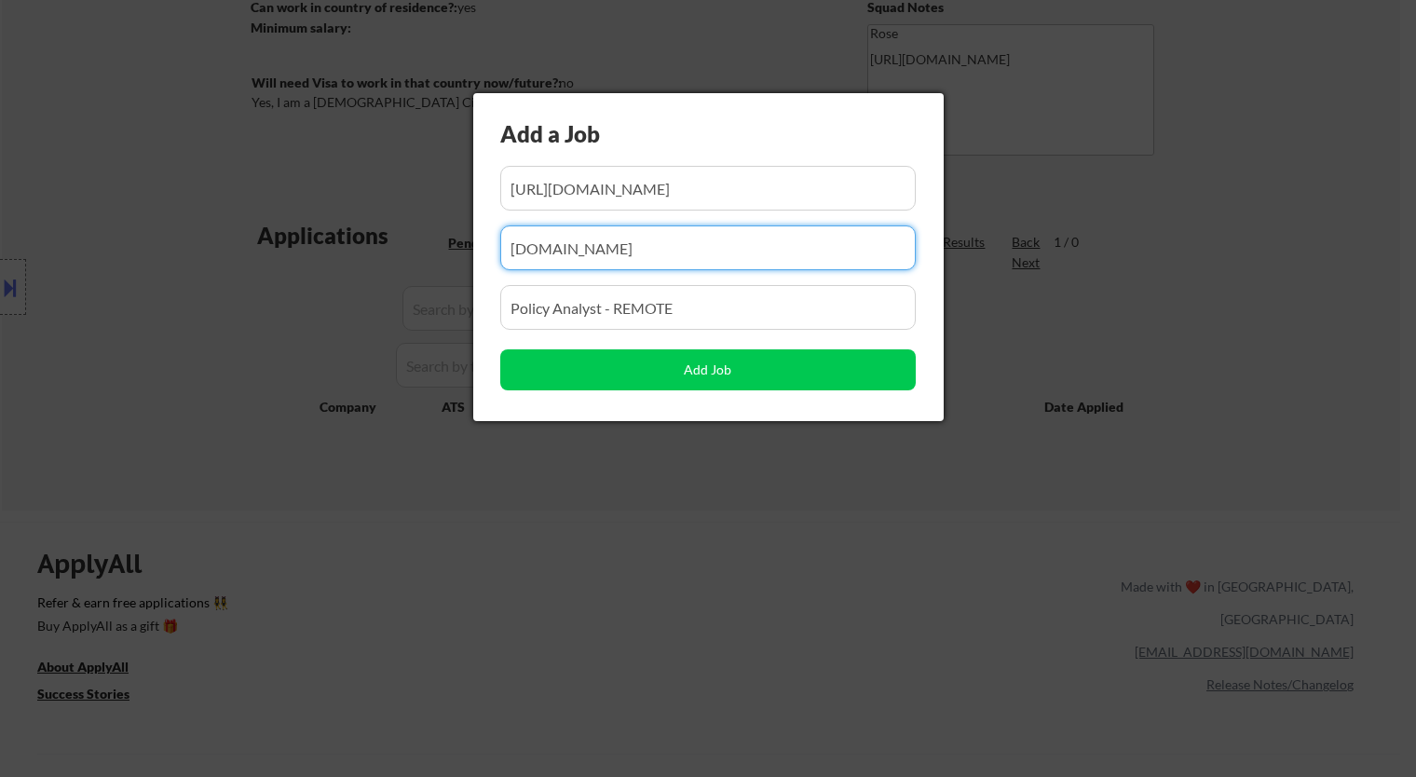
type input "www.sreinc.us"
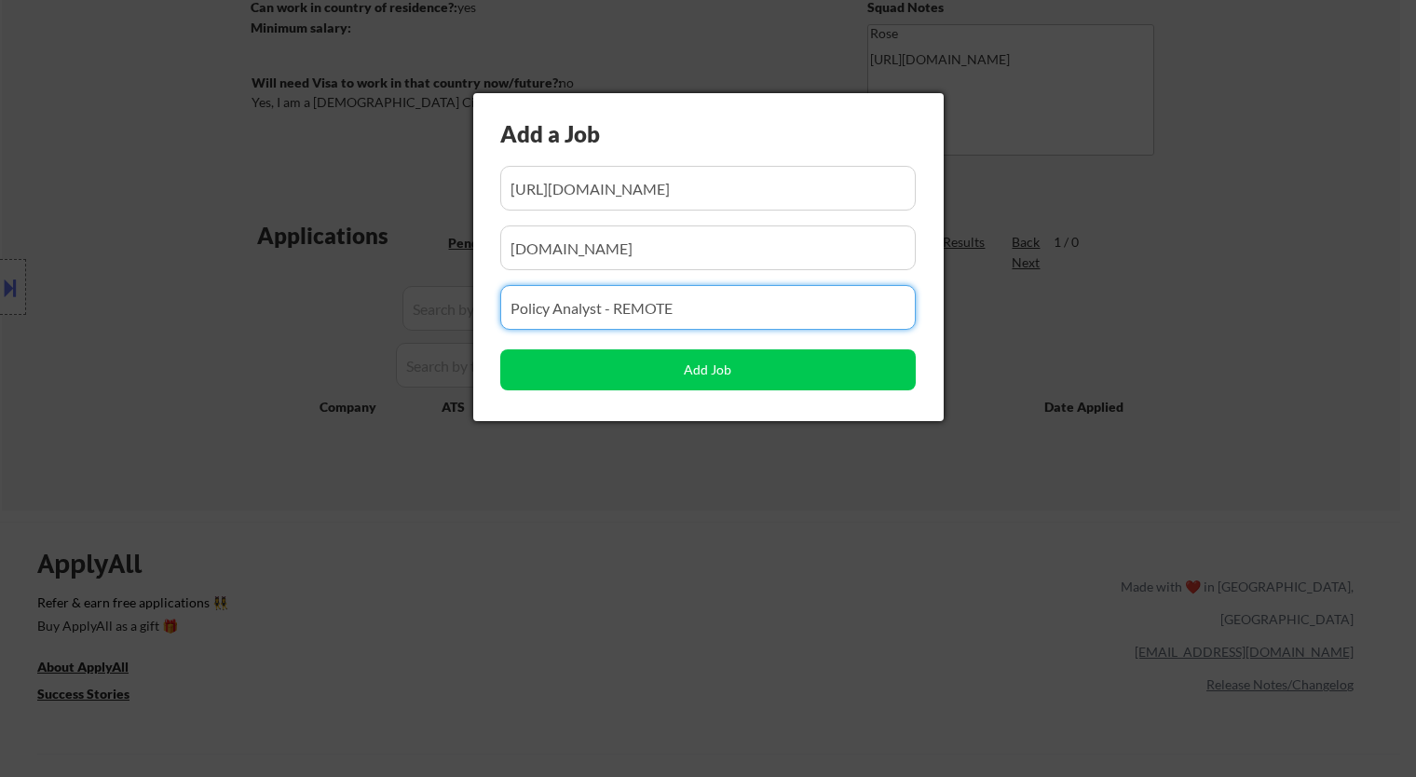
drag, startPoint x: 696, startPoint y: 307, endPoint x: 355, endPoint y: 319, distance: 341.1
click at [339, 322] on body "← Return to /applysquad Mailslurp Inbox Job Search Builder Jeremy Pesner User E…" at bounding box center [708, 78] width 1416 height 777
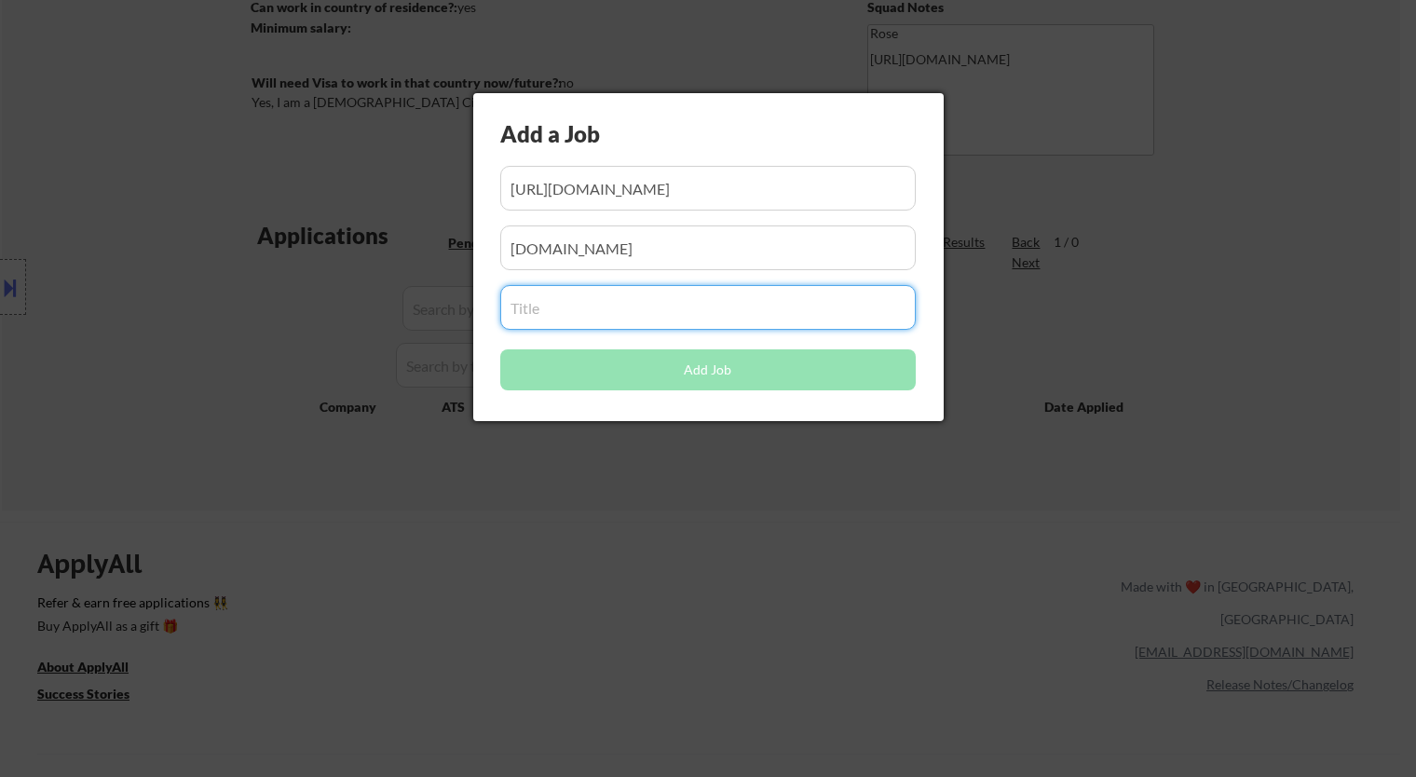
click at [635, 307] on input "input" at bounding box center [707, 307] width 415 height 45
paste input "Senior Policy Analyst-REMOTE"
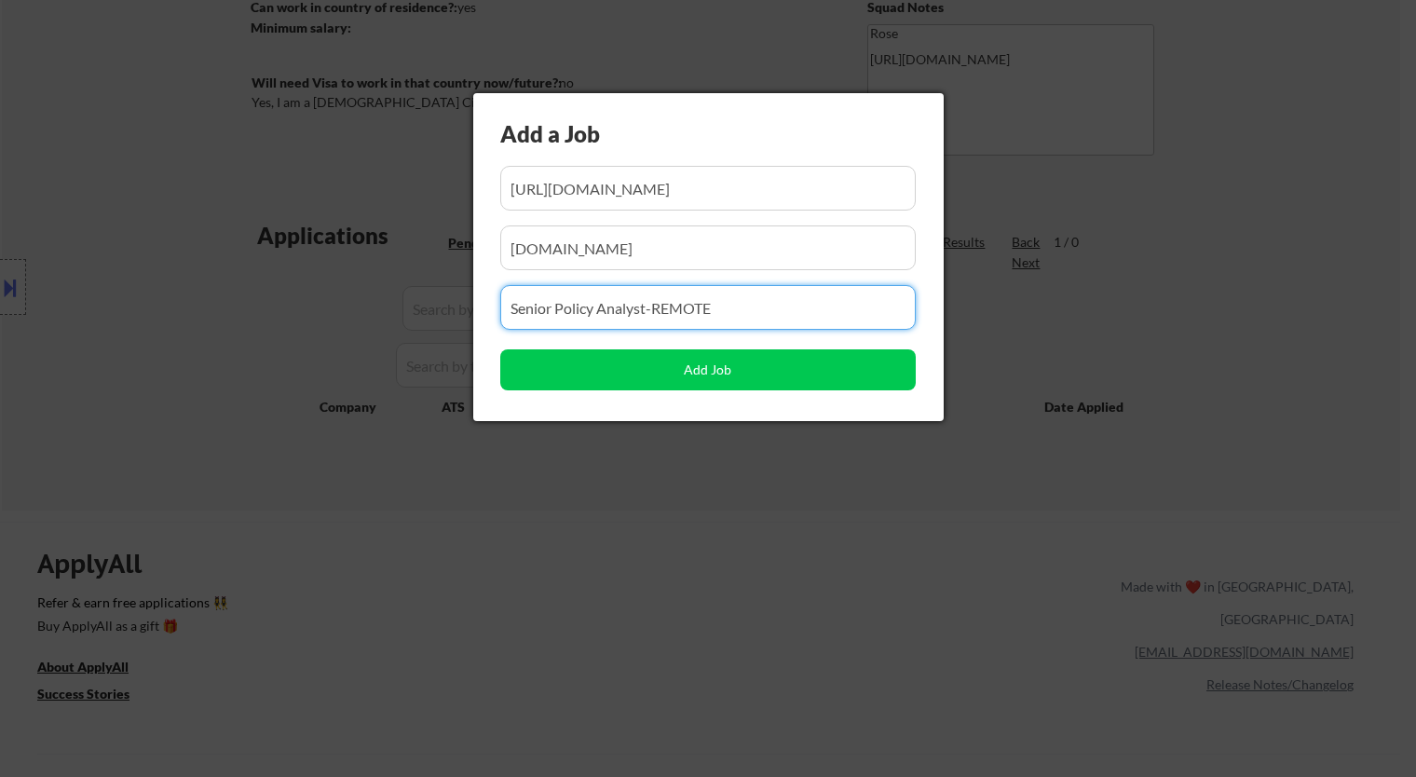
type input "Senior Policy Analyst-REMOTE"
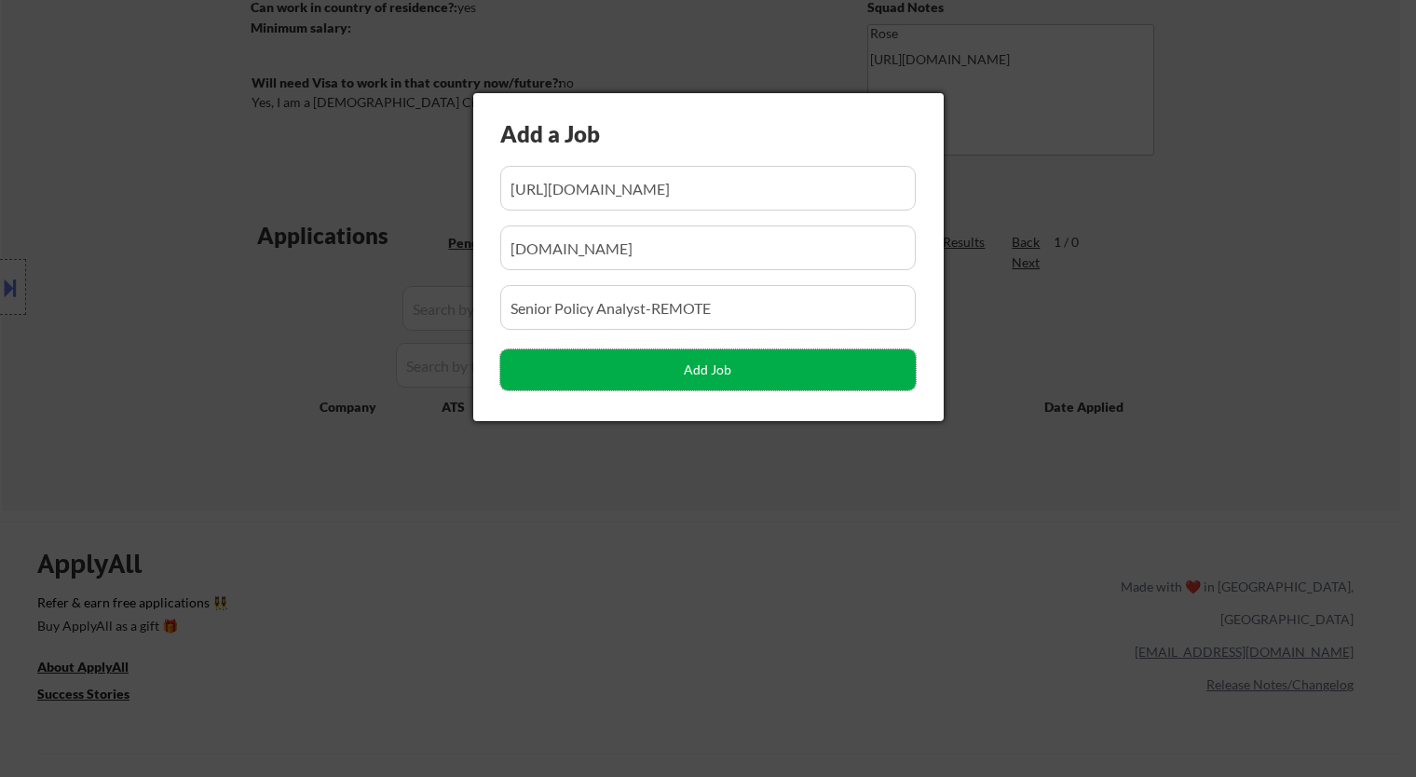
click at [743, 374] on button "Add Job" at bounding box center [707, 369] width 415 height 41
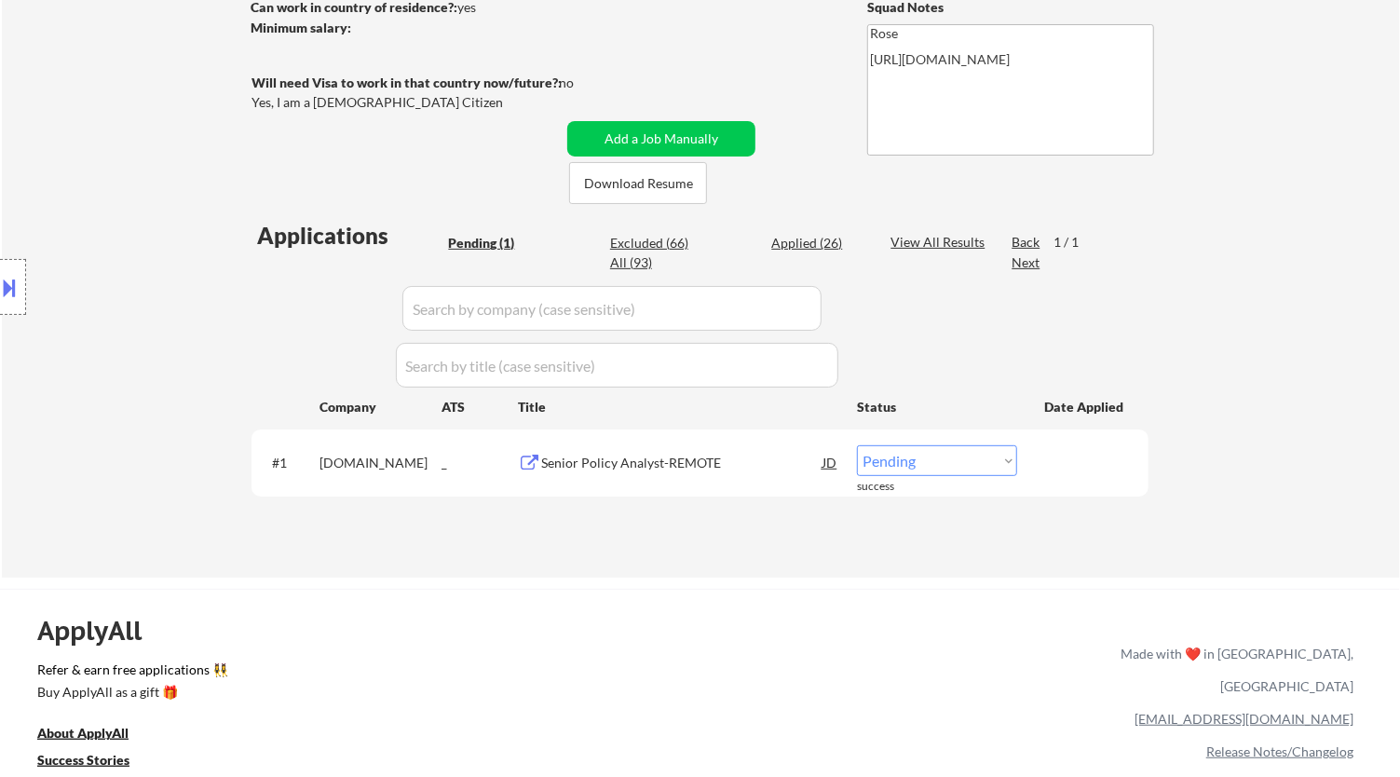
click at [939, 459] on select "Choose an option... Pending Applied Excluded (Questions) Excluded (Expired) Exc…" at bounding box center [937, 460] width 160 height 31
select select ""applied""
click at [857, 445] on select "Choose an option... Pending Applied Excluded (Questions) Excluded (Expired) Exc…" at bounding box center [937, 460] width 160 height 31
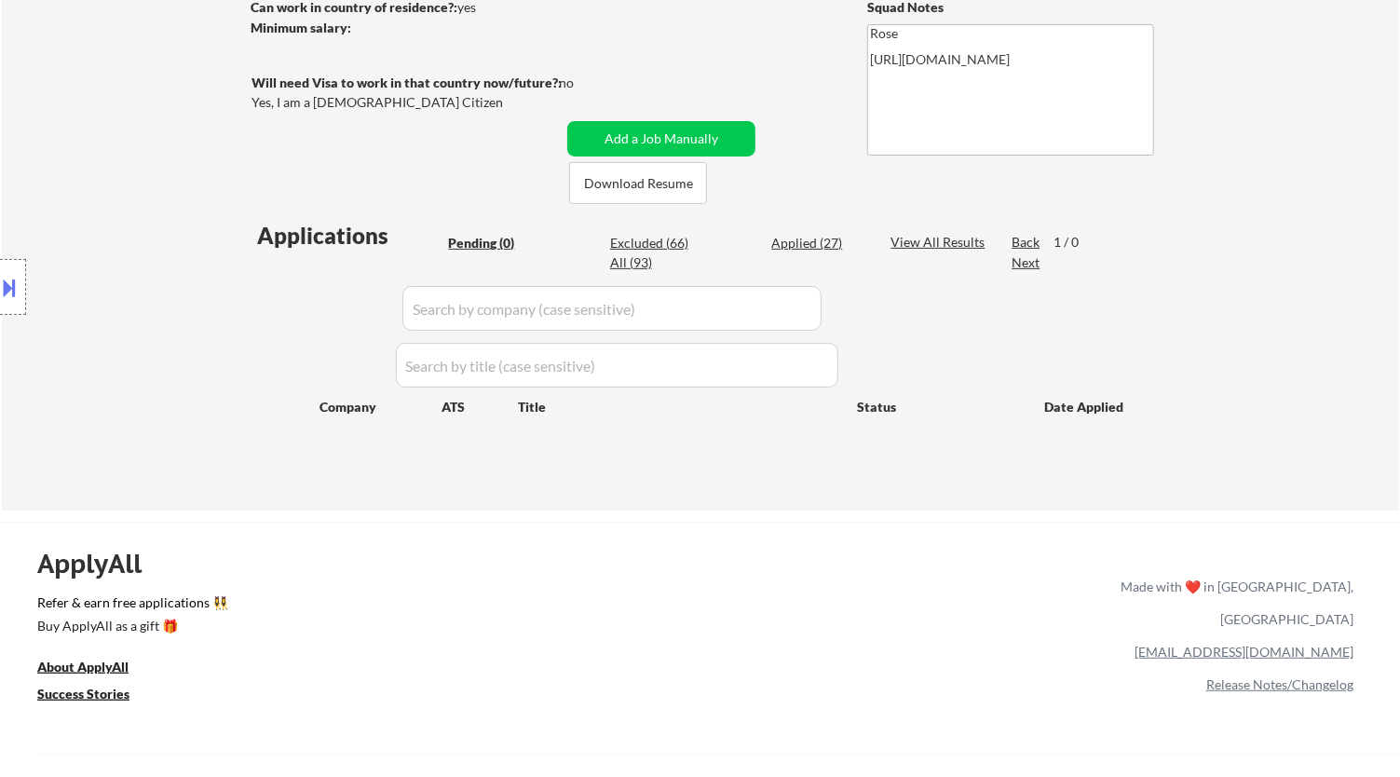
click at [798, 240] on div "Applied (27)" at bounding box center [817, 243] width 93 height 19
select select ""applied""
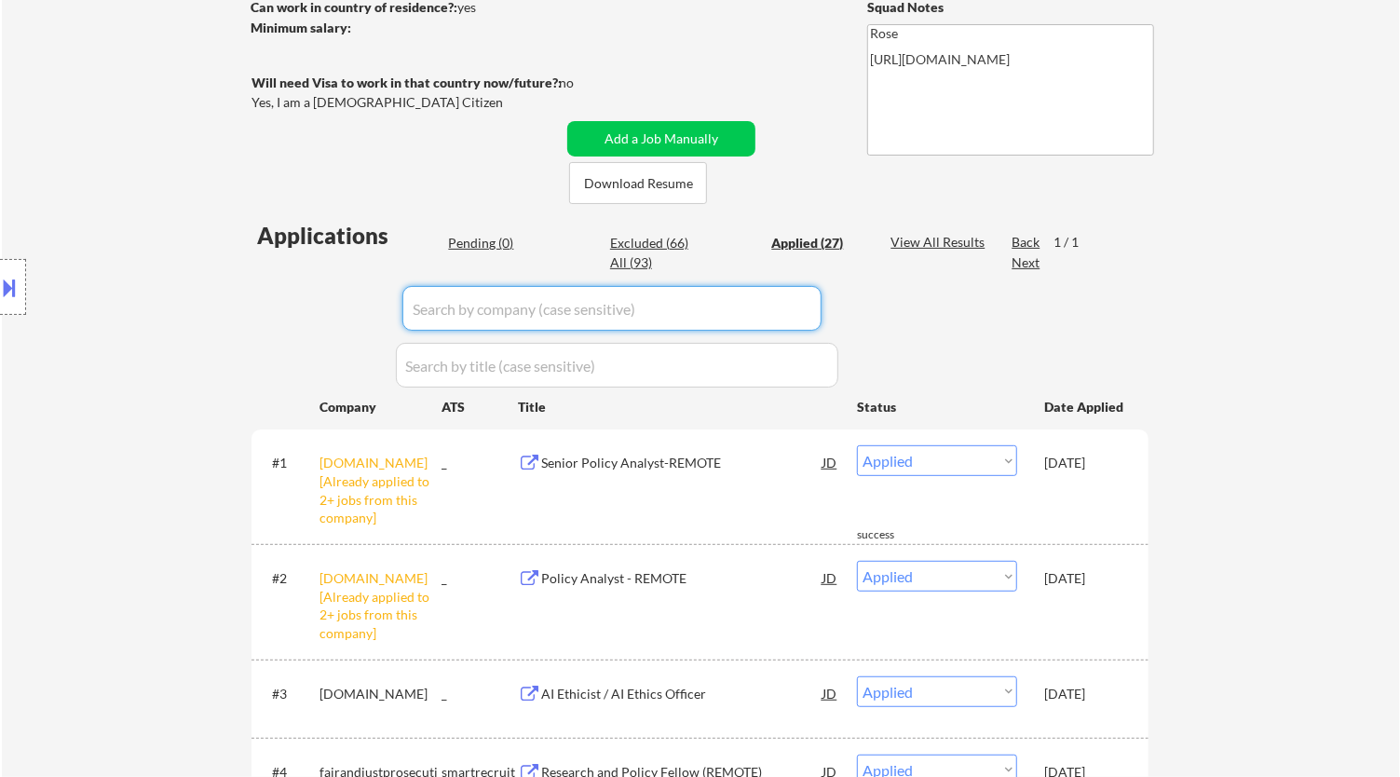
click at [629, 314] on input "input" at bounding box center [611, 308] width 419 height 45
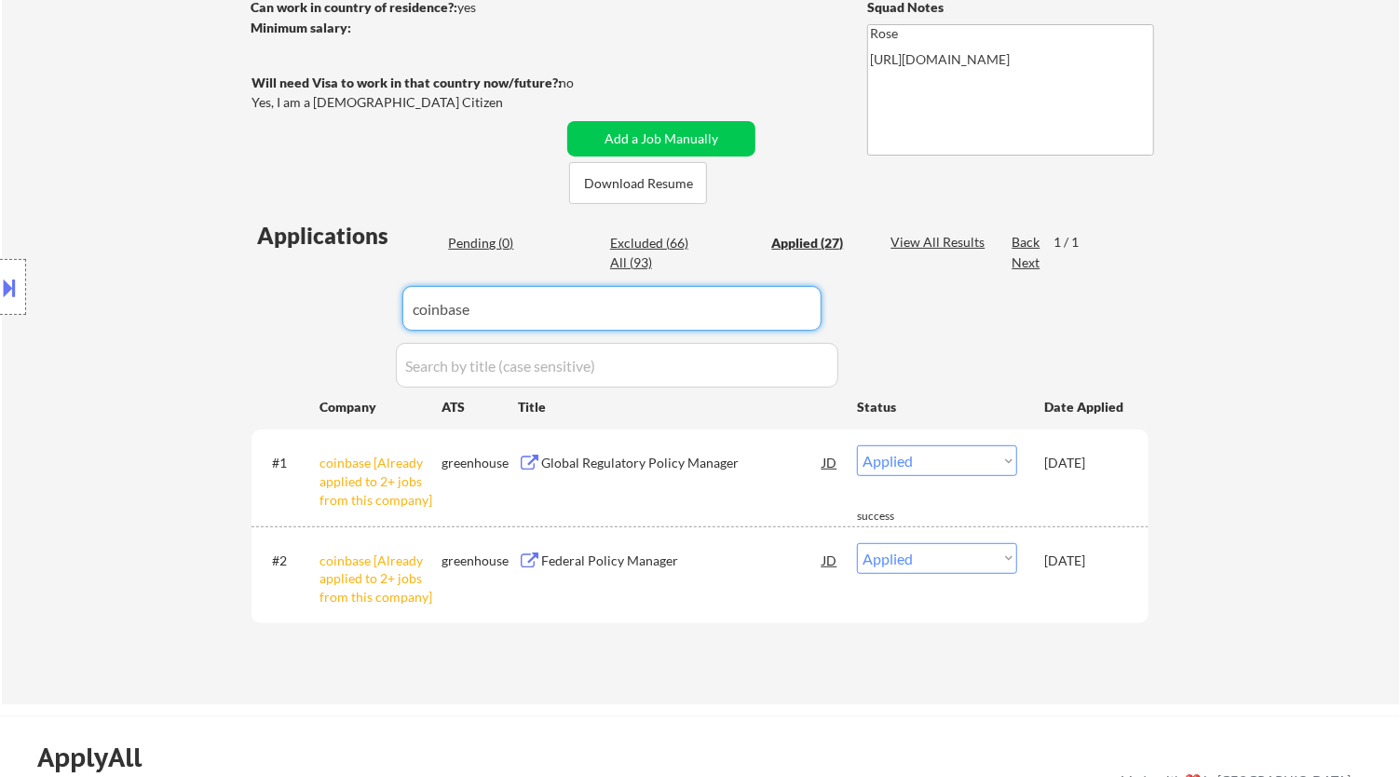
drag, startPoint x: 554, startPoint y: 304, endPoint x: 415, endPoint y: 304, distance: 139.7
click at [415, 304] on input "input" at bounding box center [611, 308] width 419 height 45
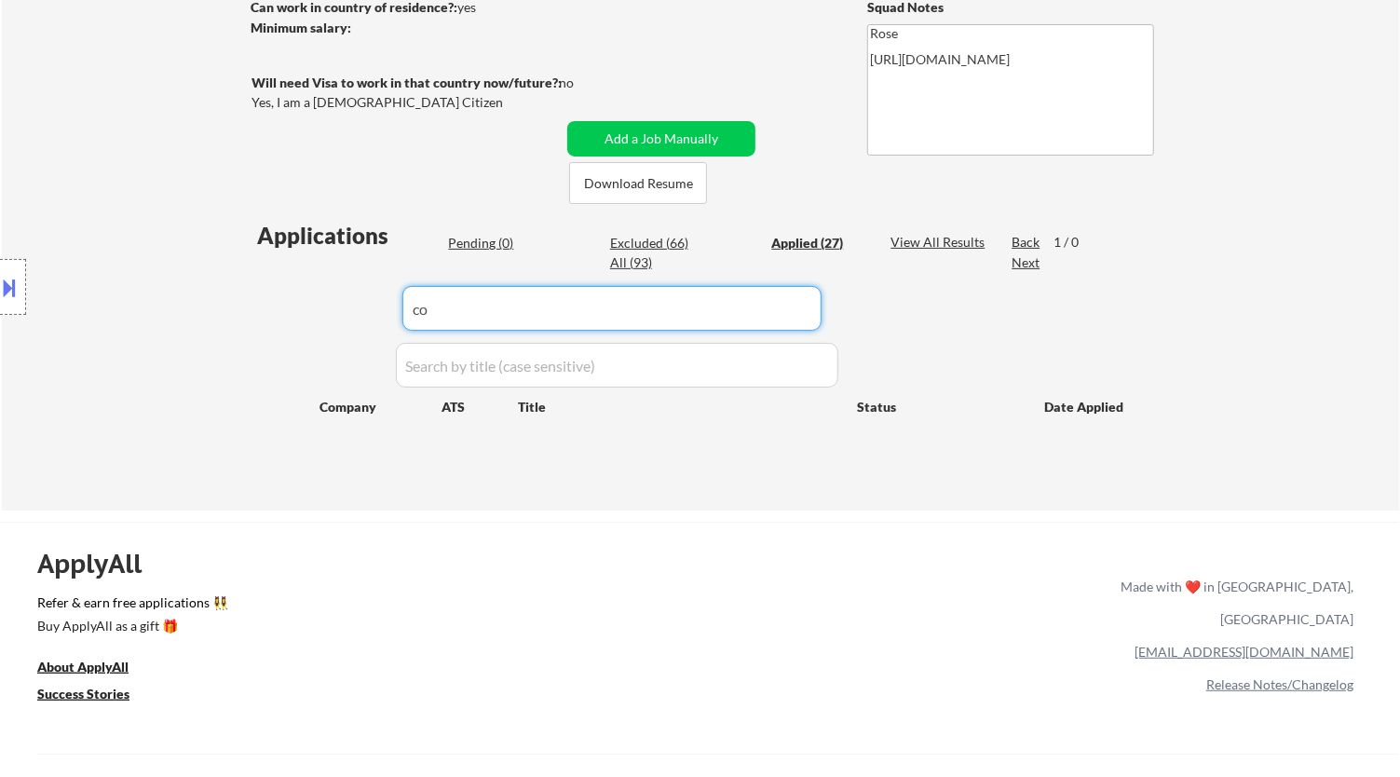
type input "c"
type input "f"
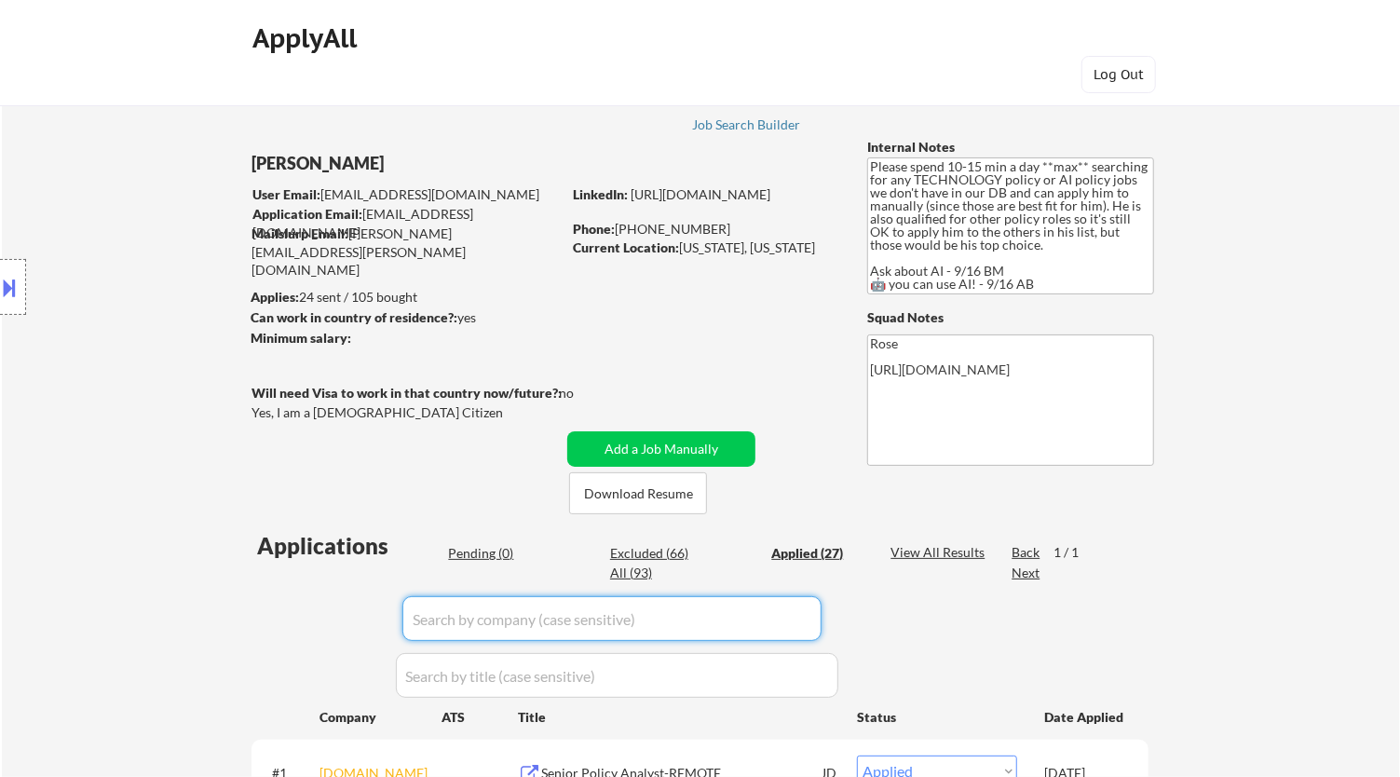
click at [515, 550] on div "Pending (0)" at bounding box center [494, 553] width 93 height 19
